Goal: Entertainment & Leisure: Browse casually

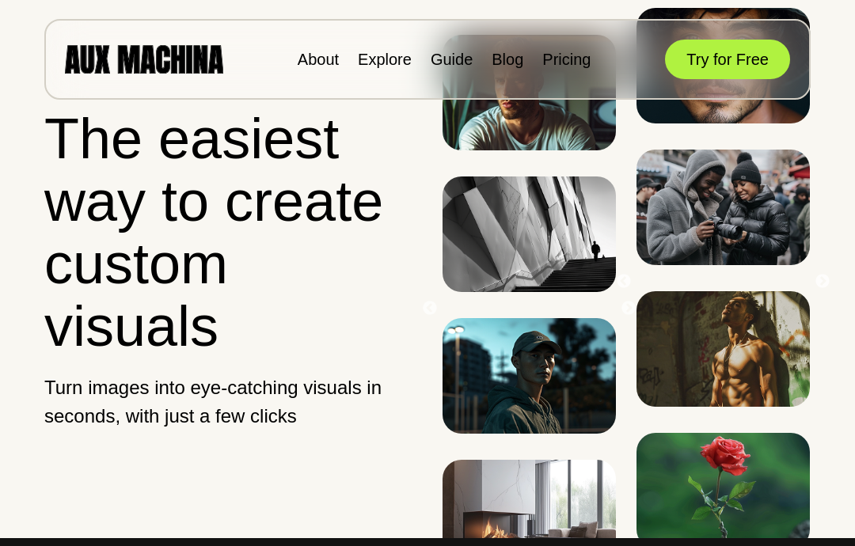
click at [740, 63] on button "Try for Free" at bounding box center [727, 60] width 125 height 40
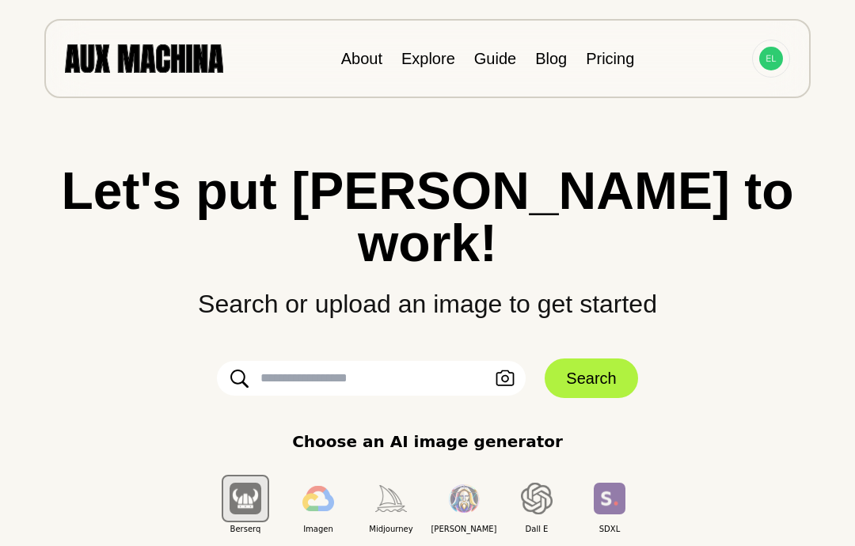
click at [526, 361] on input "text" at bounding box center [371, 378] width 309 height 35
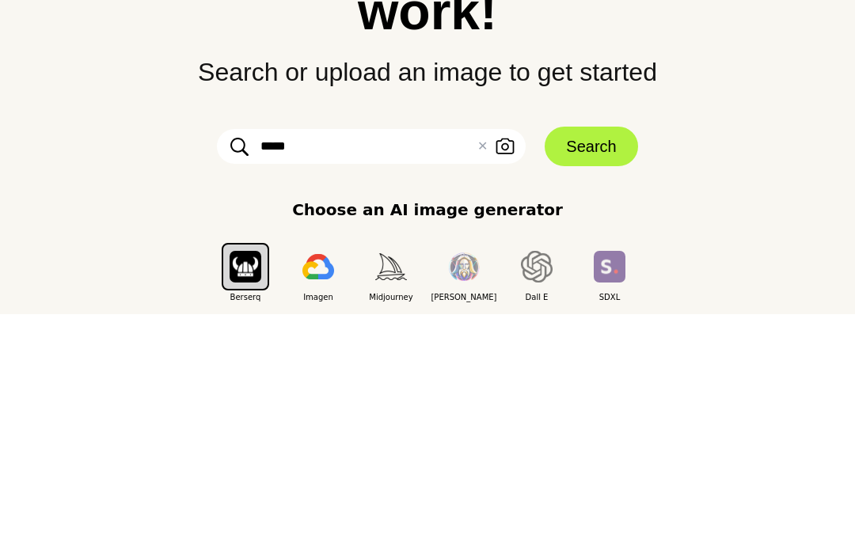
type input "******"
click at [580, 359] on button "Search" at bounding box center [591, 379] width 93 height 40
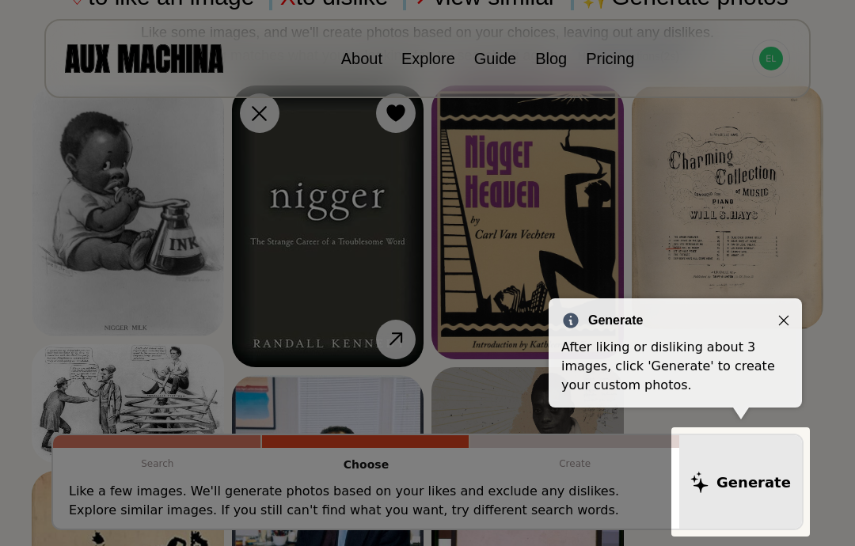
click at [795, 321] on div "Generate After liking or disliking about 3 images, click 'Generate' to create y…" at bounding box center [675, 353] width 253 height 109
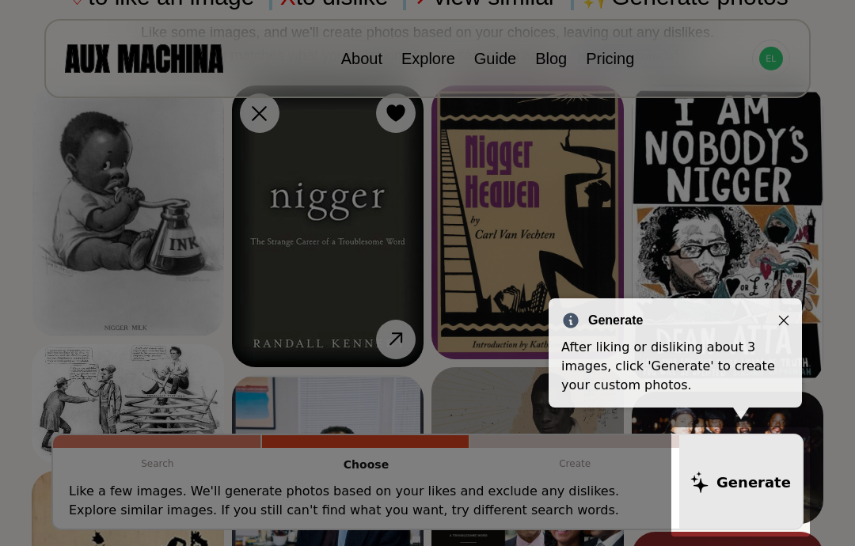
click at [787, 323] on icon "Close" at bounding box center [784, 320] width 11 height 11
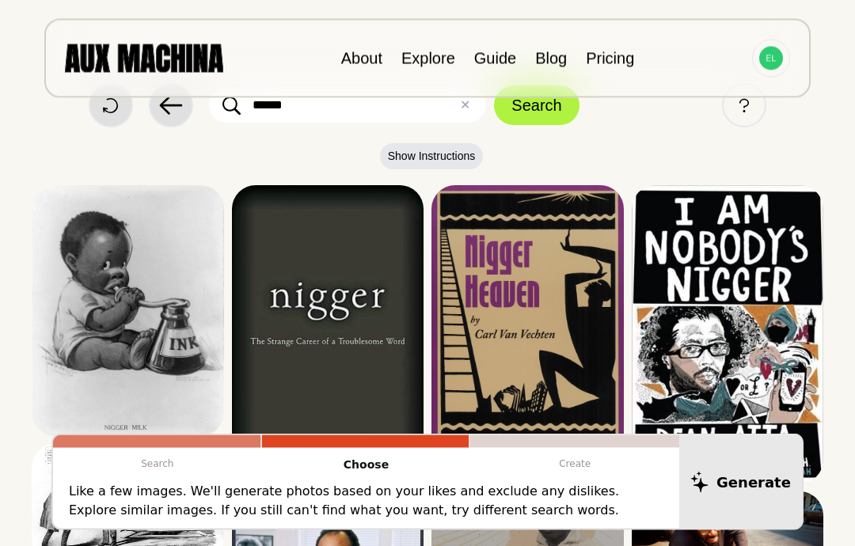
scroll to position [0, 0]
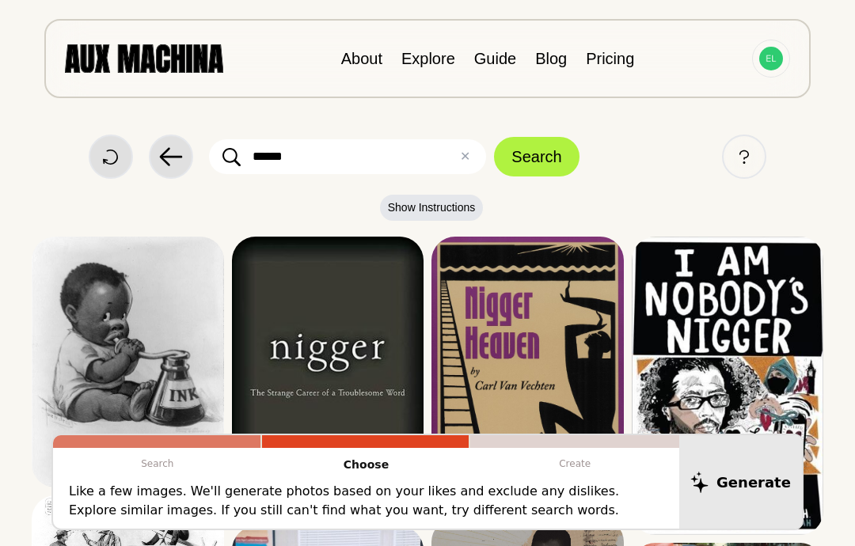
click at [463, 154] on button "✕ Clear" at bounding box center [465, 156] width 10 height 19
click at [432, 159] on input "text" at bounding box center [347, 156] width 277 height 35
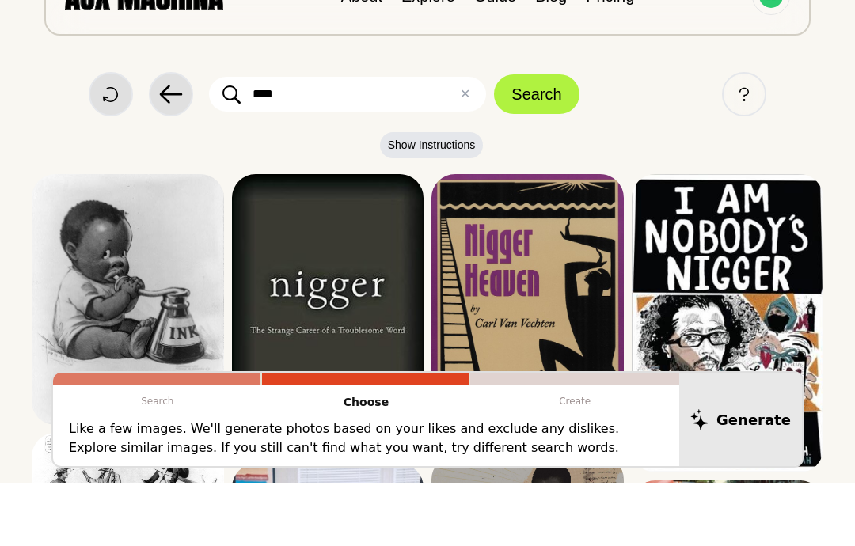
type input "****"
click at [528, 137] on button "Search" at bounding box center [536, 157] width 85 height 40
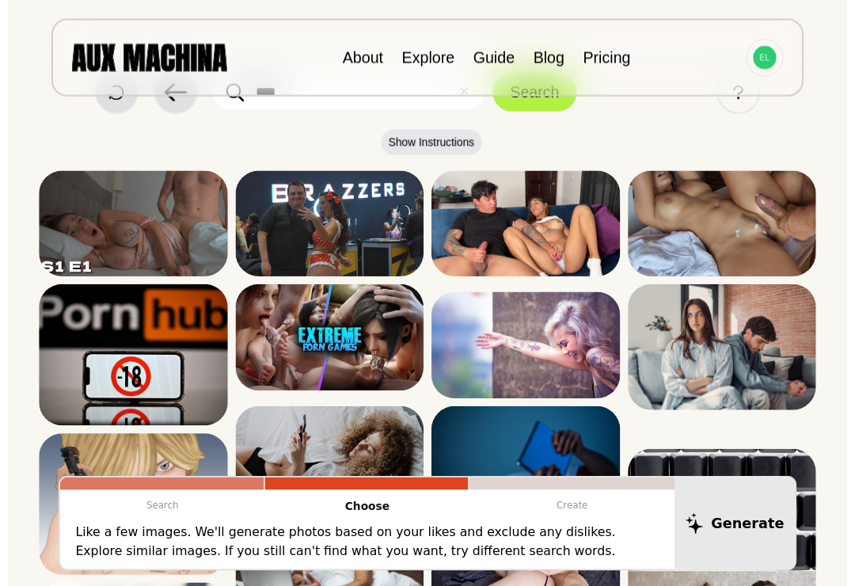
scroll to position [113, 0]
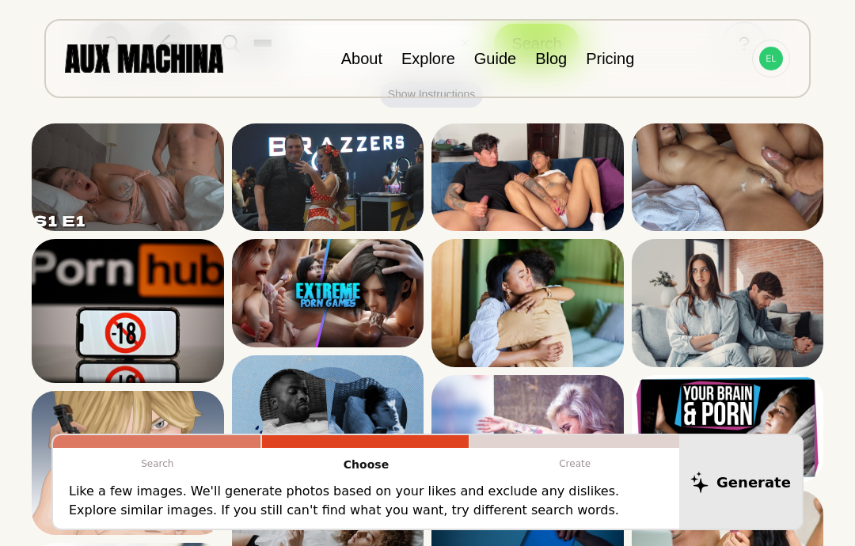
click at [0, 0] on div at bounding box center [0, 0] width 0 height 0
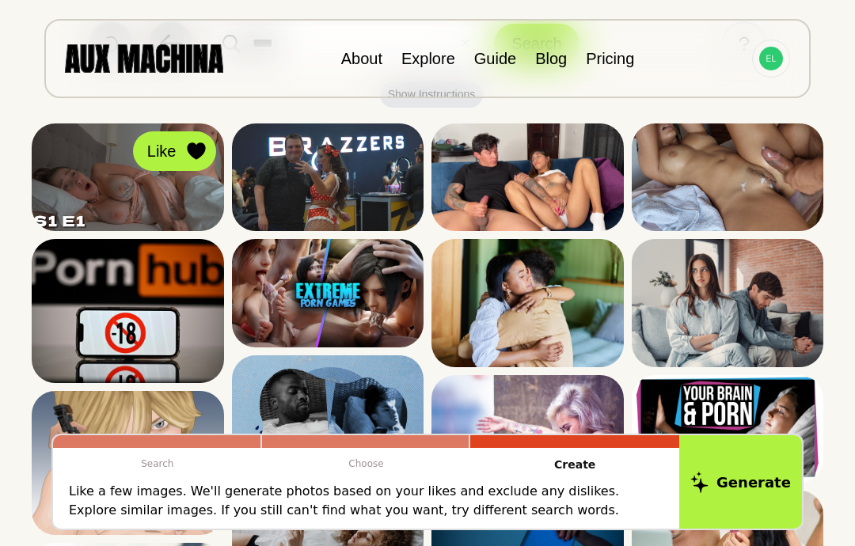
click at [196, 155] on icon at bounding box center [196, 151] width 18 height 17
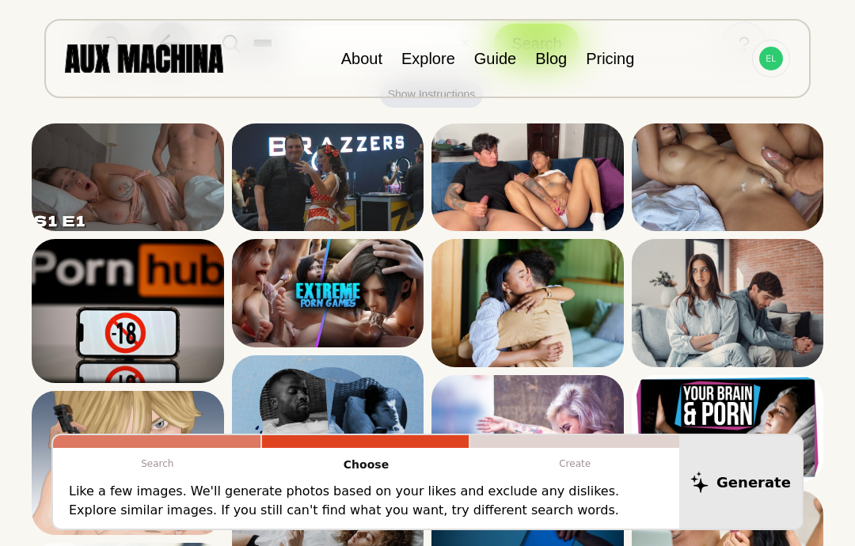
click at [0, 0] on icon at bounding box center [0, 0] width 0 height 0
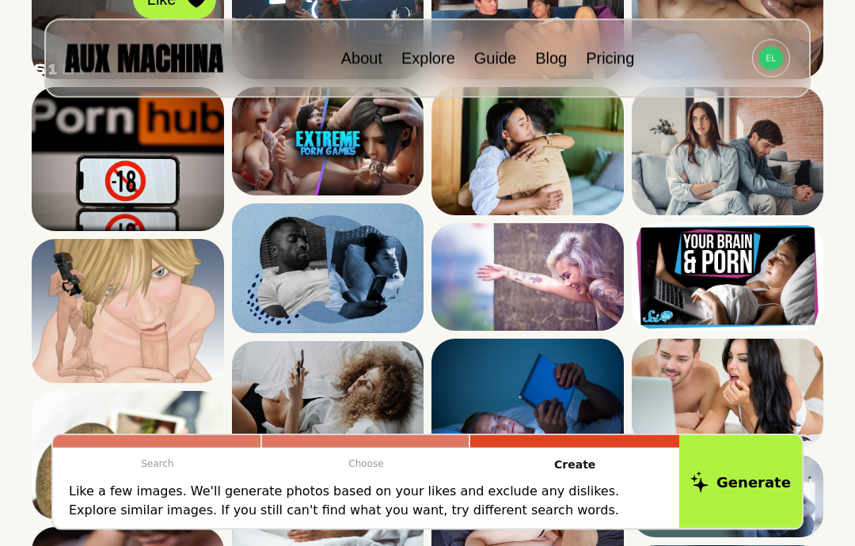
scroll to position [0, 0]
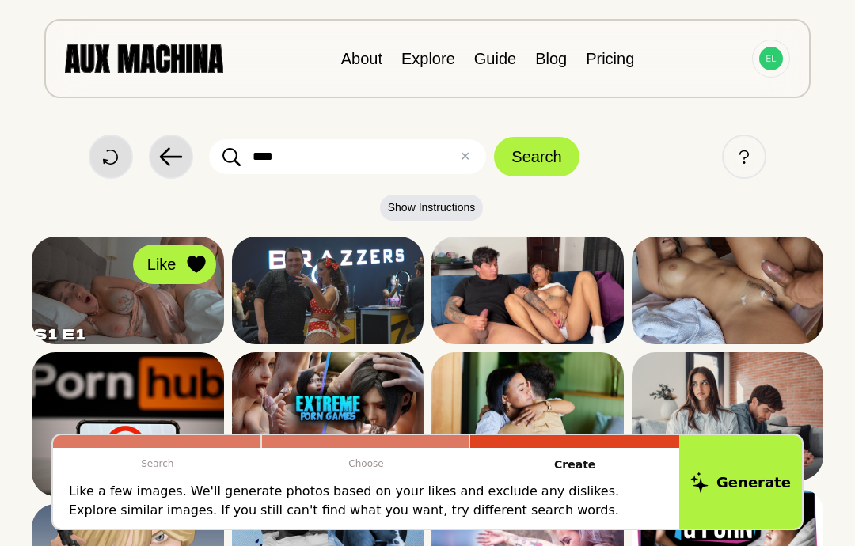
click at [469, 155] on button "✕ Clear" at bounding box center [465, 156] width 10 height 19
click at [444, 163] on input "text" at bounding box center [347, 156] width 277 height 35
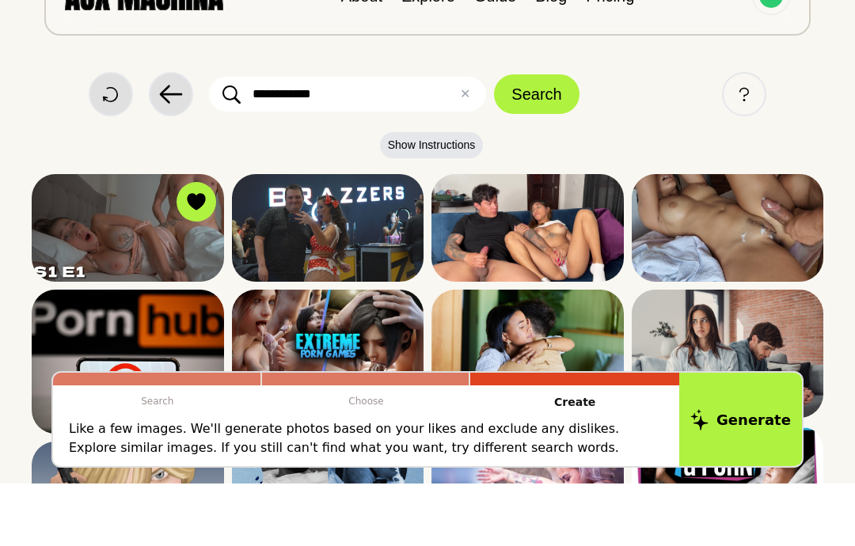
type input "**********"
click at [544, 137] on button "Search" at bounding box center [536, 157] width 85 height 40
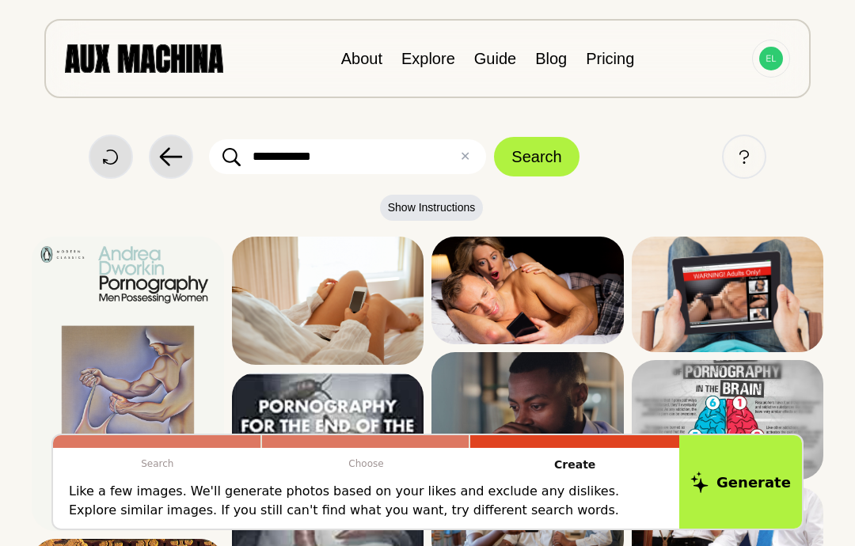
click at [470, 158] on button "✕ Clear" at bounding box center [465, 156] width 10 height 19
click at [438, 150] on input "text" at bounding box center [347, 156] width 277 height 35
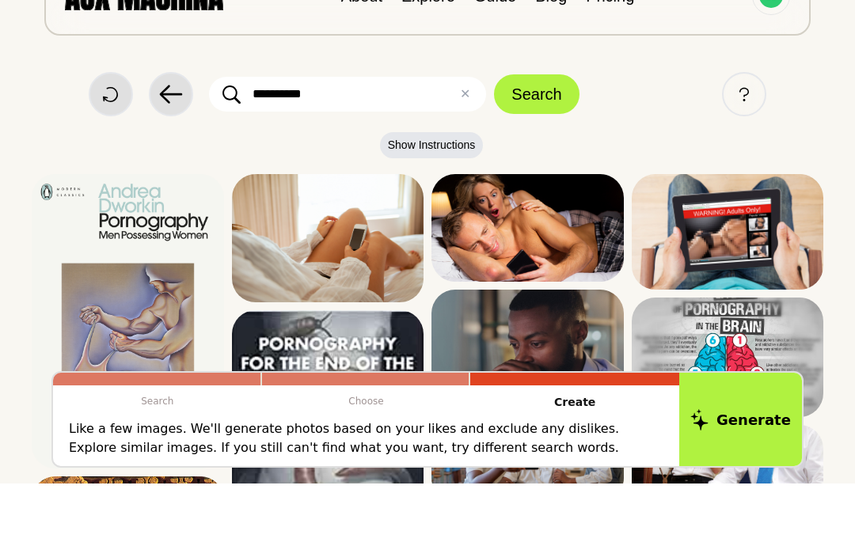
type input "**********"
click at [543, 137] on button "Search" at bounding box center [536, 157] width 85 height 40
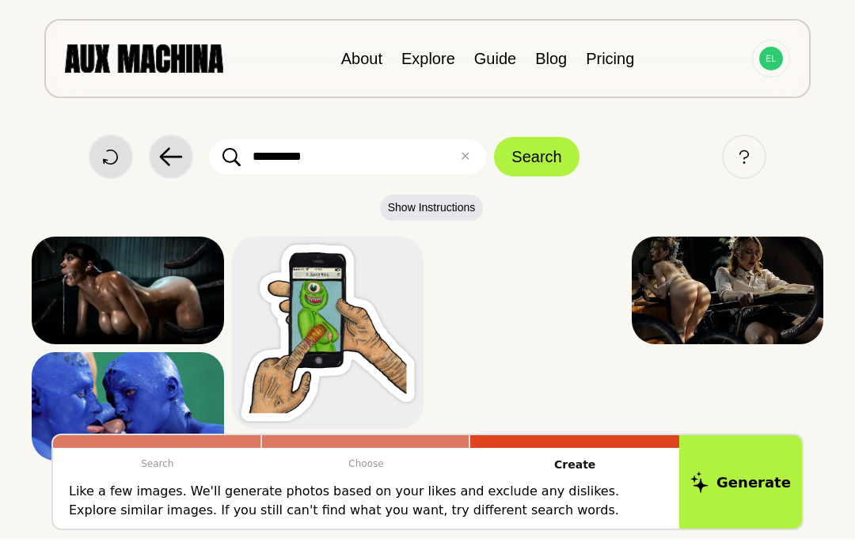
click at [474, 159] on input "**********" at bounding box center [347, 156] width 277 height 35
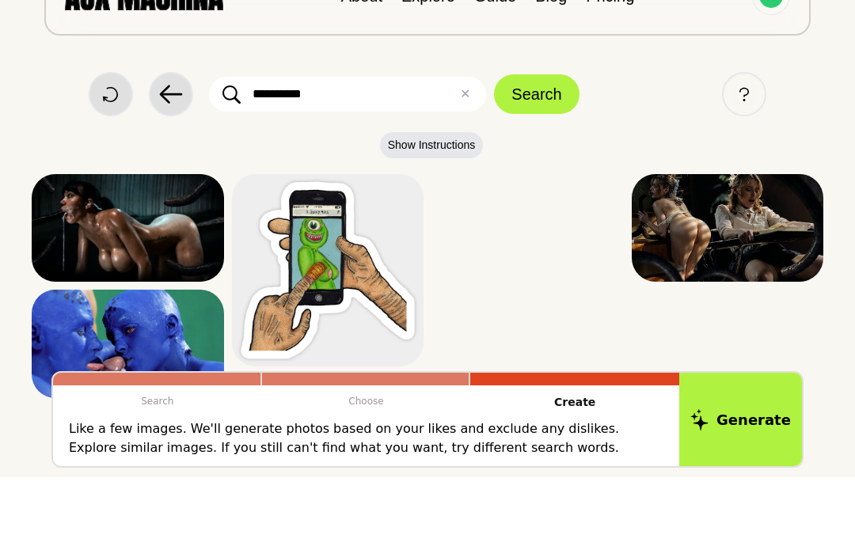
click at [468, 147] on button "✕ Clear" at bounding box center [465, 156] width 10 height 19
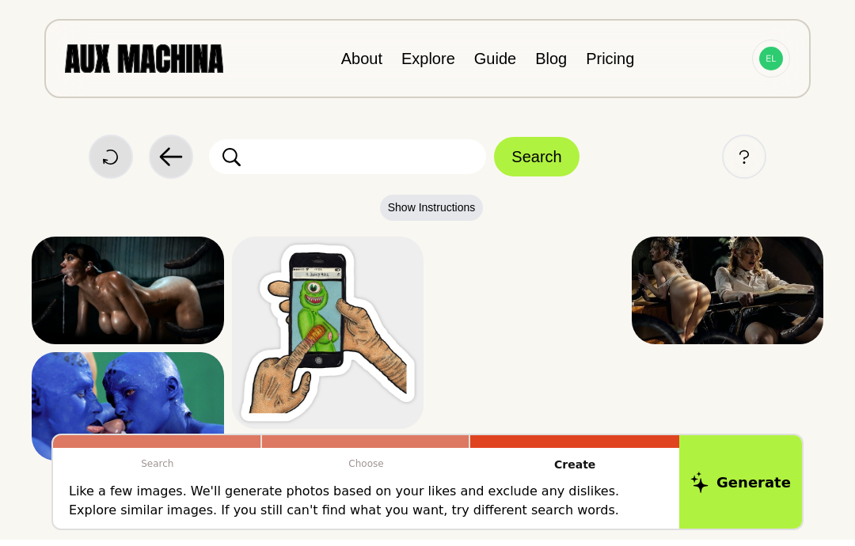
click at [113, 63] on img at bounding box center [144, 58] width 158 height 28
click at [116, 57] on img at bounding box center [144, 58] width 158 height 28
click at [143, 63] on img at bounding box center [144, 58] width 158 height 28
click at [120, 58] on img at bounding box center [144, 58] width 158 height 28
click at [114, 159] on icon at bounding box center [110, 157] width 15 height 15
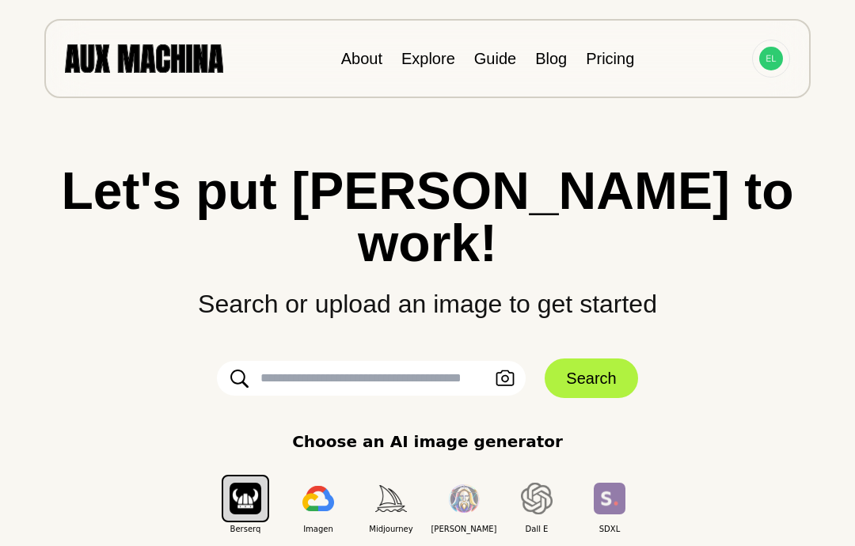
click at [303, 361] on input "text" at bounding box center [371, 378] width 309 height 35
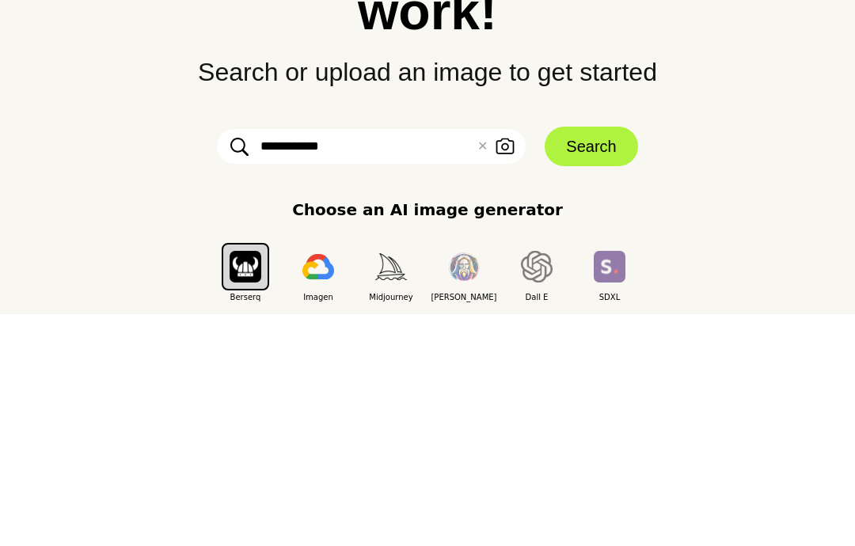
type input "**********"
click at [592, 359] on button "Search" at bounding box center [591, 379] width 93 height 40
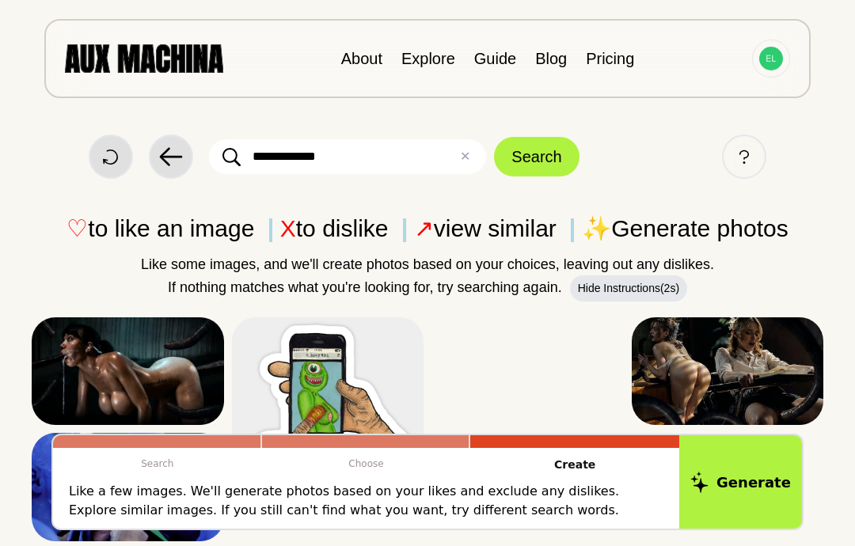
click at [539, 155] on button "Search" at bounding box center [536, 157] width 85 height 40
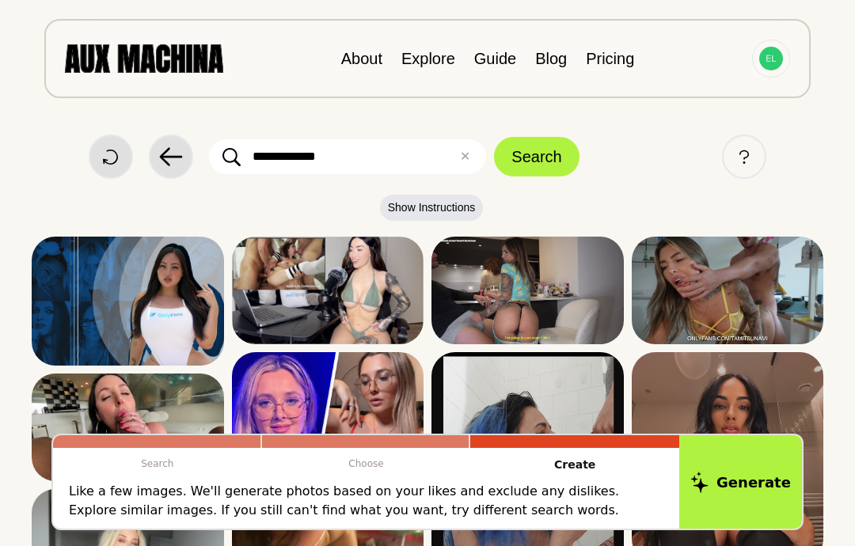
click at [0, 0] on icon at bounding box center [0, 0] width 0 height 0
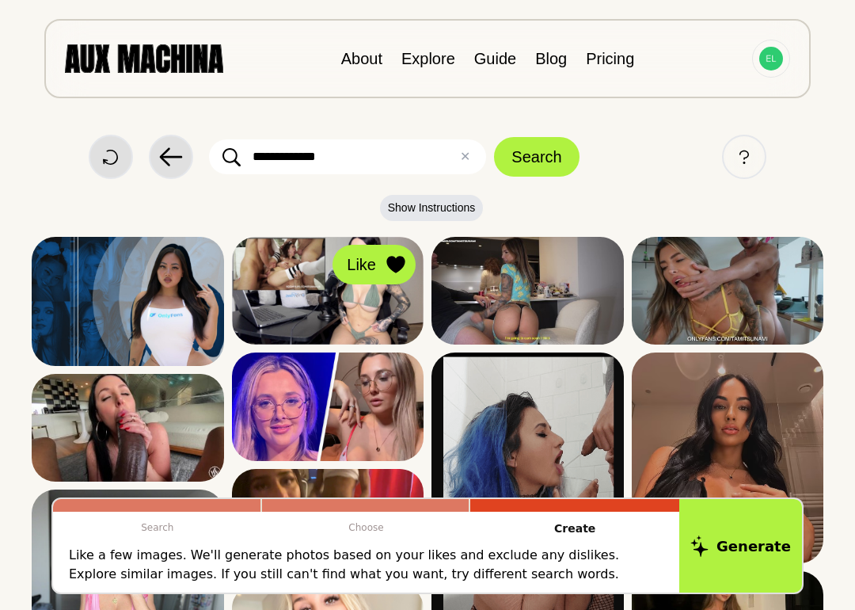
click at [0, 0] on icon at bounding box center [0, 0] width 0 height 0
click at [588, 265] on icon at bounding box center [596, 264] width 18 height 17
click at [0, 0] on div at bounding box center [0, 0] width 0 height 0
click at [0, 0] on button "Dislike" at bounding box center [0, 0] width 0 height 0
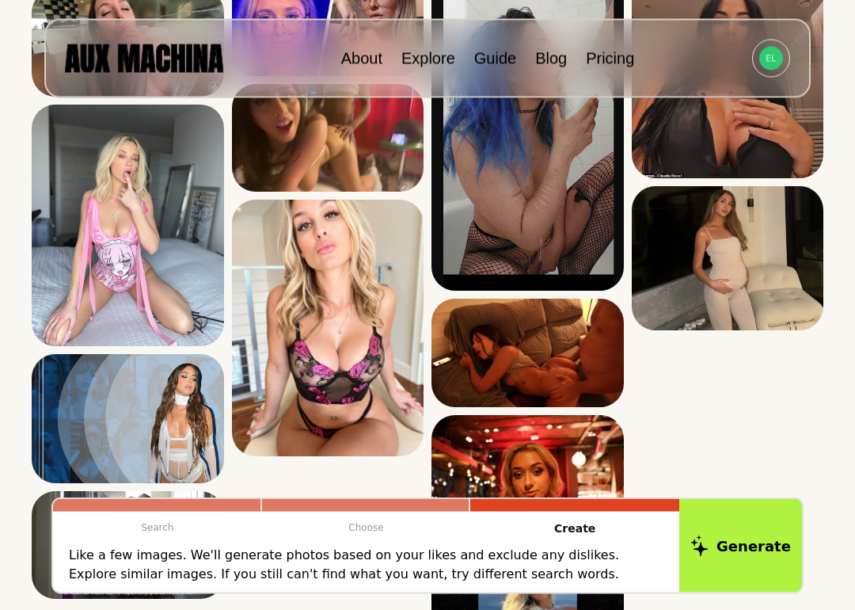
scroll to position [385, 0]
click at [0, 0] on button "Like" at bounding box center [0, 0] width 0 height 0
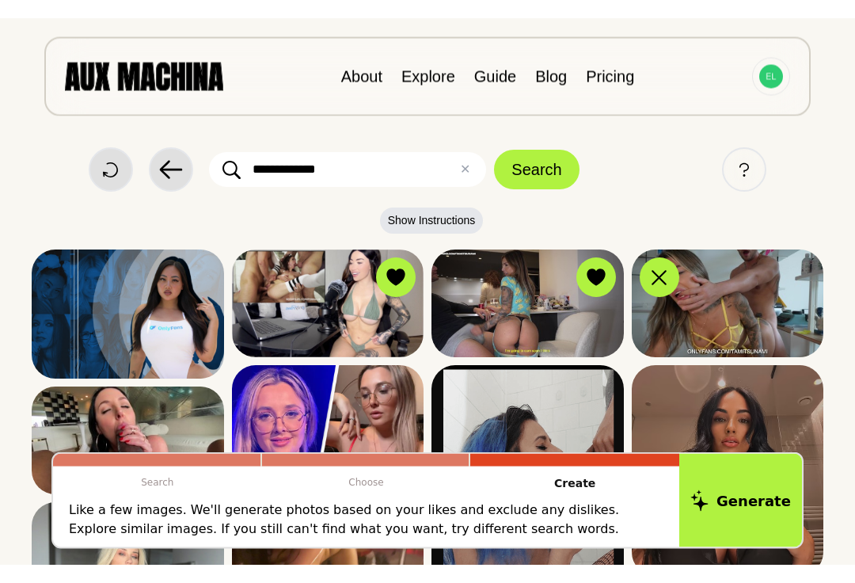
scroll to position [0, 0]
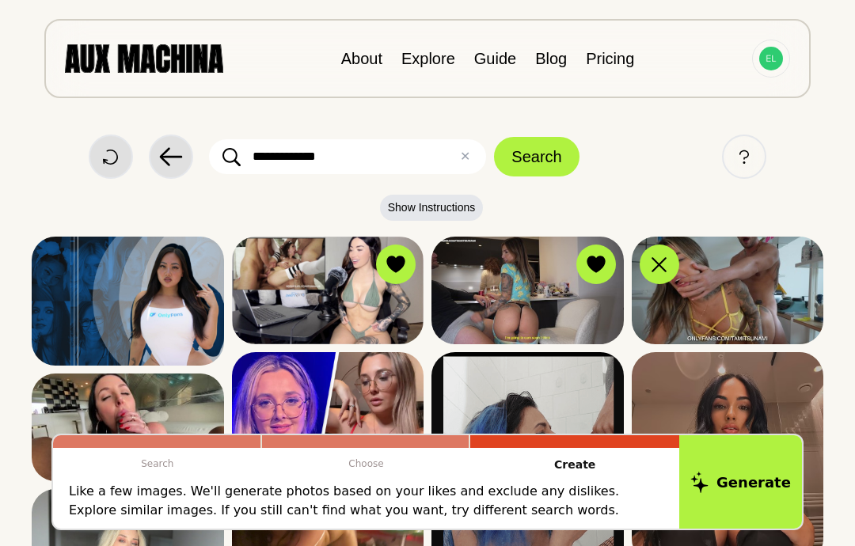
click at [0, 0] on icon at bounding box center [0, 0] width 0 height 0
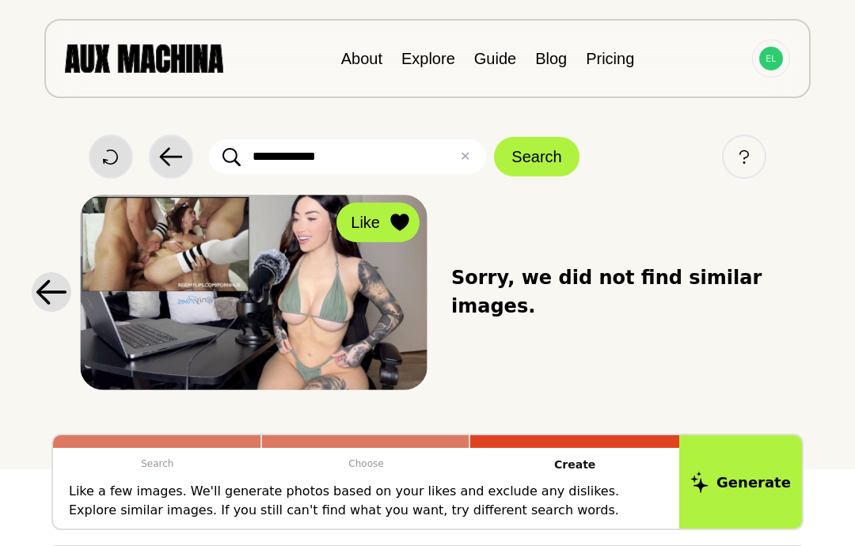
click at [403, 223] on icon at bounding box center [399, 222] width 18 height 17
click at [0, 0] on icon at bounding box center [0, 0] width 0 height 0
click at [46, 295] on icon at bounding box center [52, 292] width 32 height 27
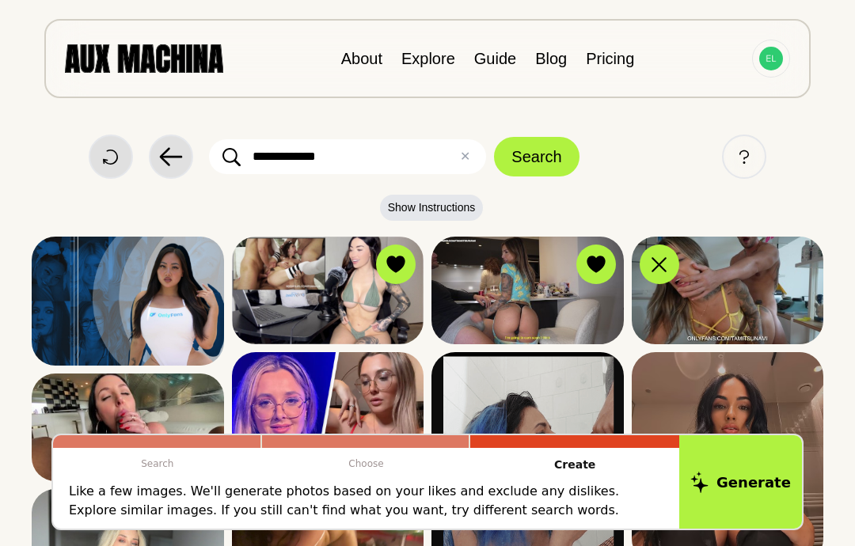
click at [0, 0] on icon at bounding box center [0, 0] width 0 height 0
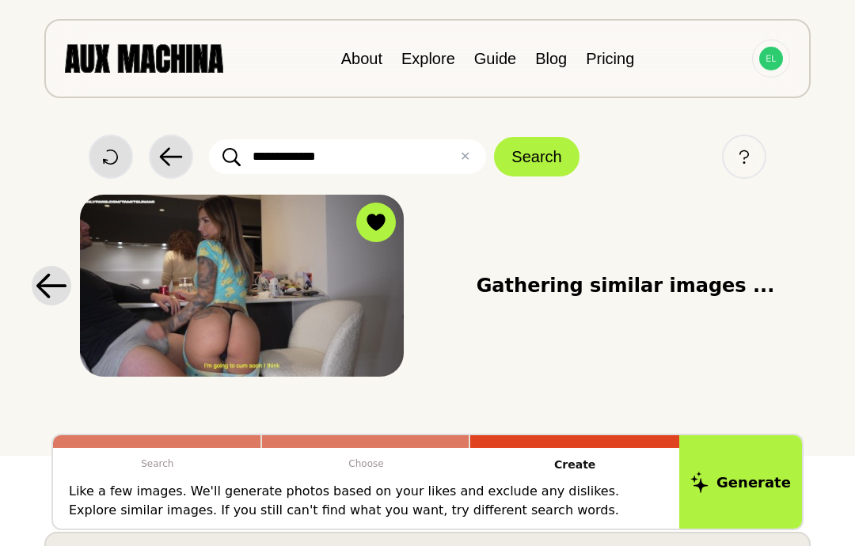
click at [0, 0] on button "View Similar" at bounding box center [0, 0] width 0 height 0
click at [375, 217] on icon at bounding box center [376, 222] width 18 height 17
click at [341, 354] on img at bounding box center [242, 286] width 324 height 182
click at [362, 364] on img at bounding box center [242, 286] width 324 height 182
click at [0, 0] on icon at bounding box center [0, 0] width 0 height 0
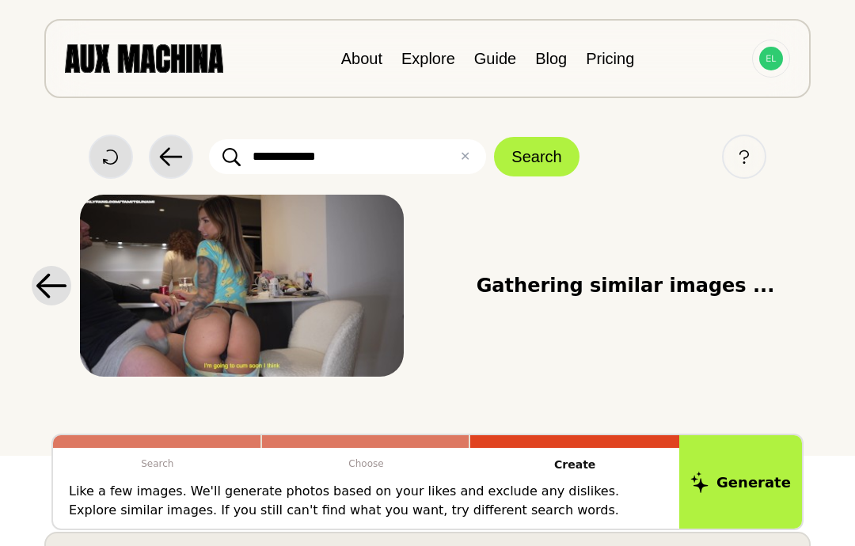
click at [0, 0] on button "View Similar" at bounding box center [0, 0] width 0 height 0
click at [540, 151] on button "Search" at bounding box center [536, 157] width 85 height 40
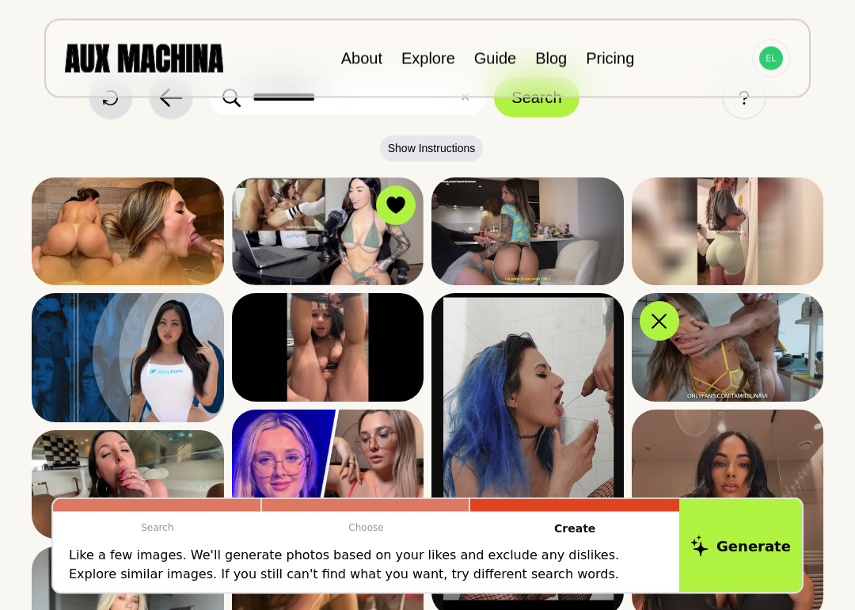
scroll to position [59, 0]
click at [0, 0] on icon at bounding box center [0, 0] width 0 height 0
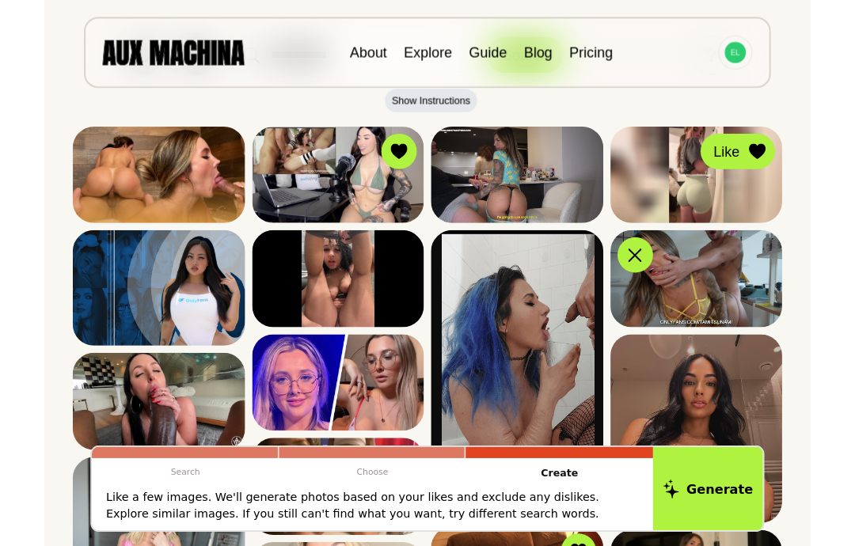
scroll to position [157, 0]
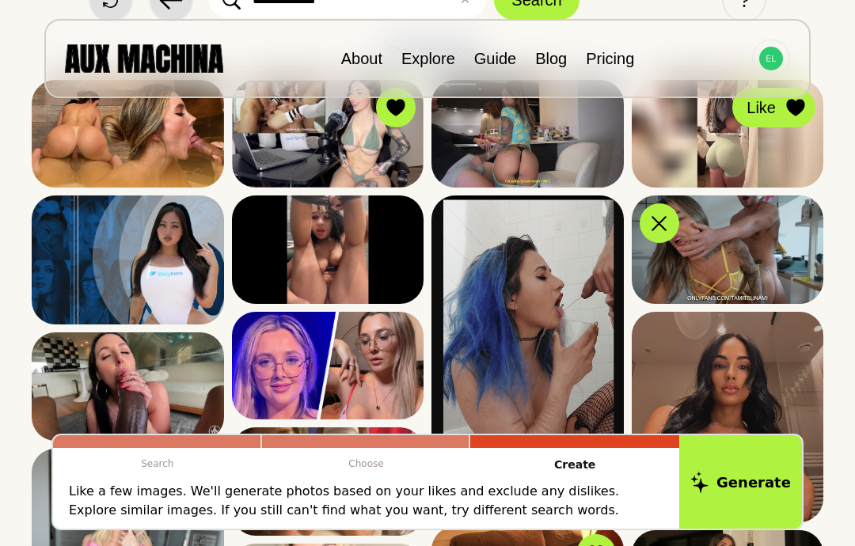
click at [0, 0] on icon at bounding box center [0, 0] width 0 height 0
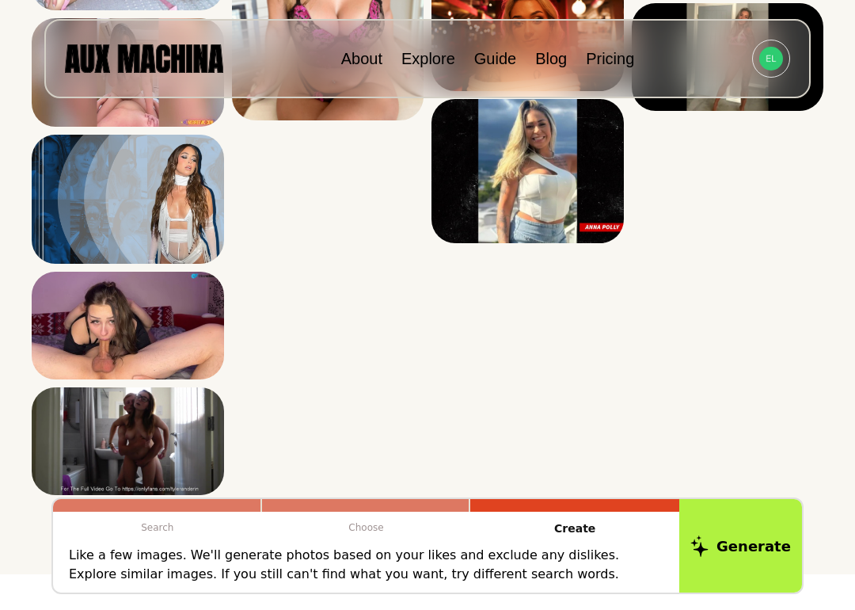
click at [0, 0] on icon at bounding box center [0, 0] width 0 height 0
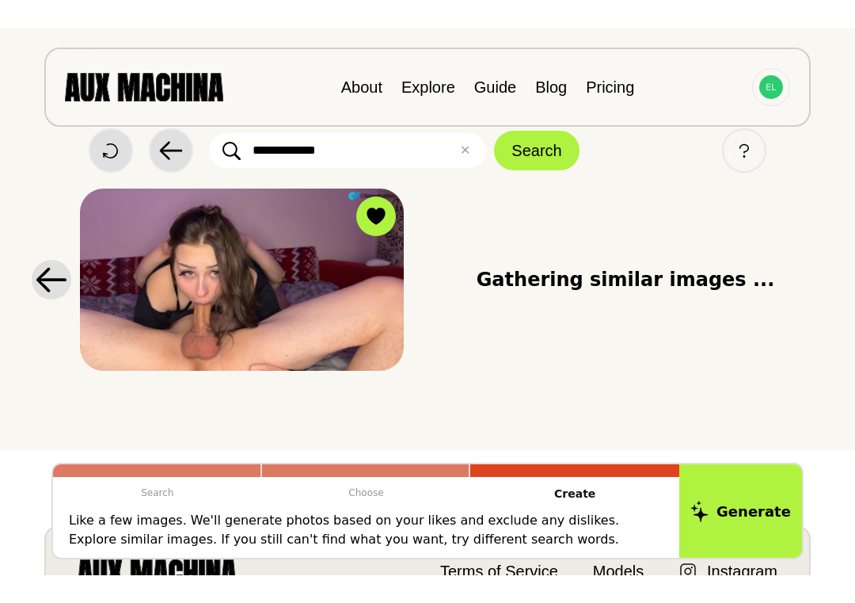
scroll to position [26, 0]
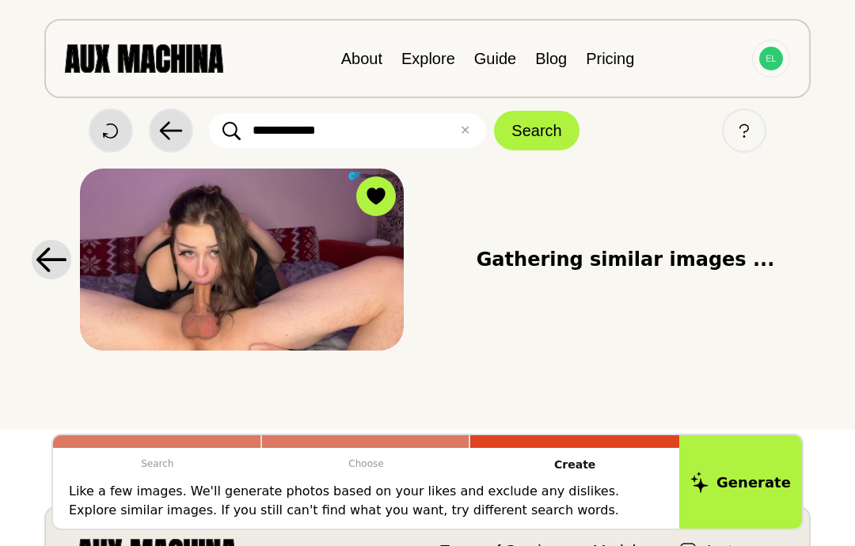
click at [0, 0] on button "Dislike" at bounding box center [0, 0] width 0 height 0
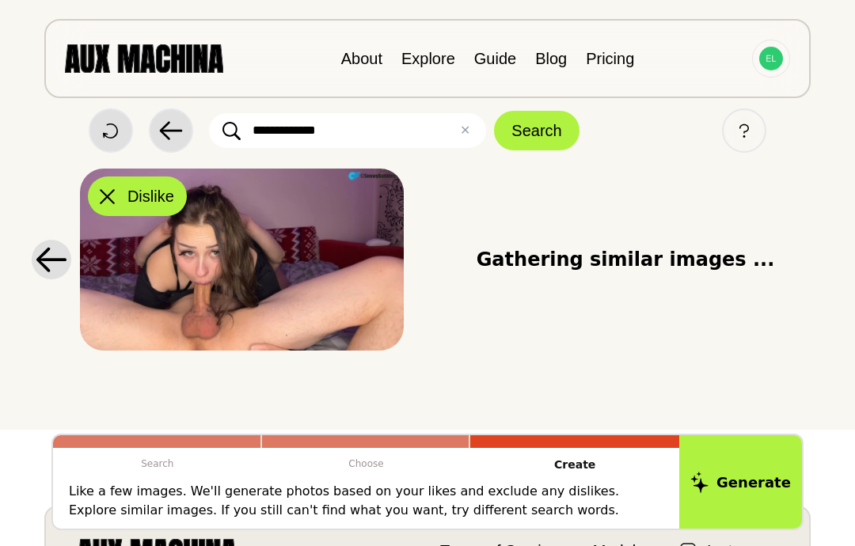
click at [0, 0] on button "View Similar" at bounding box center [0, 0] width 0 height 0
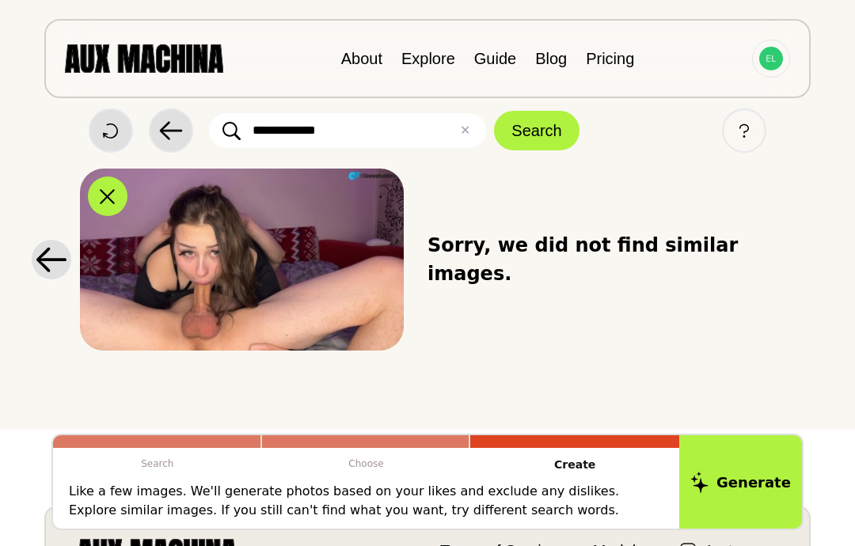
click at [0, 0] on icon at bounding box center [0, 0] width 0 height 0
click at [44, 254] on icon at bounding box center [51, 260] width 30 height 25
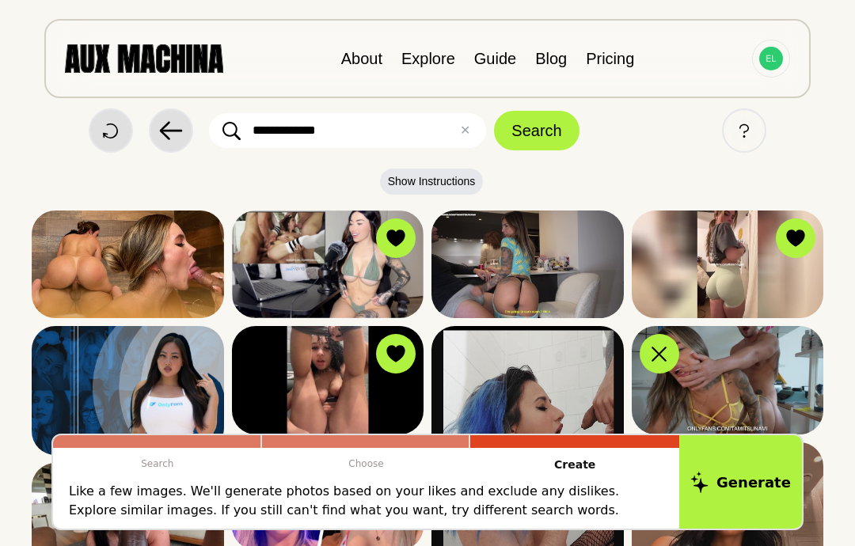
click at [0, 0] on icon at bounding box center [0, 0] width 0 height 0
click at [551, 127] on button "Search" at bounding box center [536, 131] width 85 height 40
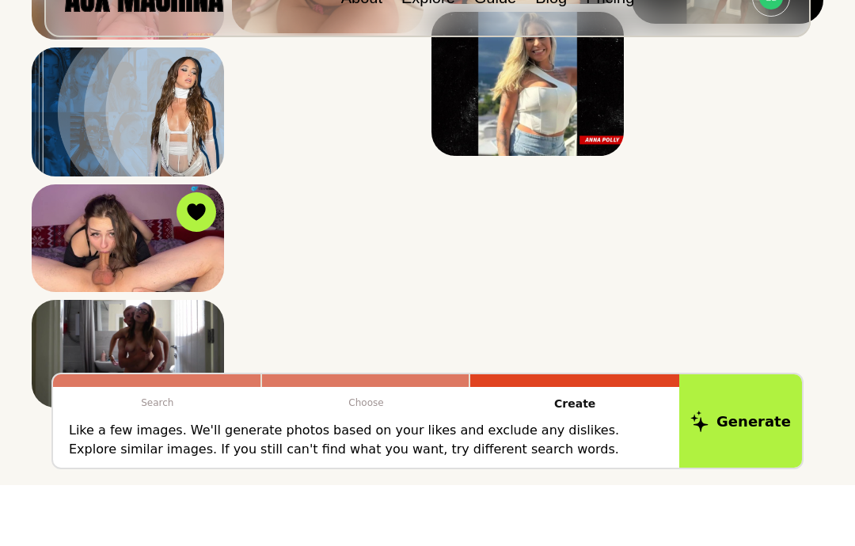
scroll to position [923, 0]
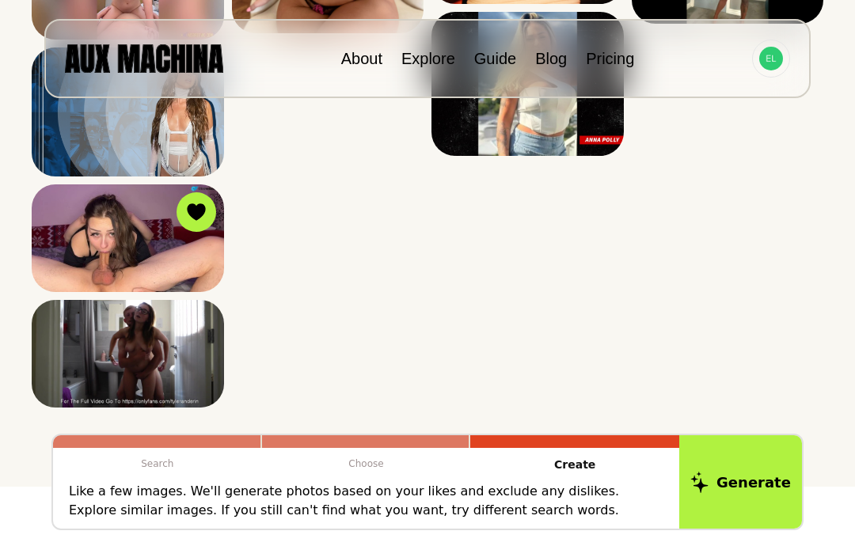
click at [0, 0] on icon at bounding box center [0, 0] width 0 height 0
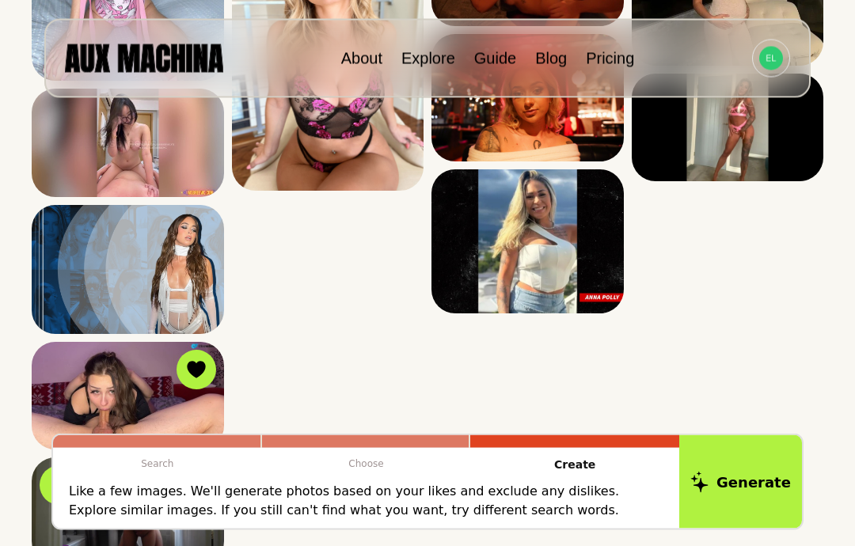
scroll to position [764, 0]
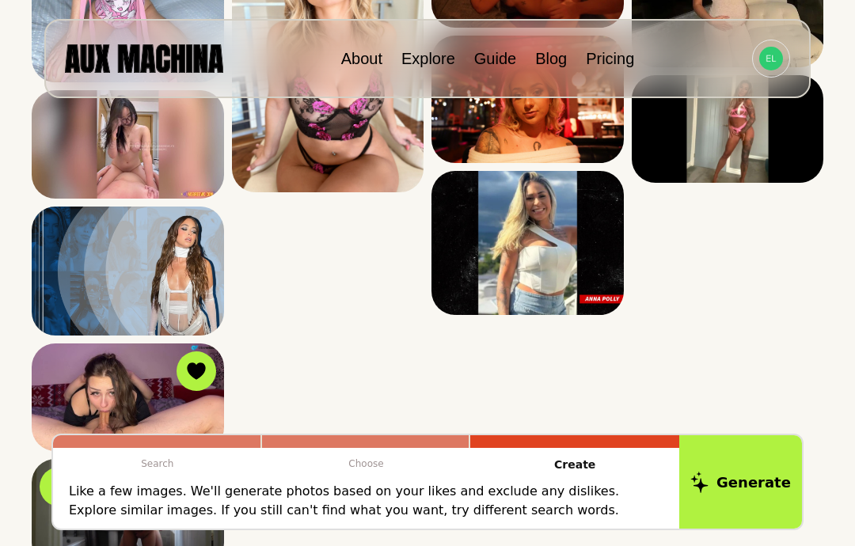
click at [0, 0] on icon at bounding box center [0, 0] width 0 height 0
click at [485, 201] on img at bounding box center [528, 243] width 192 height 144
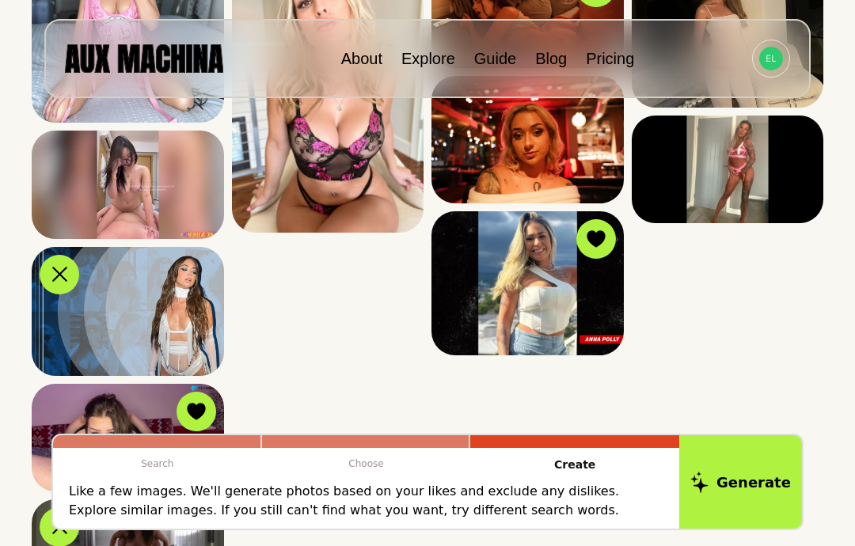
click at [0, 0] on icon at bounding box center [0, 0] width 0 height 0
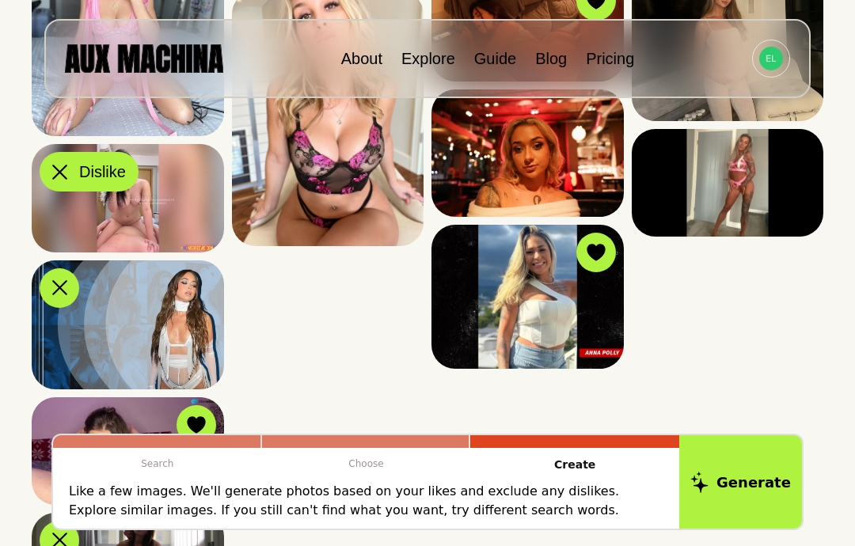
scroll to position [657, 0]
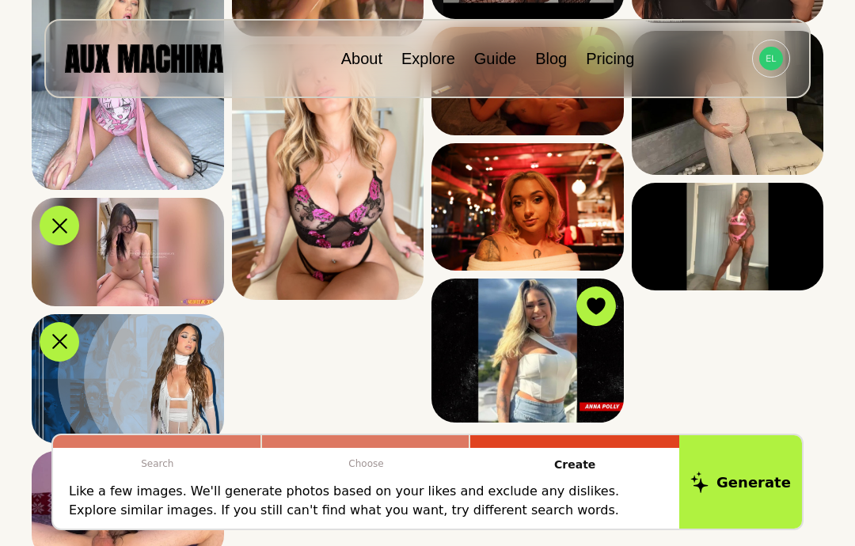
click at [0, 0] on button "Dislike" at bounding box center [0, 0] width 0 height 0
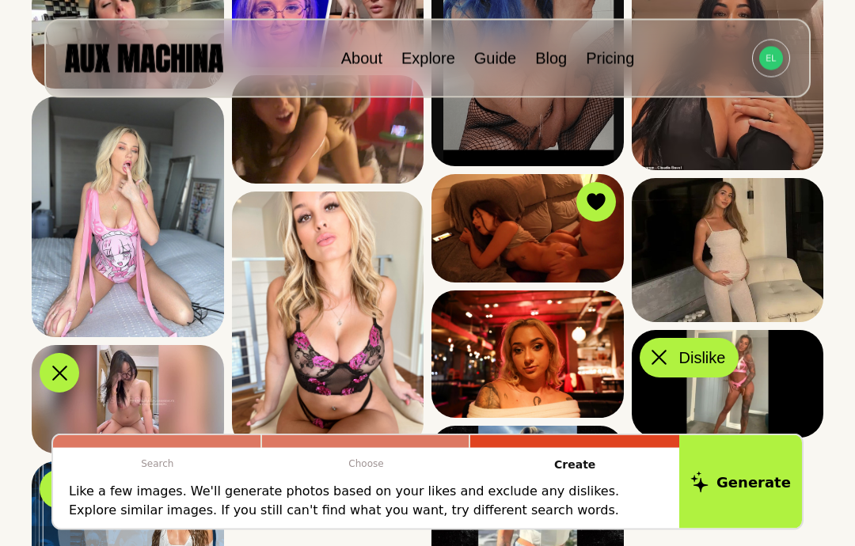
scroll to position [494, 0]
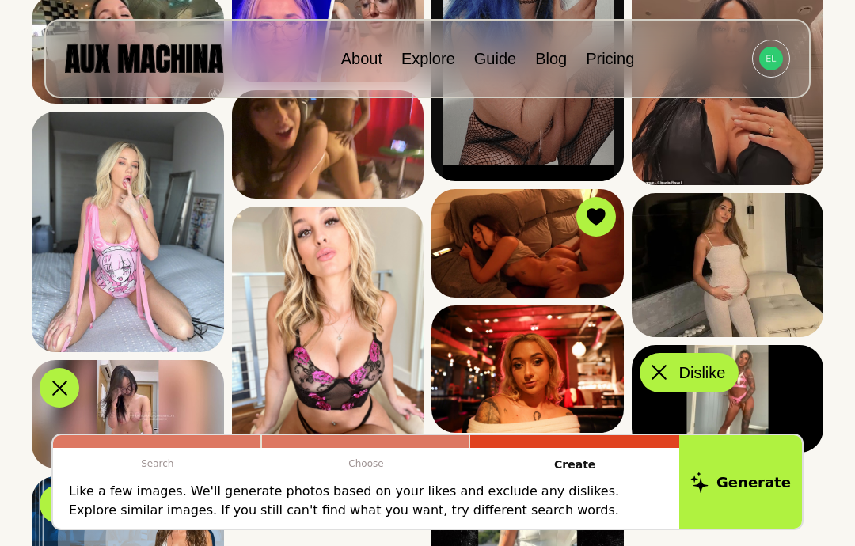
click at [0, 0] on div at bounding box center [0, 0] width 0 height 0
click at [447, 359] on img at bounding box center [528, 370] width 192 height 128
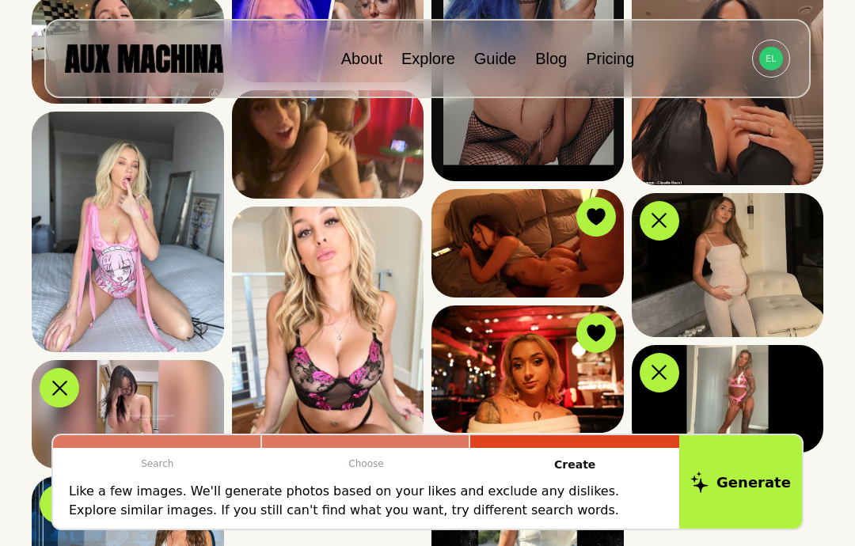
click at [0, 0] on icon at bounding box center [0, 0] width 0 height 0
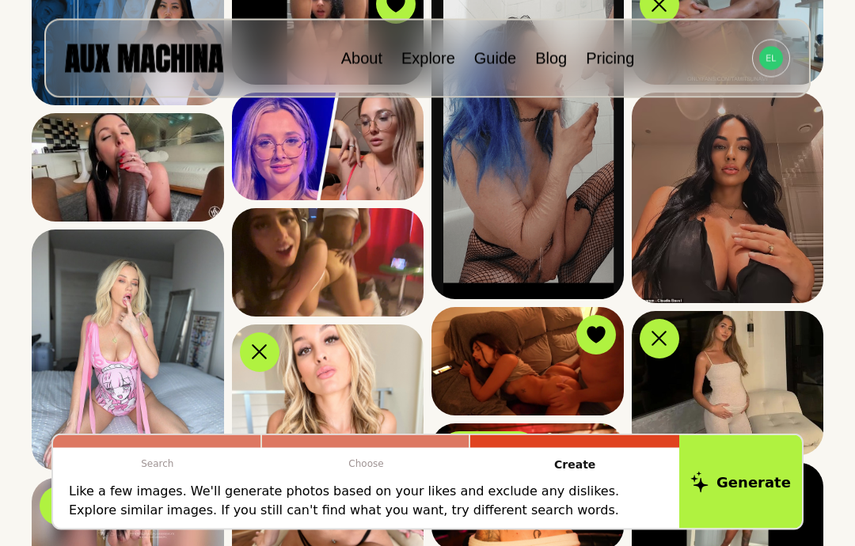
click at [0, 0] on div at bounding box center [0, 0] width 0 height 0
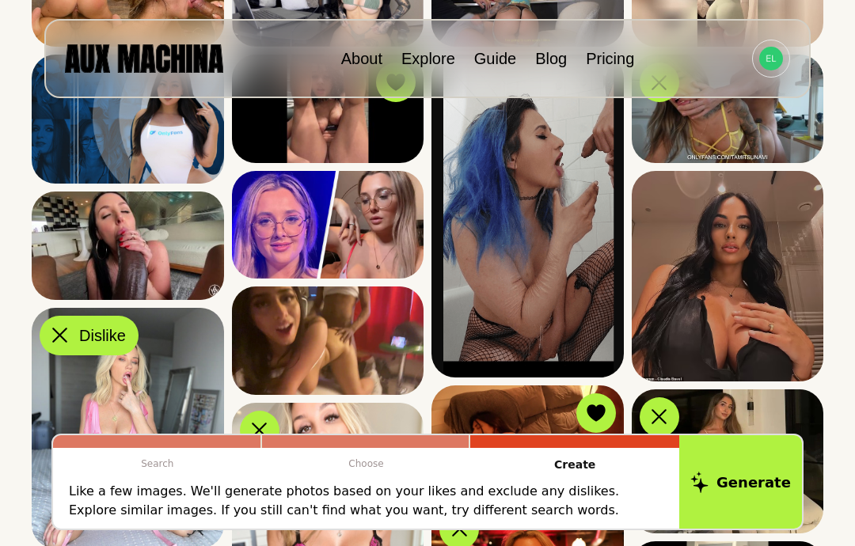
scroll to position [272, 0]
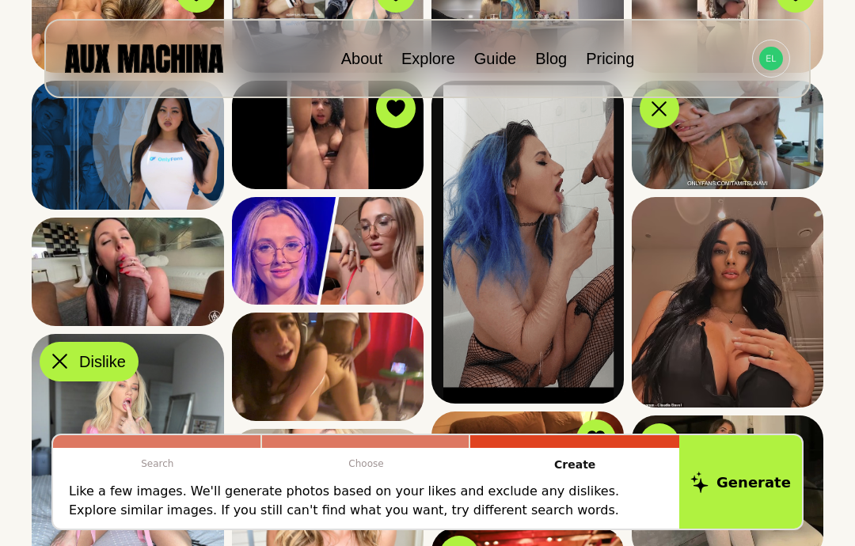
click at [0, 0] on icon at bounding box center [0, 0] width 0 height 0
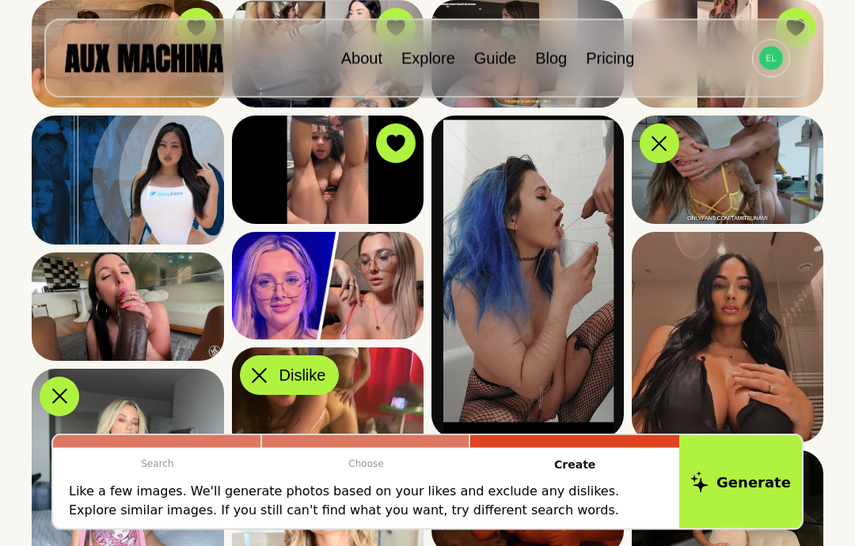
click at [0, 0] on icon at bounding box center [0, 0] width 0 height 0
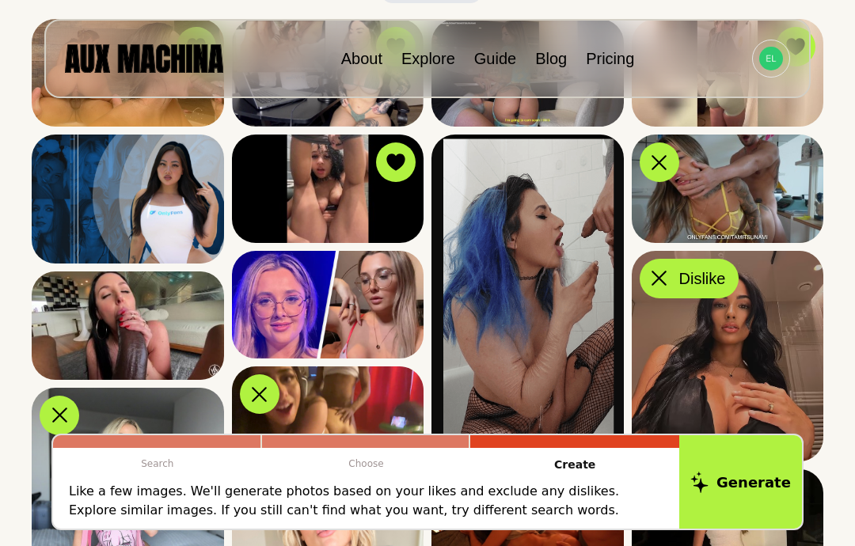
click at [0, 0] on icon at bounding box center [0, 0] width 0 height 0
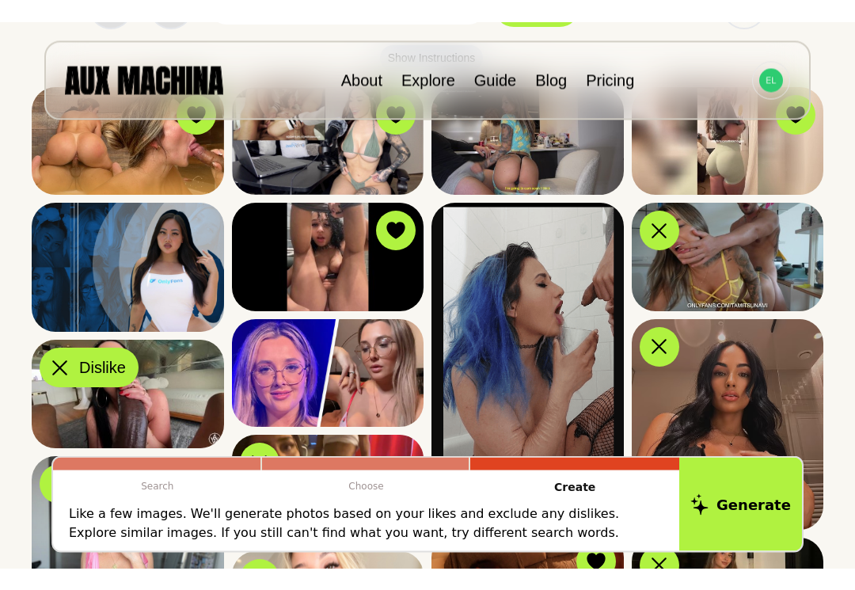
scroll to position [108, 0]
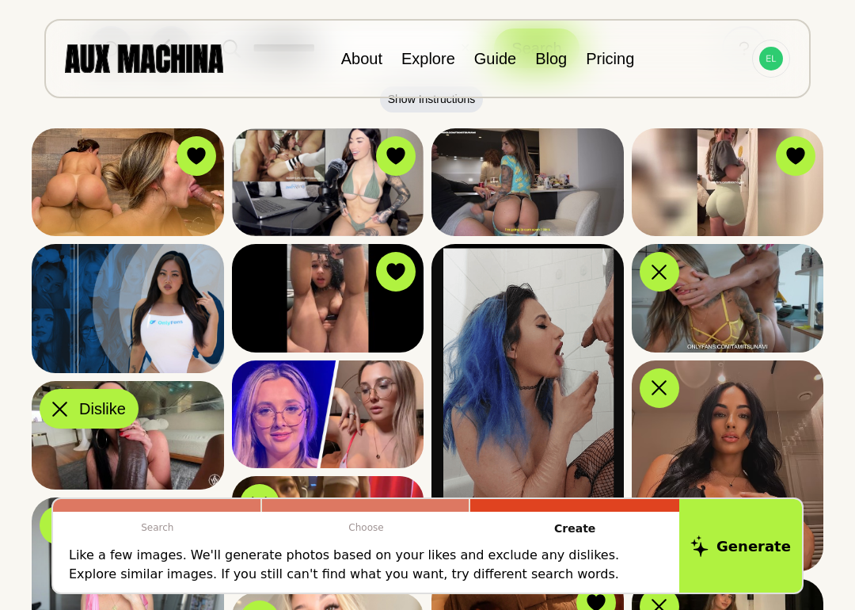
click at [0, 0] on div at bounding box center [0, 0] width 0 height 0
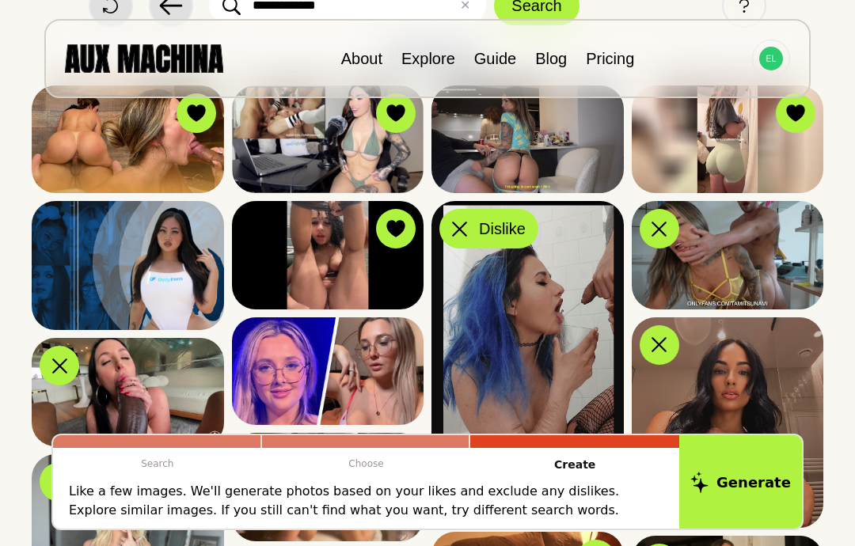
click at [0, 0] on icon at bounding box center [0, 0] width 0 height 0
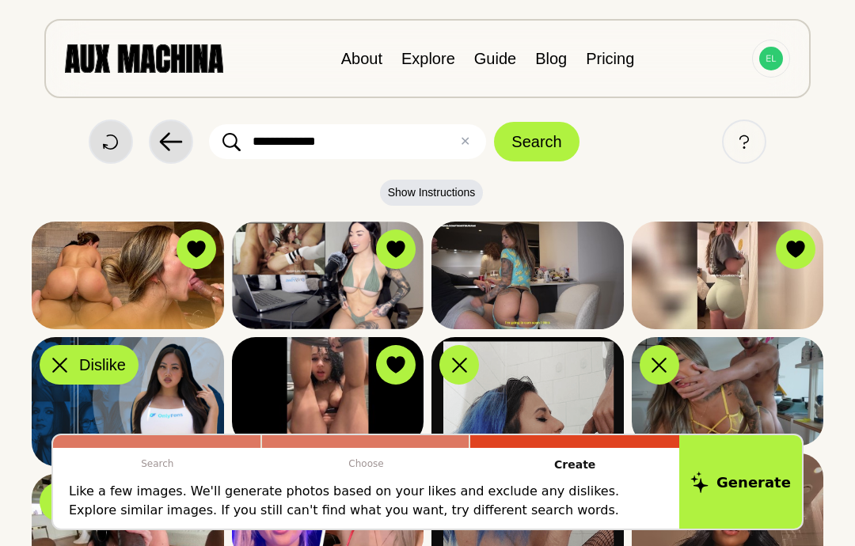
scroll to position [0, 0]
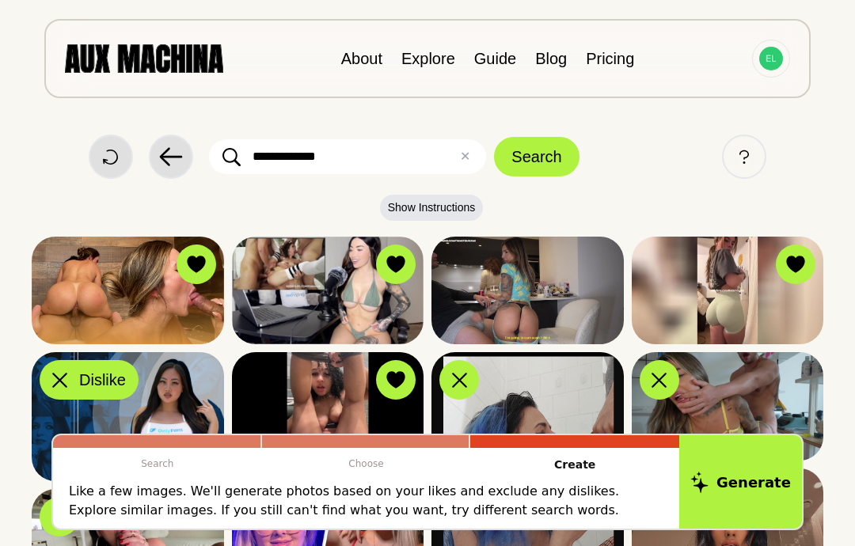
click at [540, 158] on button "Search" at bounding box center [536, 157] width 85 height 40
click at [0, 0] on button "View Similar" at bounding box center [0, 0] width 0 height 0
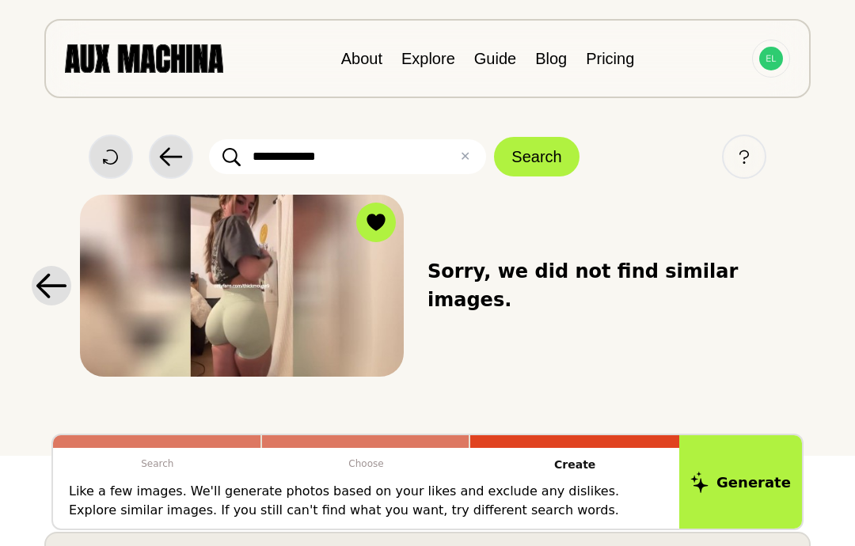
click at [339, 156] on input "**********" at bounding box center [347, 156] width 277 height 35
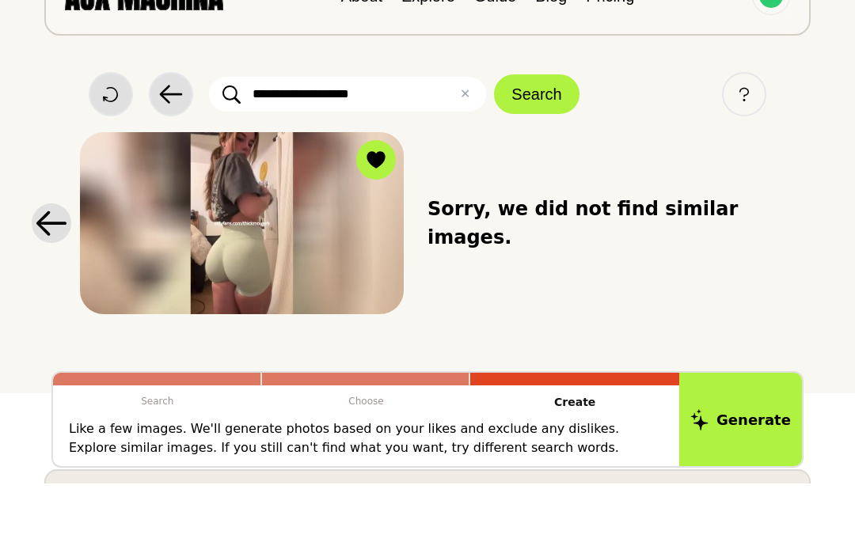
type input "**********"
click at [550, 137] on button "Search" at bounding box center [536, 157] width 85 height 40
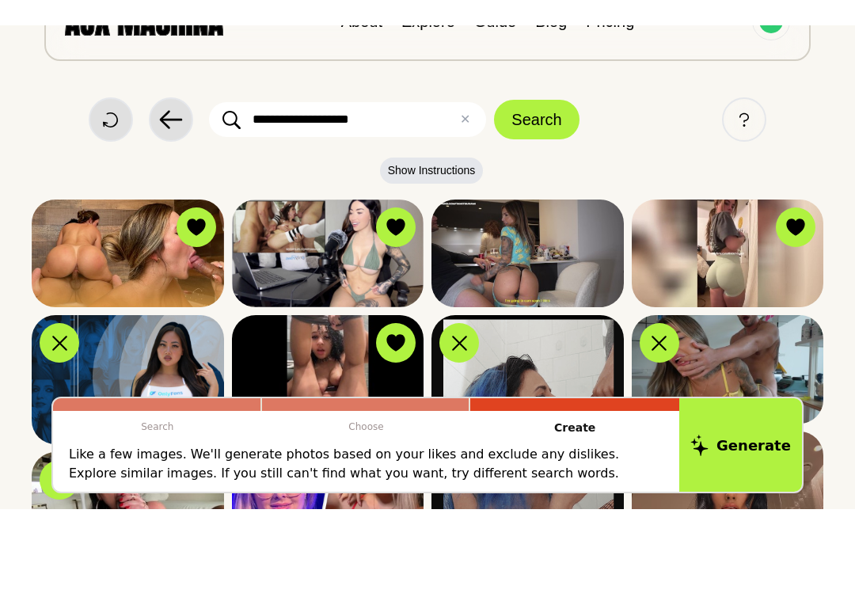
scroll to position [63, 0]
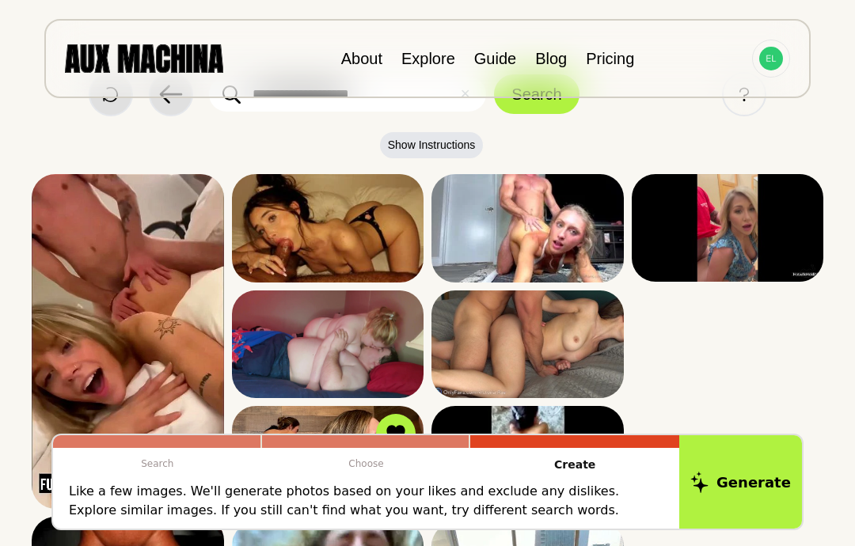
click at [0, 0] on icon at bounding box center [0, 0] width 0 height 0
click at [0, 0] on div at bounding box center [0, 0] width 0 height 0
click at [0, 0] on button "Dislike" at bounding box center [0, 0] width 0 height 0
click at [0, 0] on div at bounding box center [0, 0] width 0 height 0
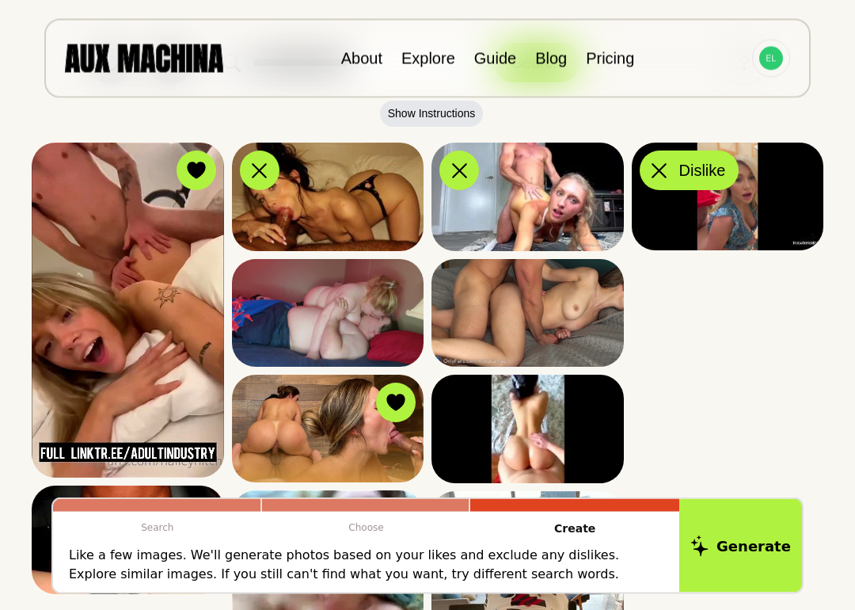
click at [0, 0] on icon at bounding box center [0, 0] width 0 height 0
click at [0, 0] on div at bounding box center [0, 0] width 0 height 0
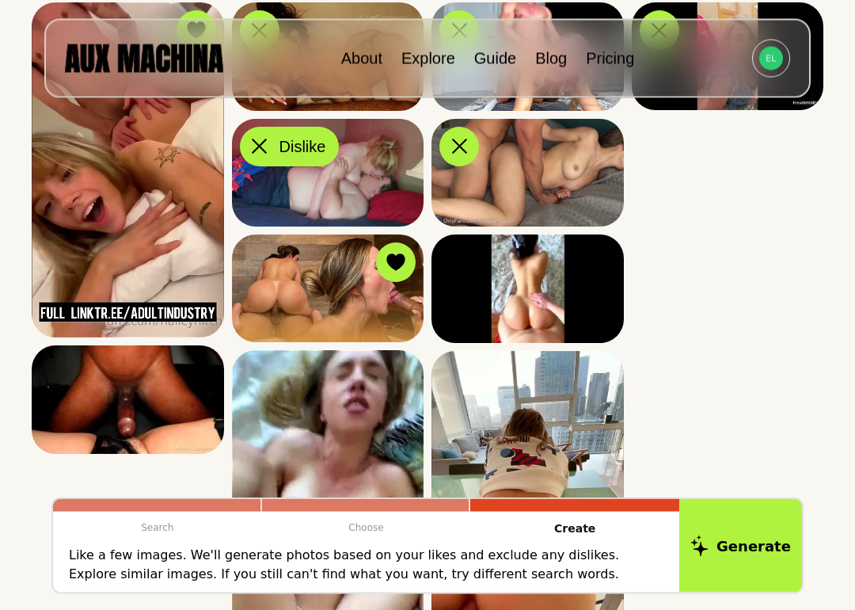
scroll to position [236, 0]
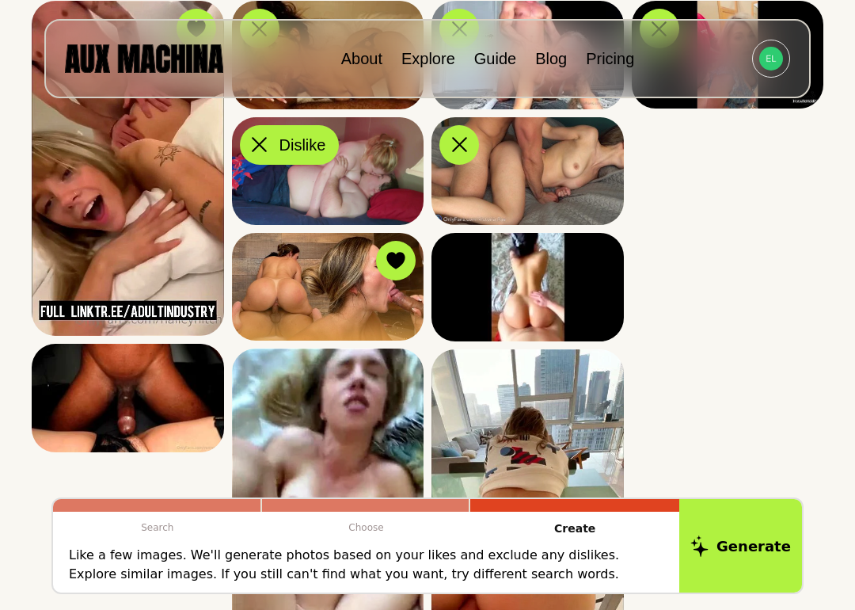
click at [0, 0] on icon at bounding box center [0, 0] width 0 height 0
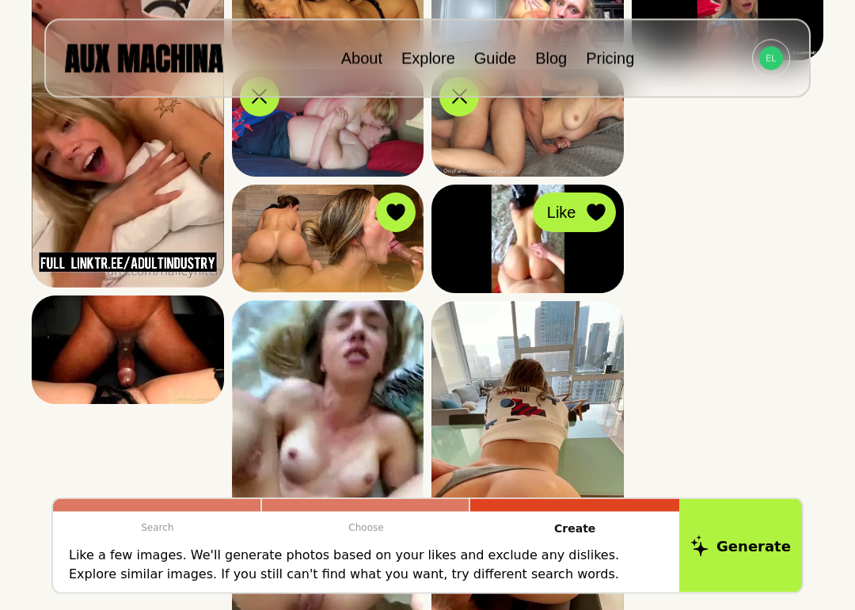
click at [0, 0] on icon at bounding box center [0, 0] width 0 height 0
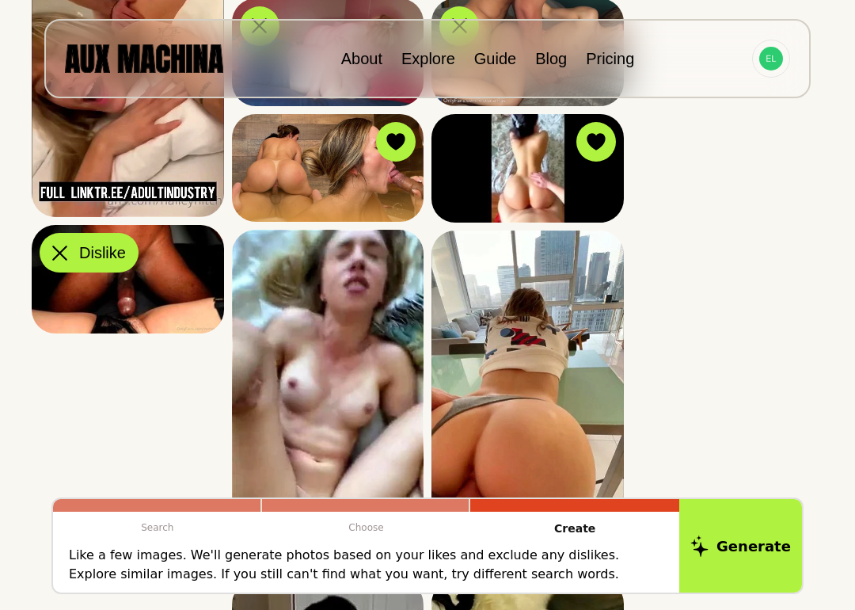
click at [0, 0] on icon at bounding box center [0, 0] width 0 height 0
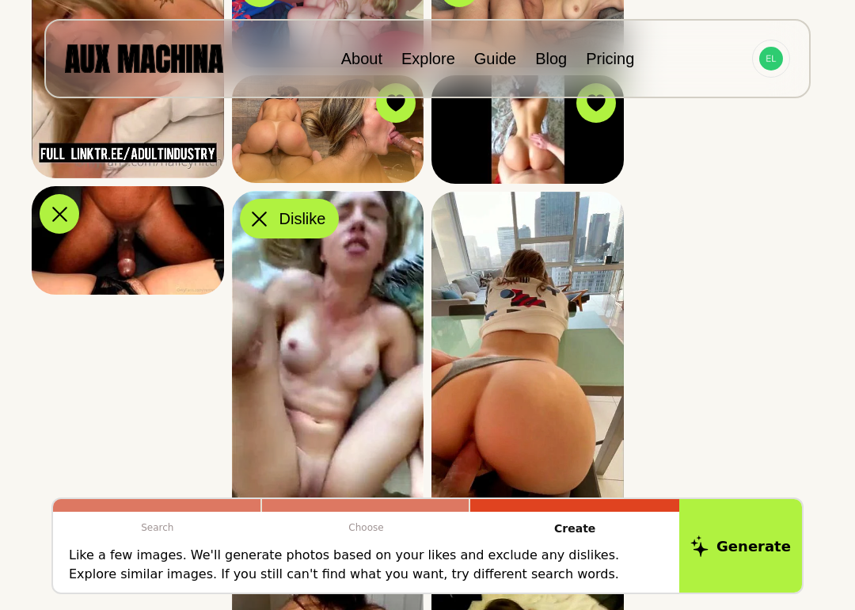
click at [0, 0] on div at bounding box center [0, 0] width 0 height 0
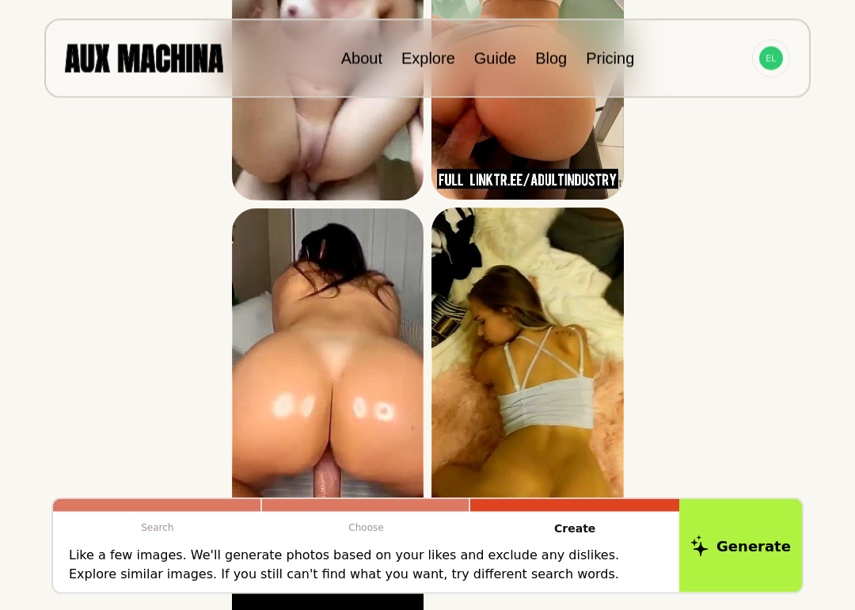
scroll to position [728, 0]
click at [0, 0] on div at bounding box center [0, 0] width 0 height 0
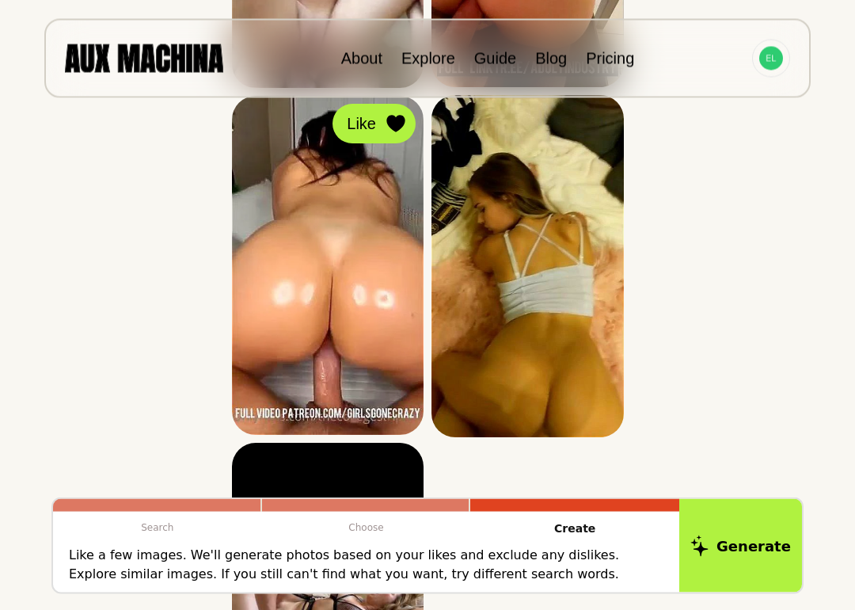
click at [0, 0] on div at bounding box center [0, 0] width 0 height 0
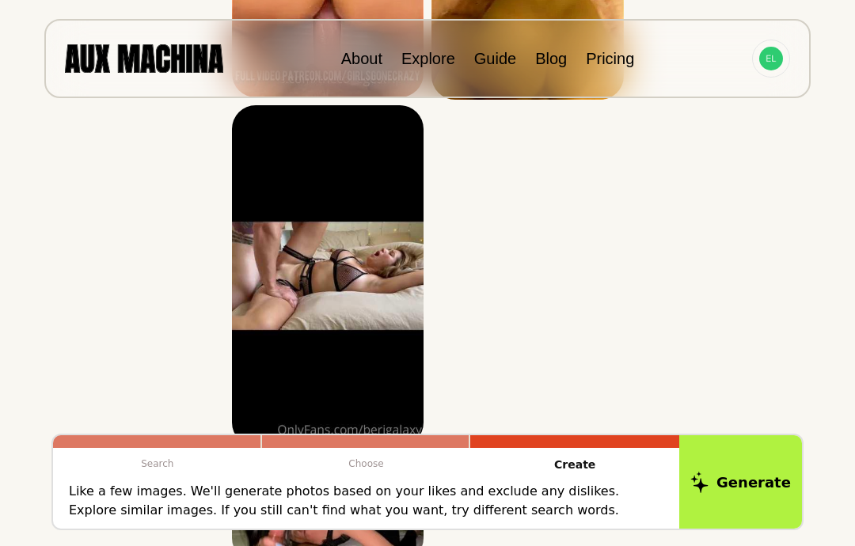
click at [0, 0] on icon at bounding box center [0, 0] width 0 height 0
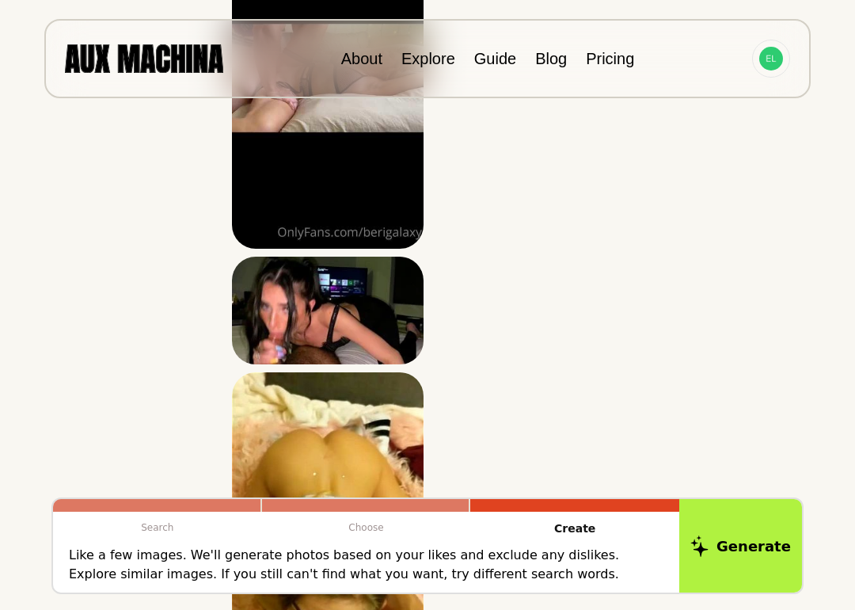
scroll to position [1439, 0]
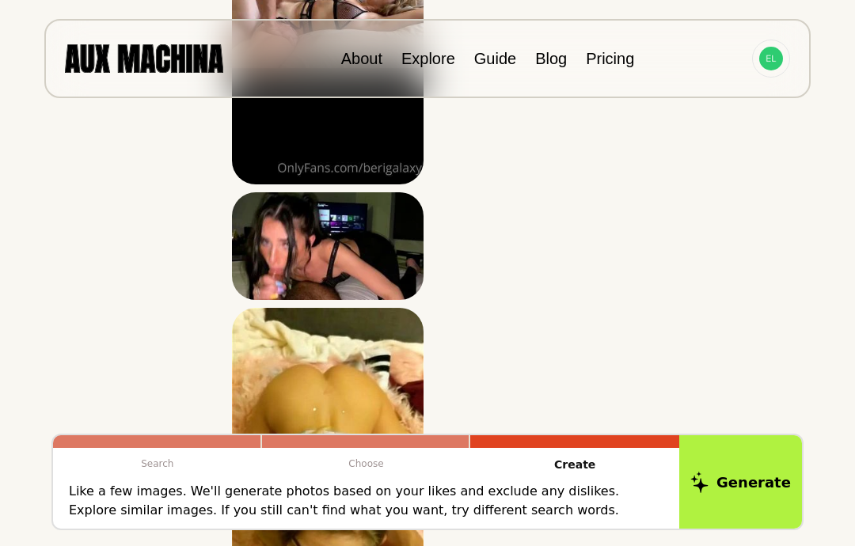
click at [0, 0] on icon at bounding box center [0, 0] width 0 height 0
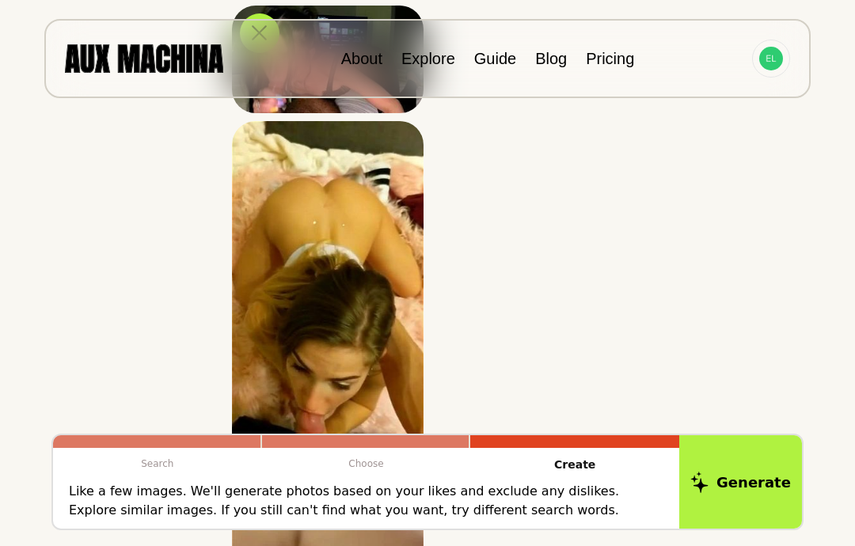
click at [0, 0] on icon at bounding box center [0, 0] width 0 height 0
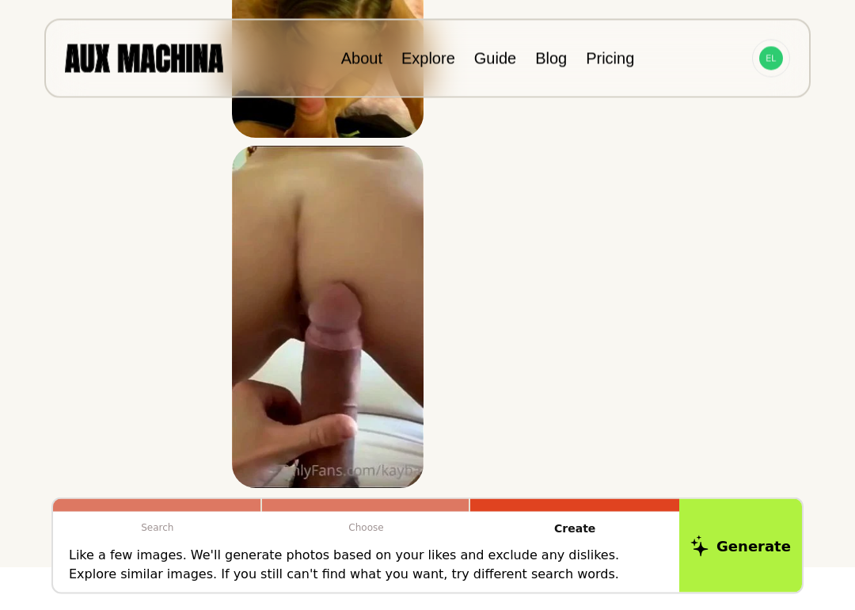
scroll to position [1952, 0]
click at [0, 0] on div at bounding box center [0, 0] width 0 height 0
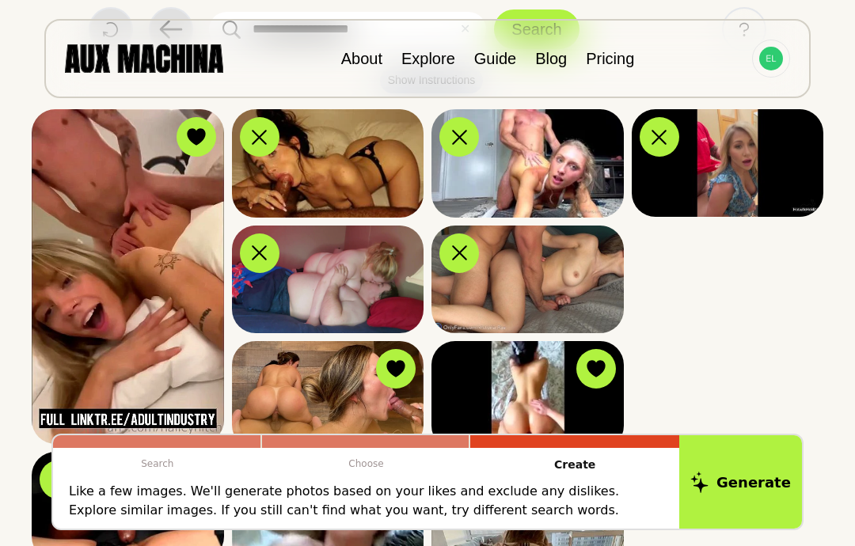
scroll to position [0, 0]
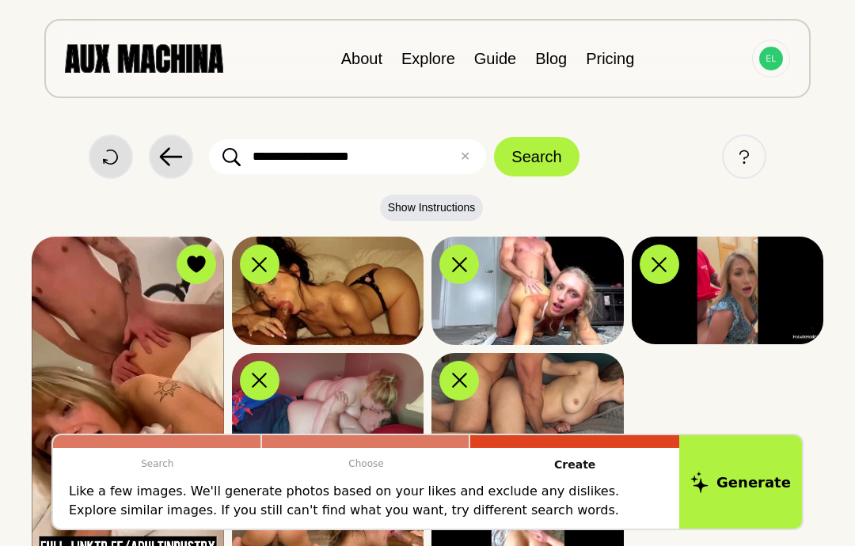
click at [465, 154] on button "✕ Clear" at bounding box center [465, 156] width 10 height 19
click at [445, 147] on input "text" at bounding box center [347, 156] width 277 height 35
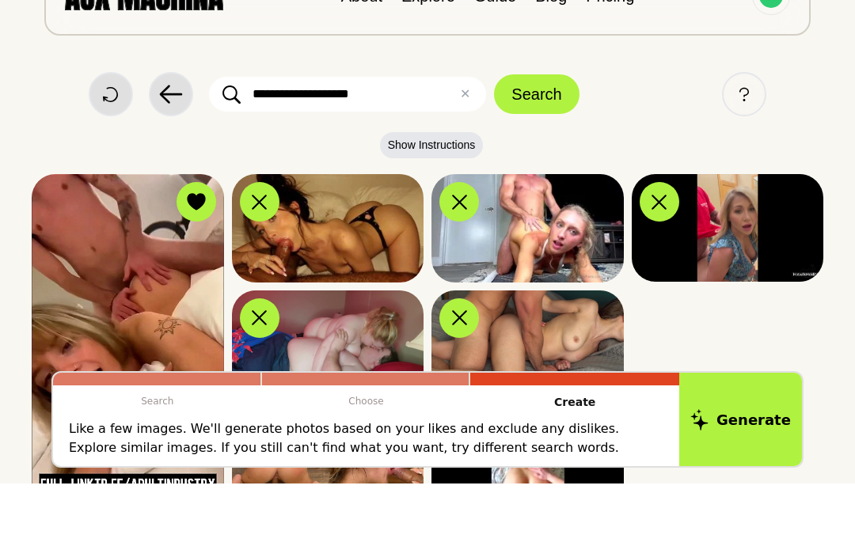
click at [553, 137] on button "Search" at bounding box center [536, 157] width 85 height 40
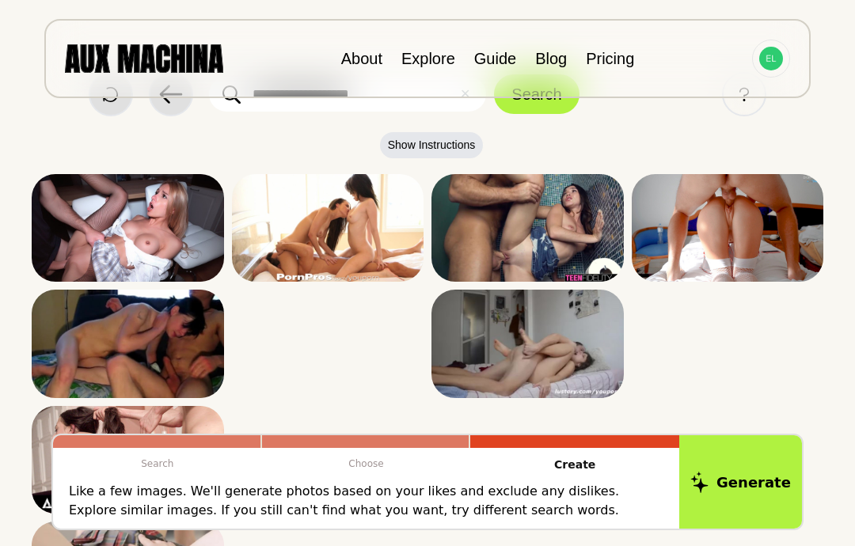
click at [0, 0] on button "Like" at bounding box center [0, 0] width 0 height 0
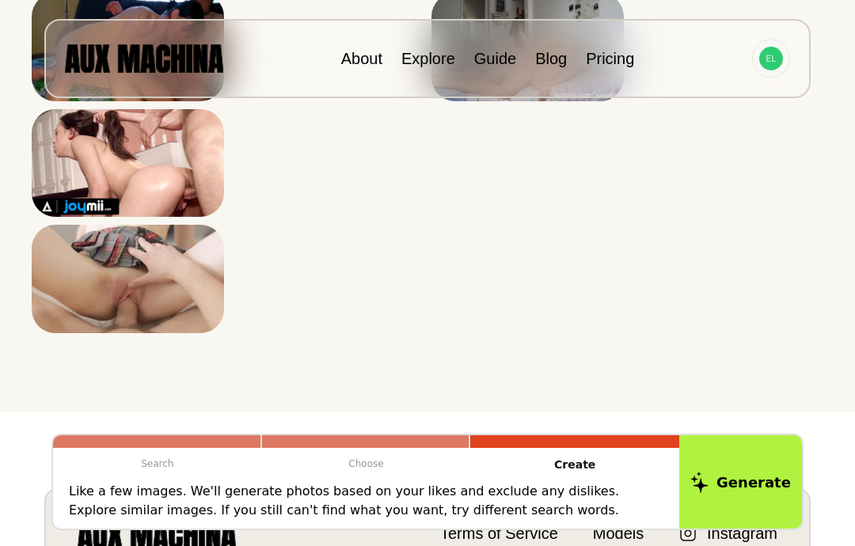
click at [0, 0] on icon at bounding box center [0, 0] width 0 height 0
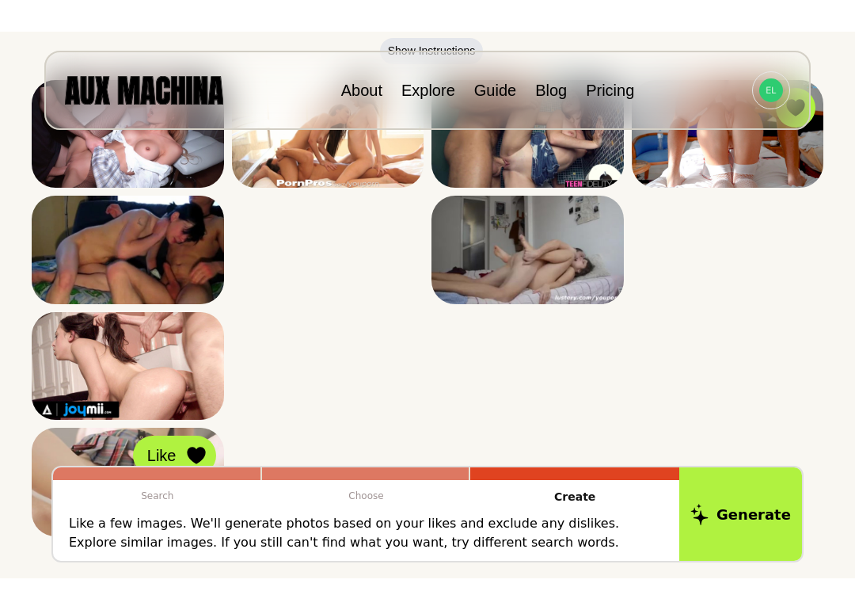
scroll to position [130, 0]
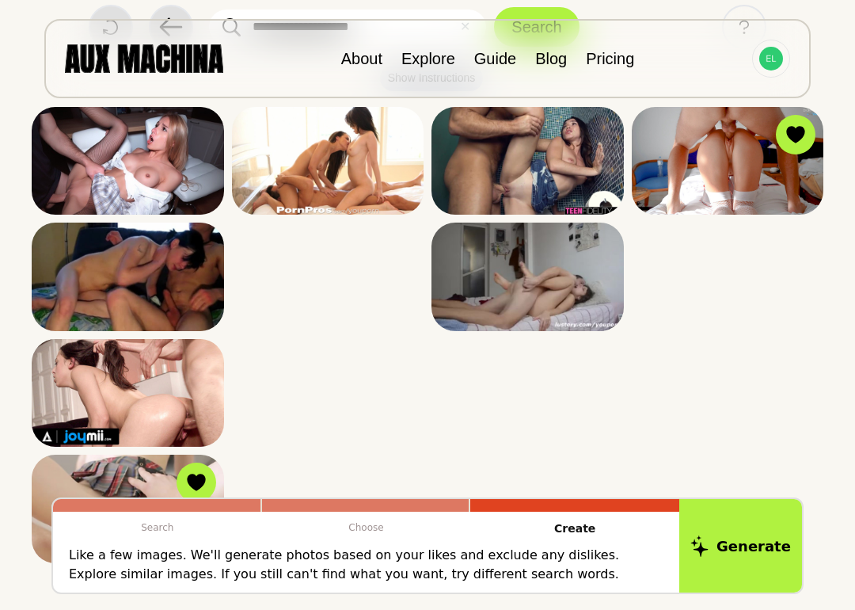
click at [0, 0] on icon at bounding box center [0, 0] width 0 height 0
click at [0, 0] on span "Dislike" at bounding box center [0, 0] width 0 height 0
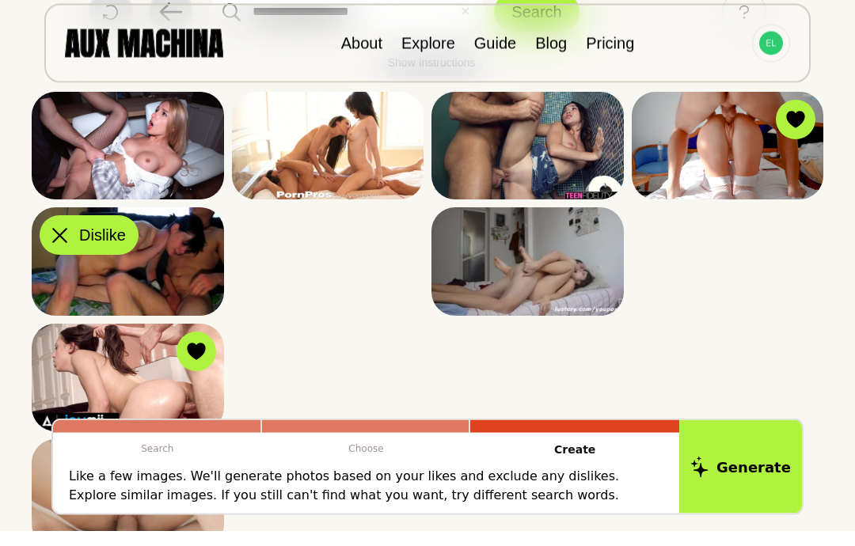
scroll to position [145, 0]
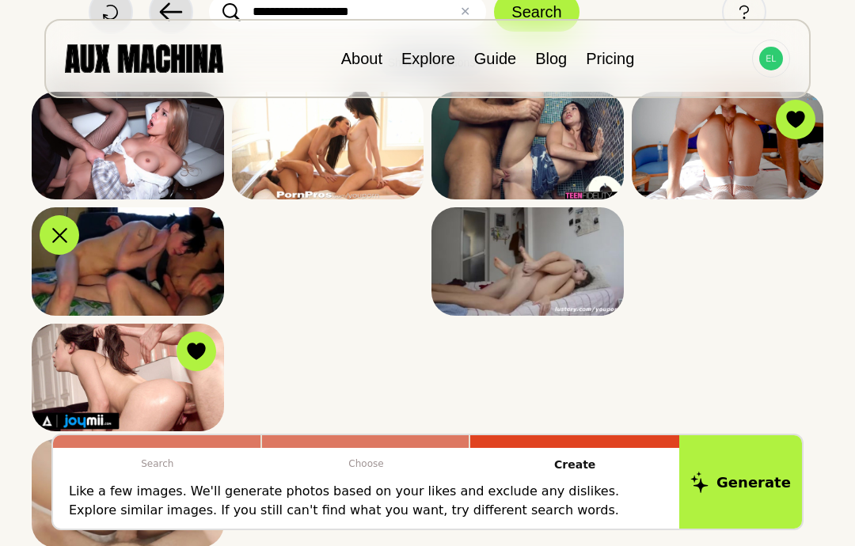
click at [0, 0] on icon at bounding box center [0, 0] width 0 height 0
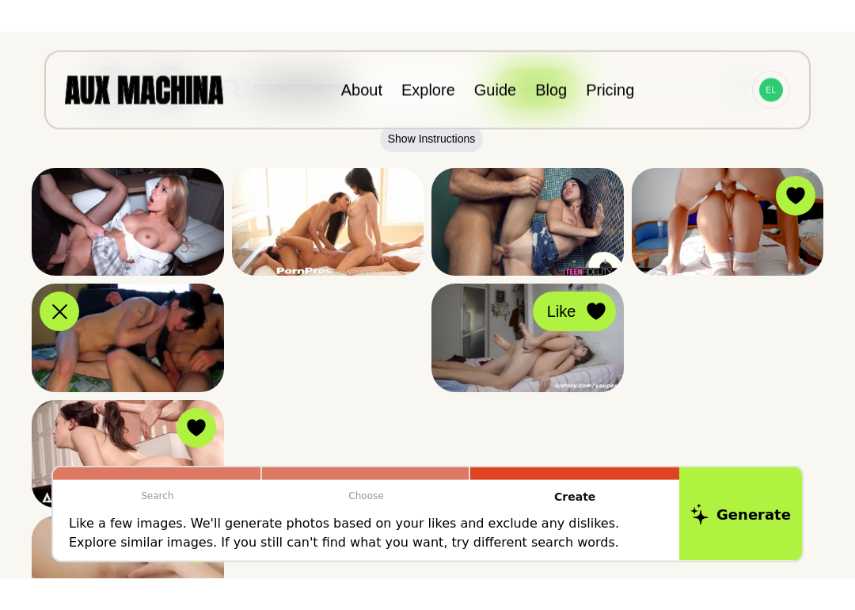
scroll to position [39, 0]
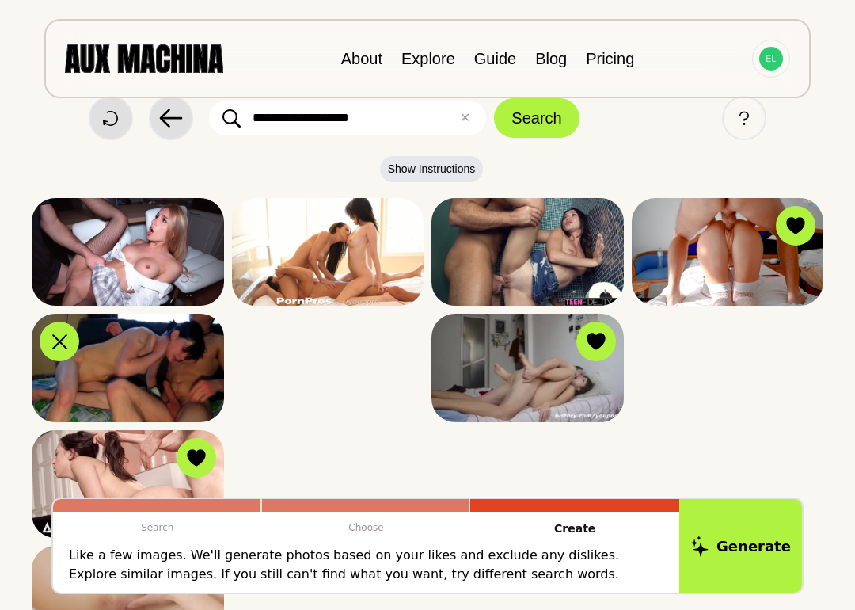
click at [0, 0] on icon at bounding box center [0, 0] width 0 height 0
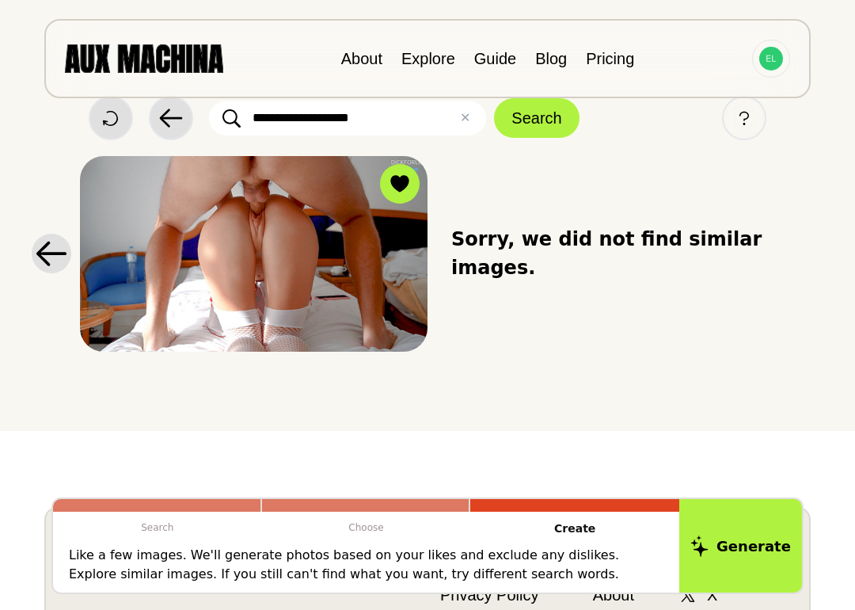
scroll to position [0, 0]
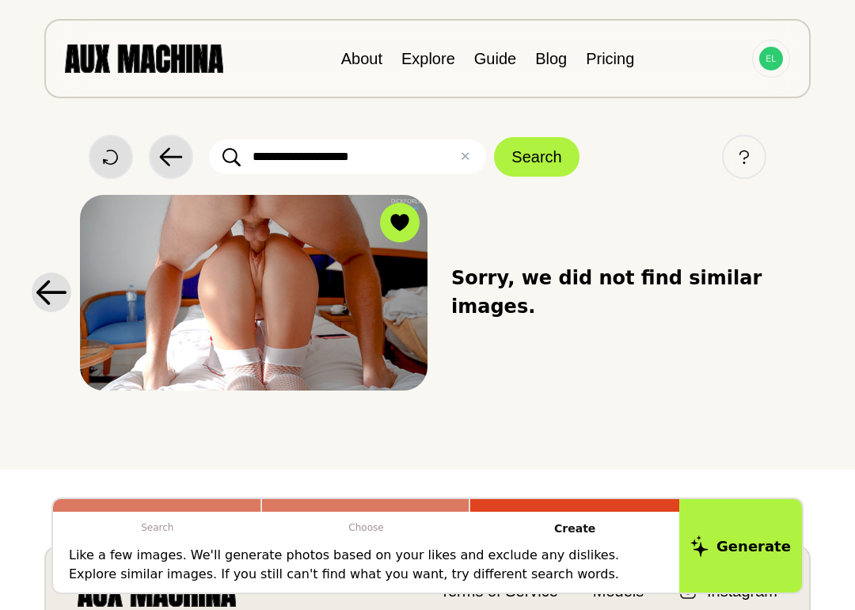
click at [378, 148] on input "**********" at bounding box center [347, 156] width 277 height 35
type input "**********"
click at [539, 155] on button "Search" at bounding box center [536, 157] width 85 height 40
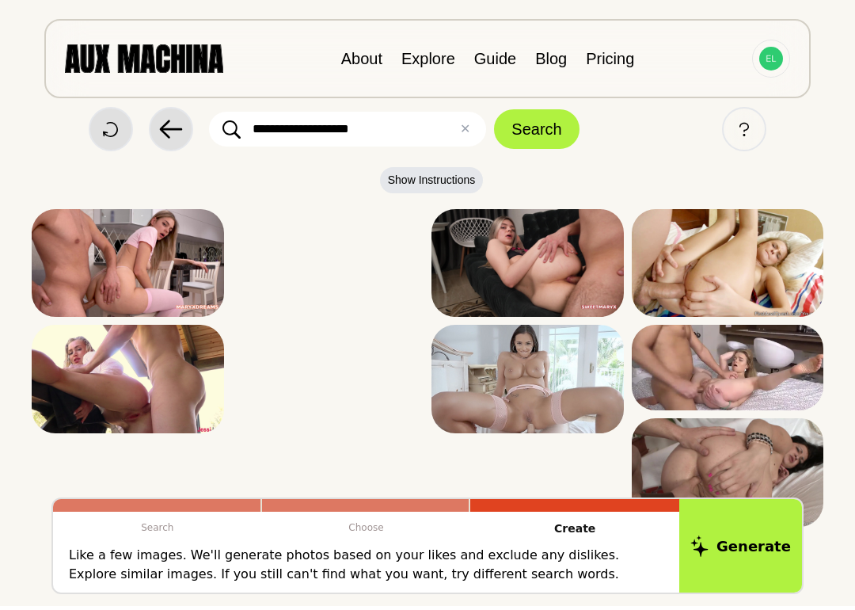
scroll to position [31, 0]
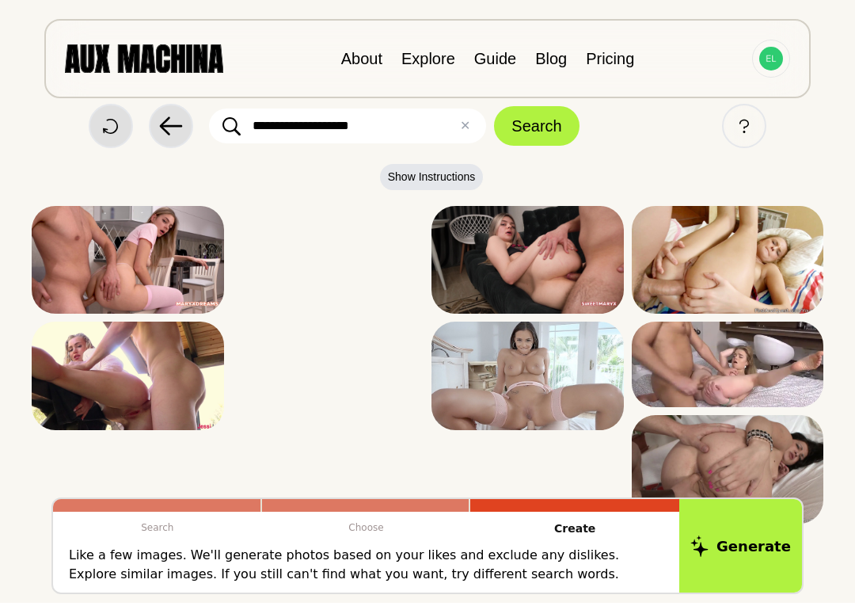
click at [215, 249] on img at bounding box center [128, 260] width 192 height 108
click at [0, 0] on icon at bounding box center [0, 0] width 0 height 0
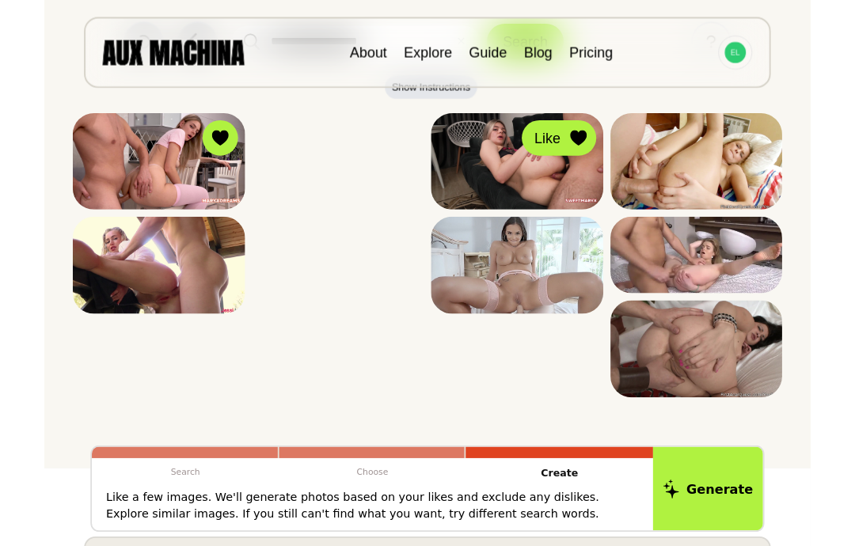
scroll to position [172, 0]
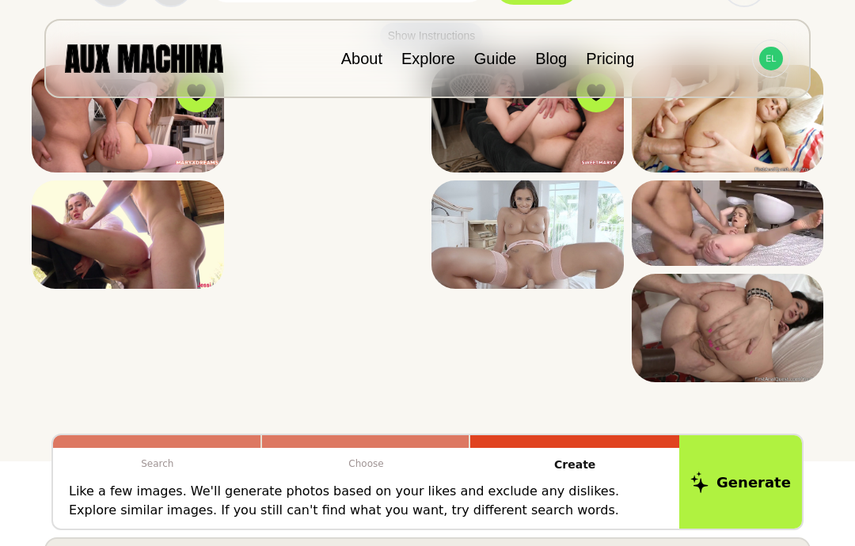
click at [0, 0] on button "Like" at bounding box center [0, 0] width 0 height 0
click at [0, 0] on button "Dislike" at bounding box center [0, 0] width 0 height 0
click at [0, 0] on div at bounding box center [0, 0] width 0 height 0
click at [79, 193] on img at bounding box center [128, 235] width 192 height 108
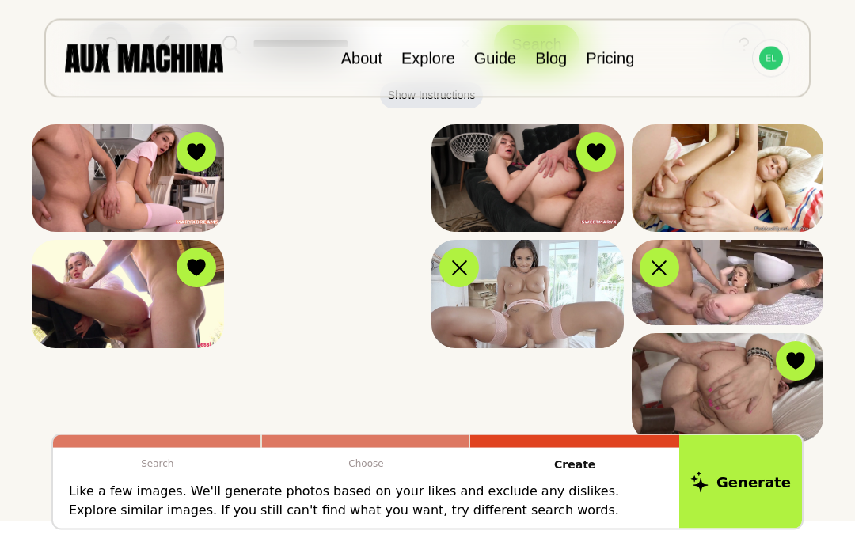
scroll to position [111, 0]
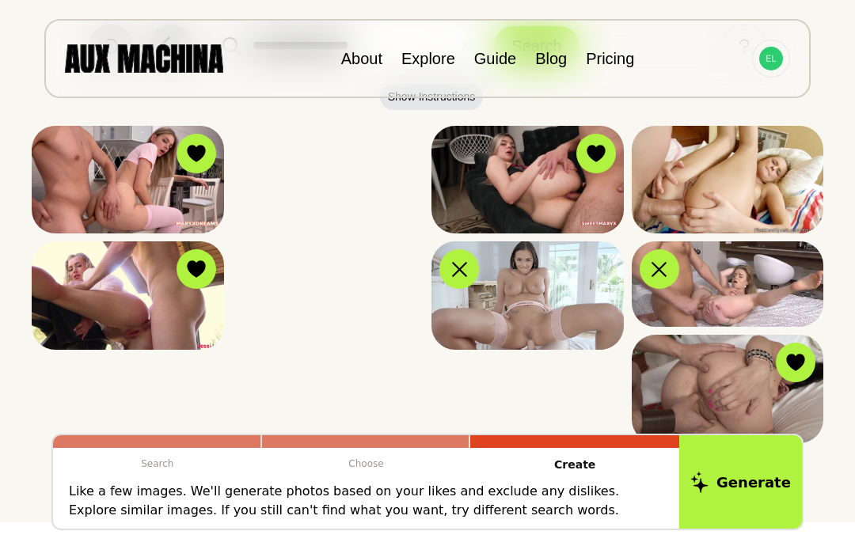
click at [0, 0] on div at bounding box center [0, 0] width 0 height 0
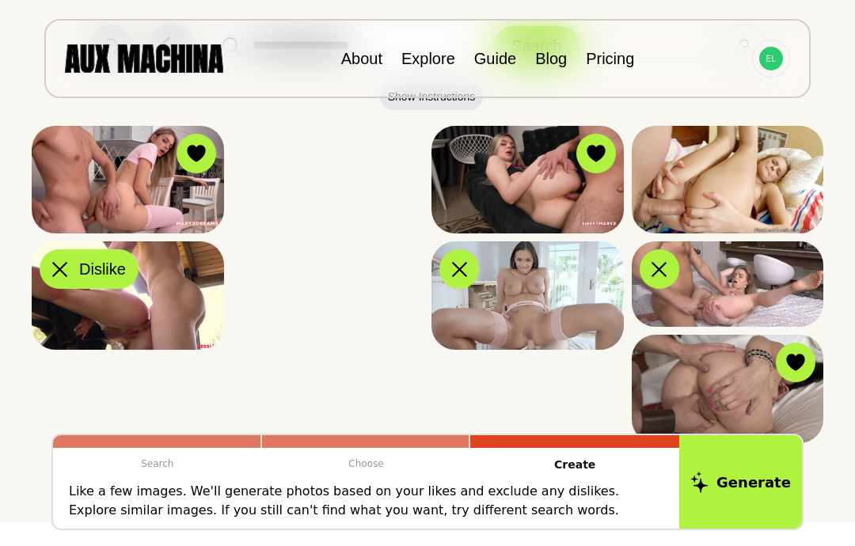
click at [68, 271] on div at bounding box center [60, 269] width 24 height 24
click at [0, 0] on button "Dislike" at bounding box center [0, 0] width 0 height 0
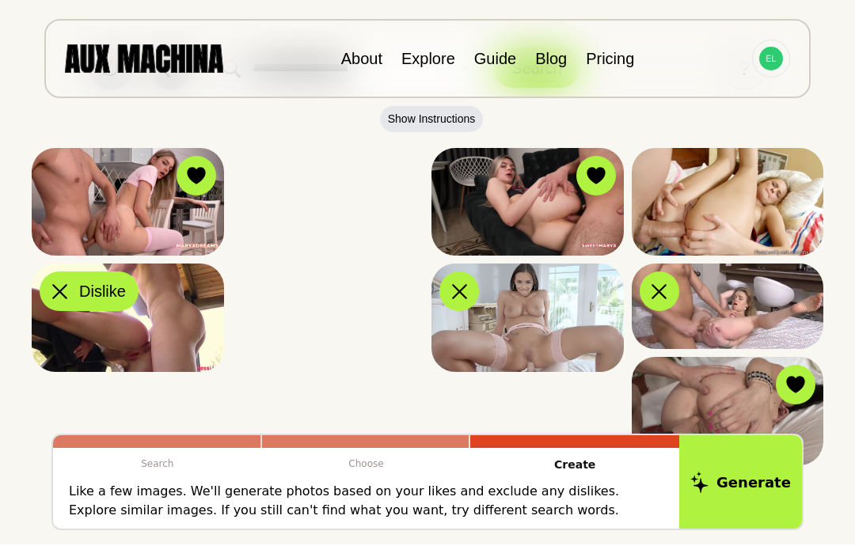
scroll to position [0, 0]
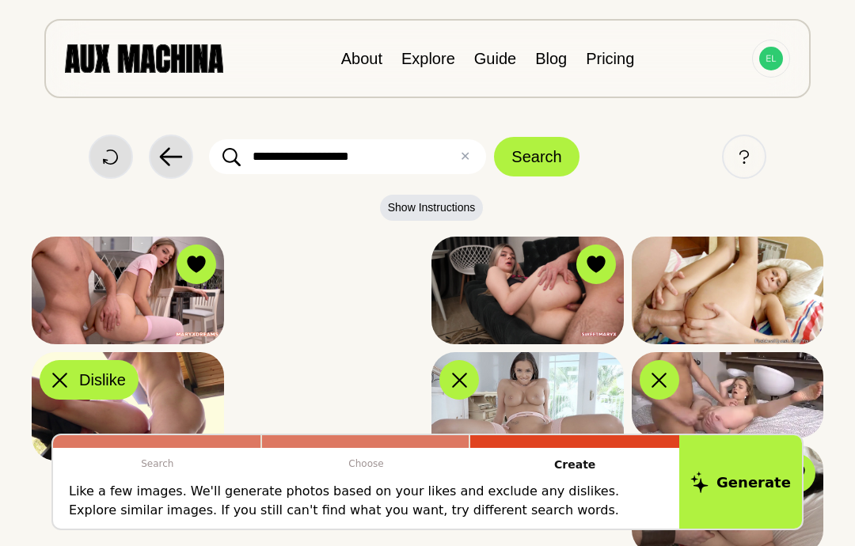
click at [466, 154] on button "✕ Clear" at bounding box center [465, 156] width 10 height 19
click at [436, 155] on input "text" at bounding box center [347, 156] width 277 height 35
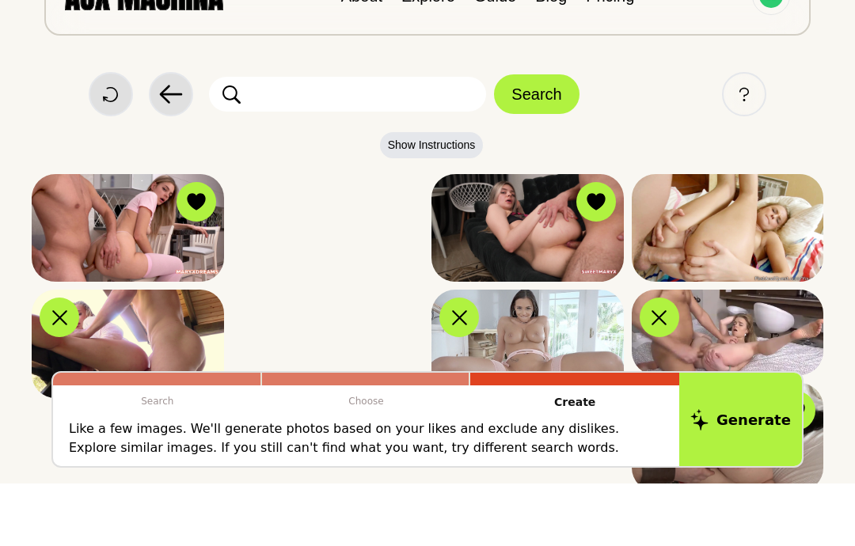
type input "*"
click at [406, 139] on input "**********" at bounding box center [347, 156] width 277 height 35
click at [356, 139] on input "**********" at bounding box center [347, 156] width 277 height 35
type input "**********"
click at [524, 137] on button "Search" at bounding box center [536, 157] width 85 height 40
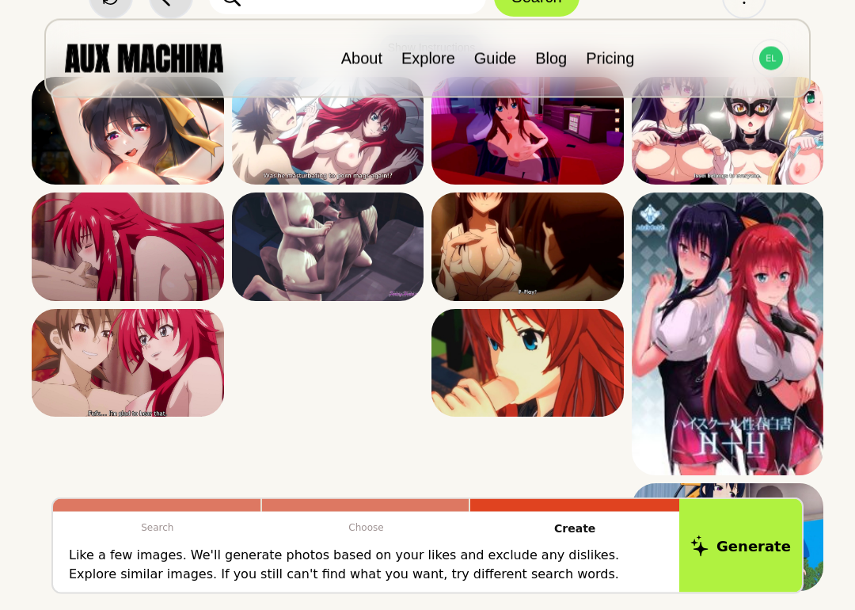
scroll to position [160, 0]
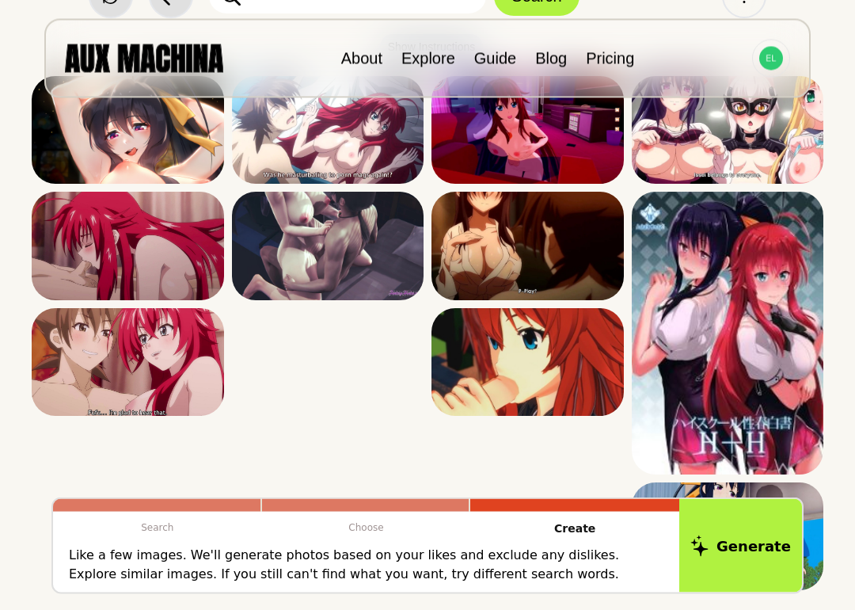
click at [0, 0] on div at bounding box center [0, 0] width 0 height 0
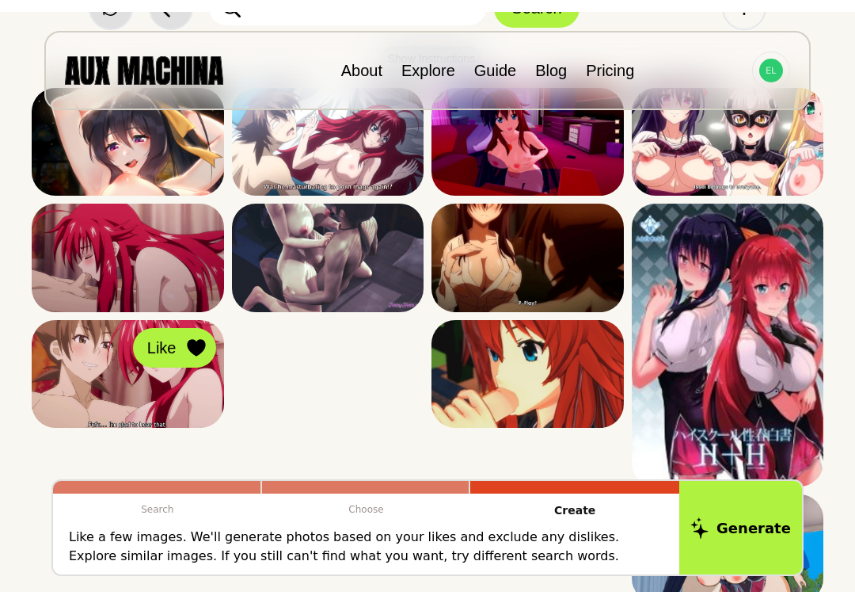
scroll to position [131, 0]
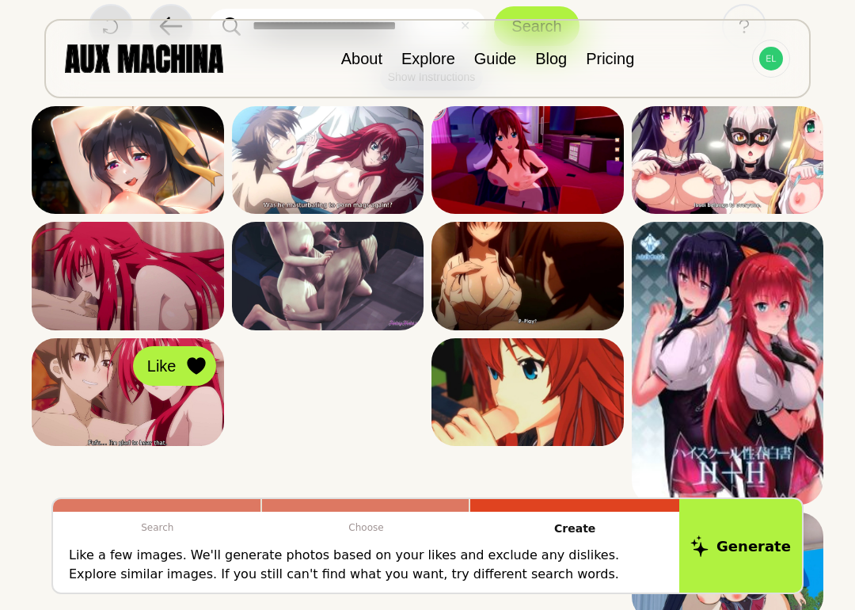
click at [0, 0] on icon at bounding box center [0, 0] width 0 height 0
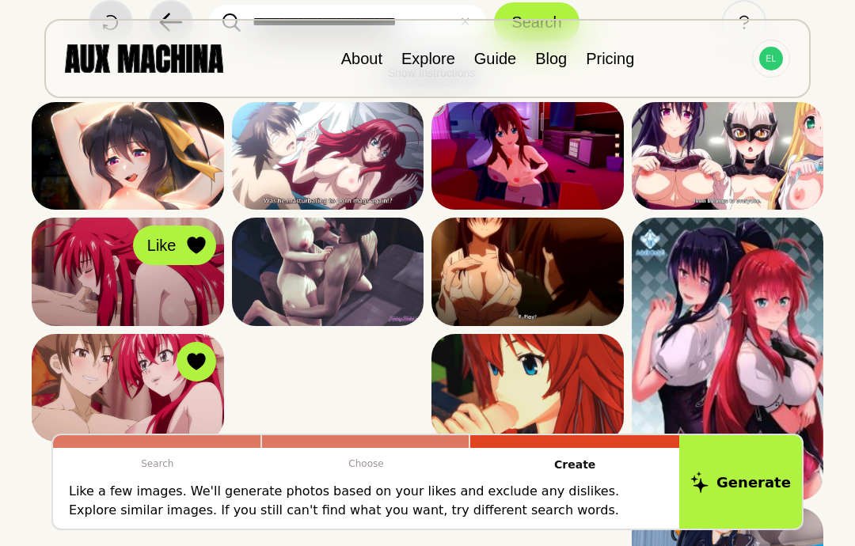
scroll to position [133, 0]
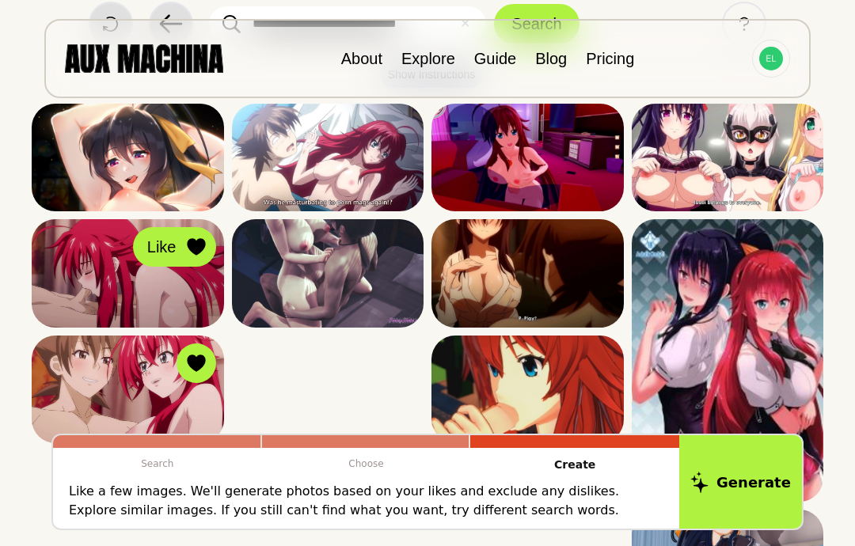
click at [0, 0] on icon at bounding box center [0, 0] width 0 height 0
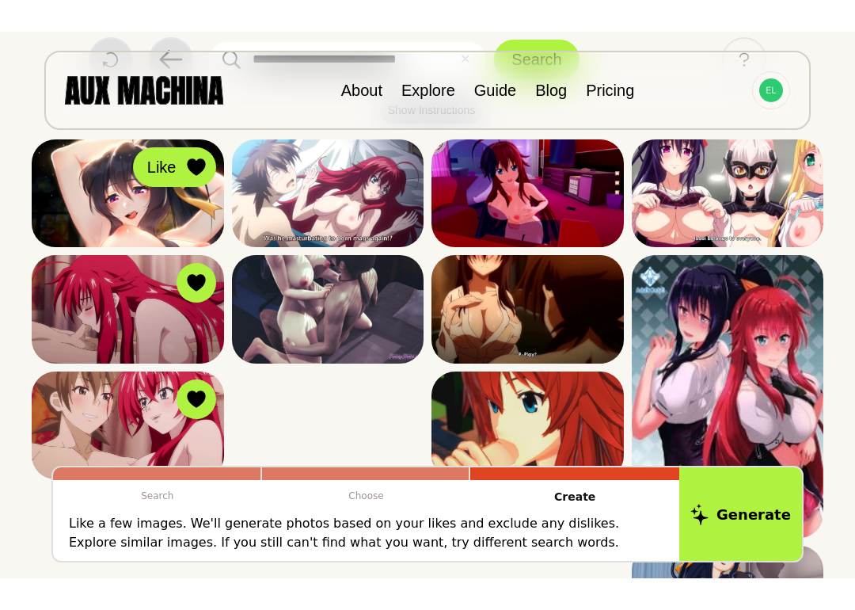
scroll to position [66, 0]
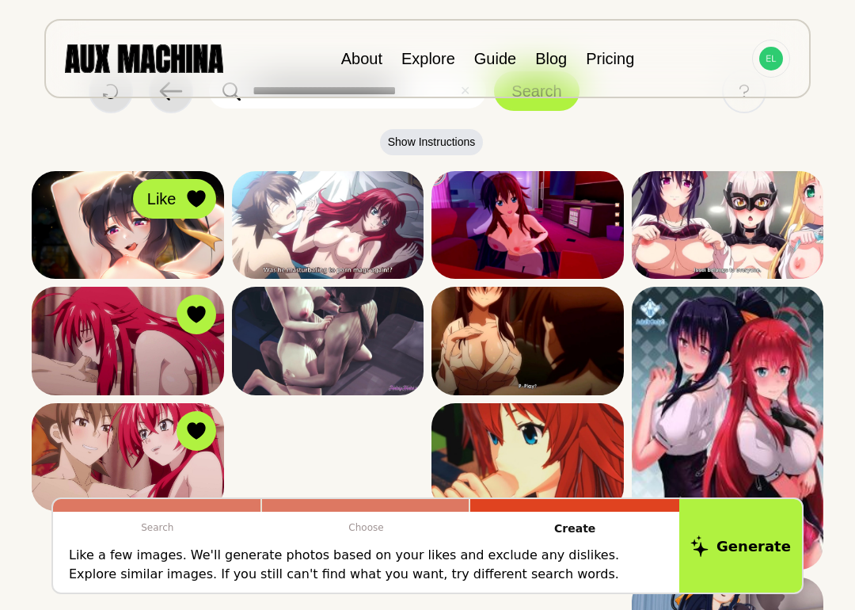
click at [0, 0] on div at bounding box center [0, 0] width 0 height 0
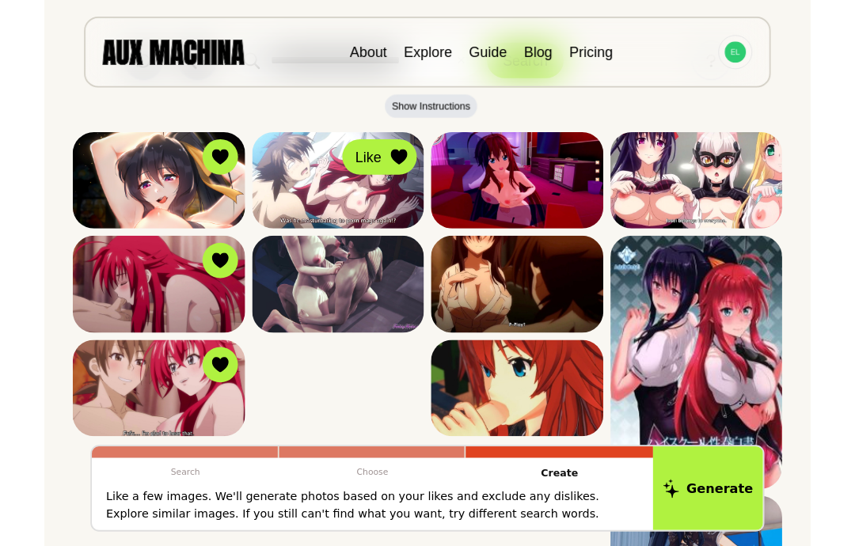
scroll to position [152, 0]
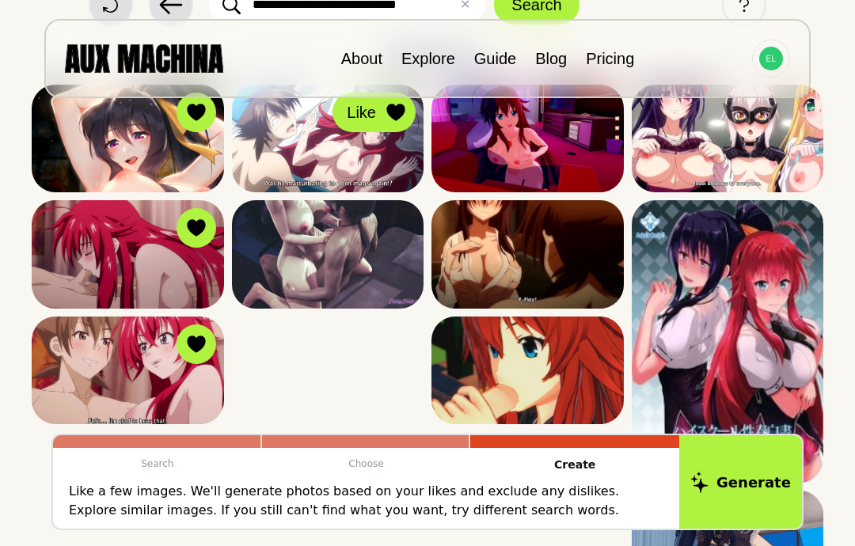
click at [0, 0] on icon at bounding box center [0, 0] width 0 height 0
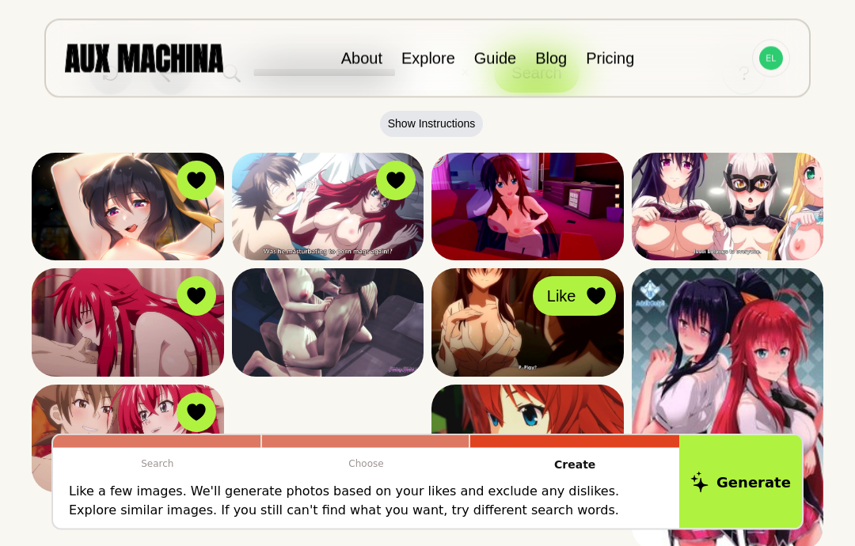
scroll to position [68, 0]
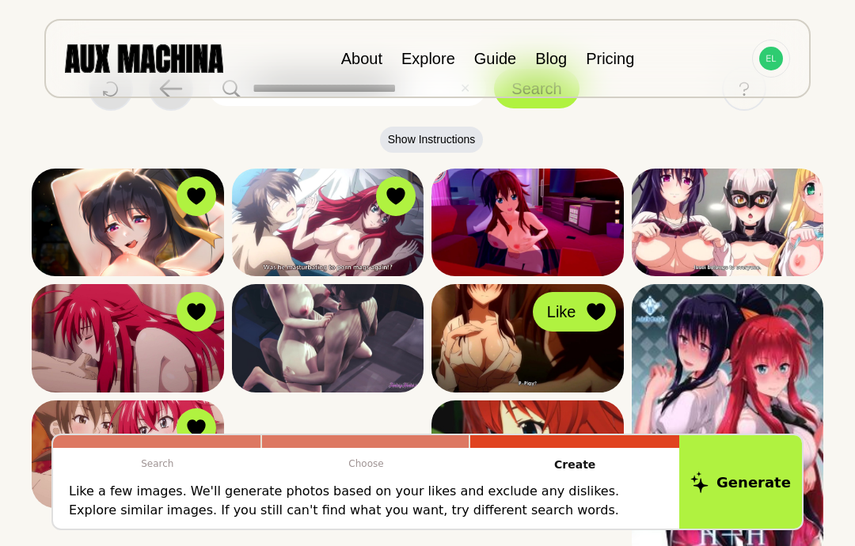
click at [0, 0] on button "Like" at bounding box center [0, 0] width 0 height 0
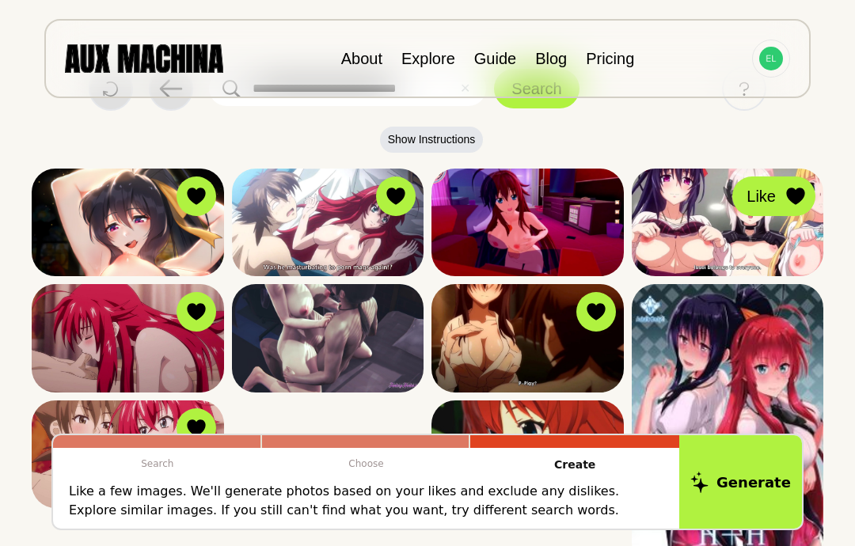
click at [0, 0] on icon at bounding box center [0, 0] width 0 height 0
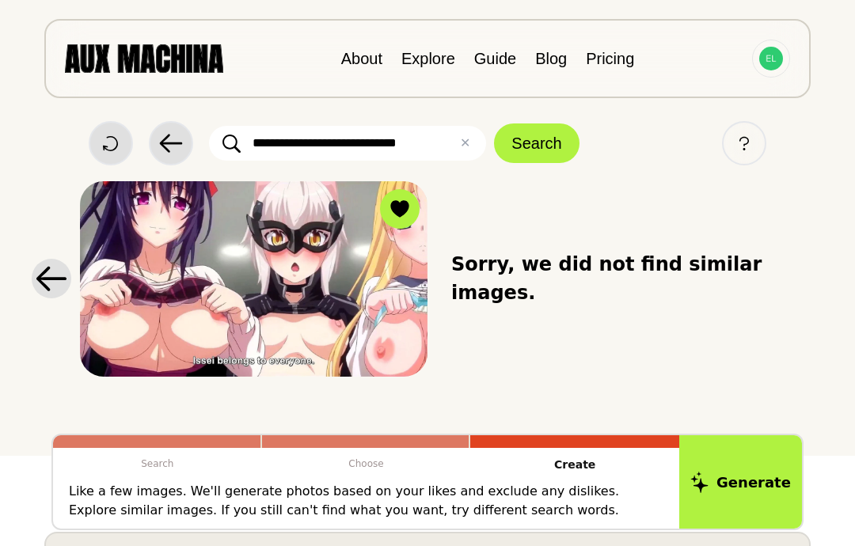
scroll to position [13, 0]
click at [470, 139] on button "✕ Clear" at bounding box center [465, 144] width 10 height 19
click at [429, 137] on input "text" at bounding box center [347, 143] width 277 height 35
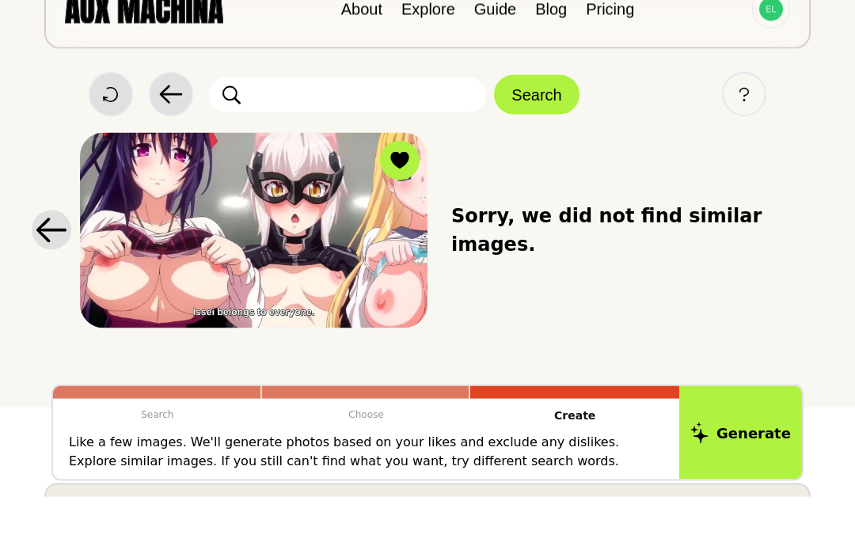
type input "*"
click at [547, 124] on button "Search" at bounding box center [536, 144] width 85 height 40
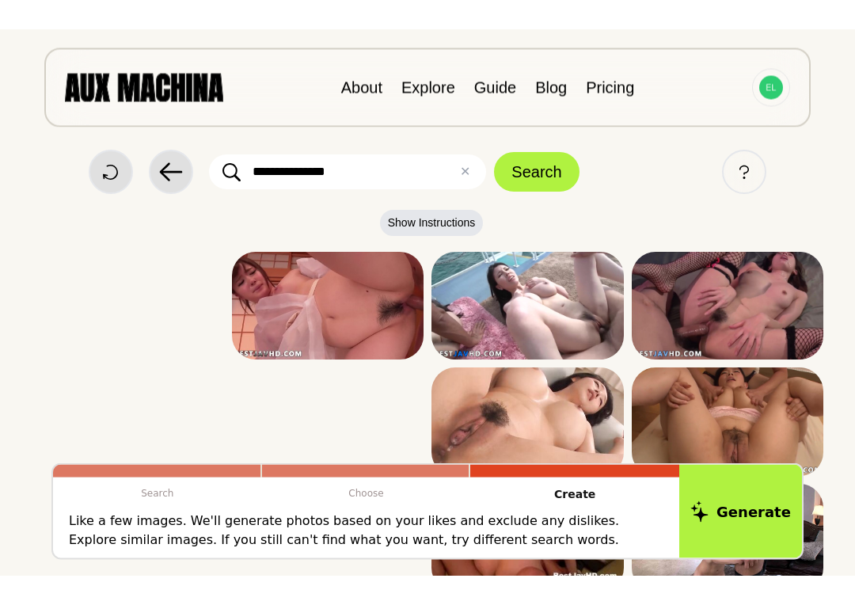
scroll to position [0, 0]
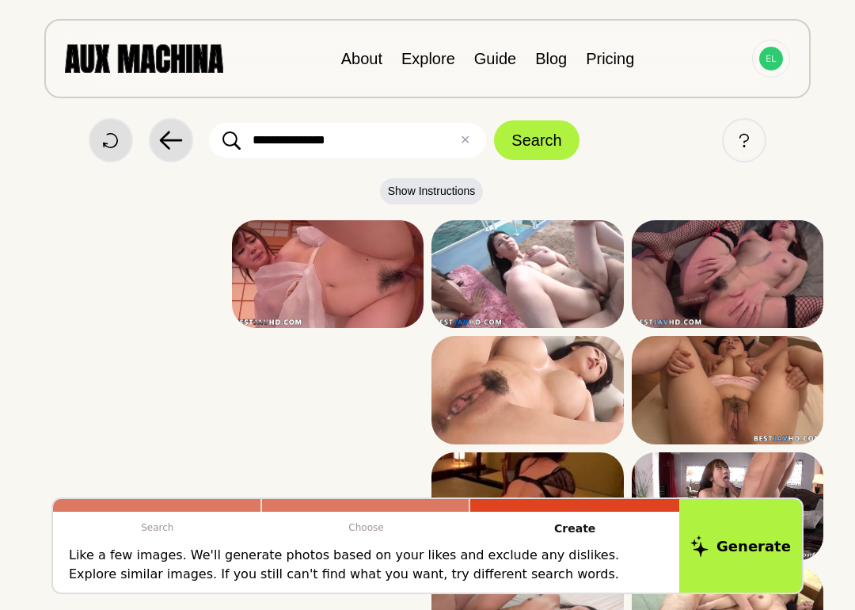
click at [0, 0] on icon at bounding box center [0, 0] width 0 height 0
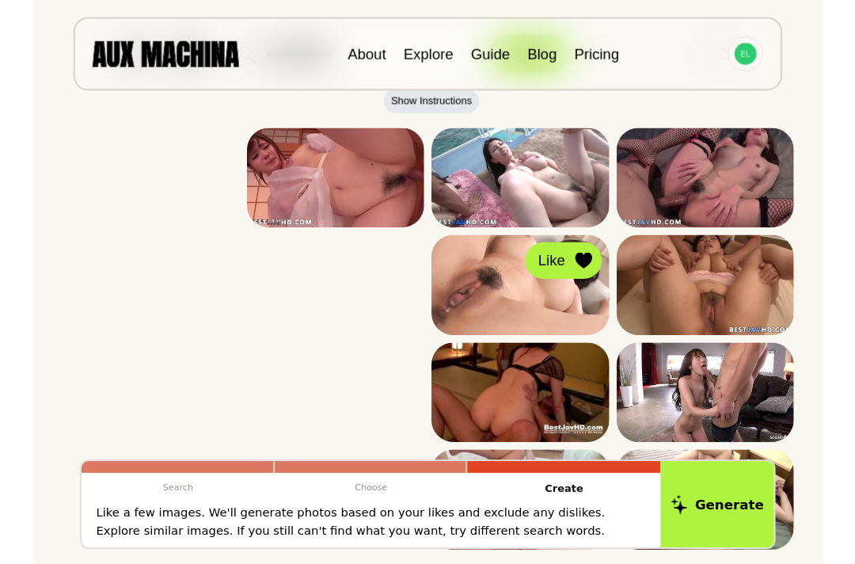
scroll to position [163, 0]
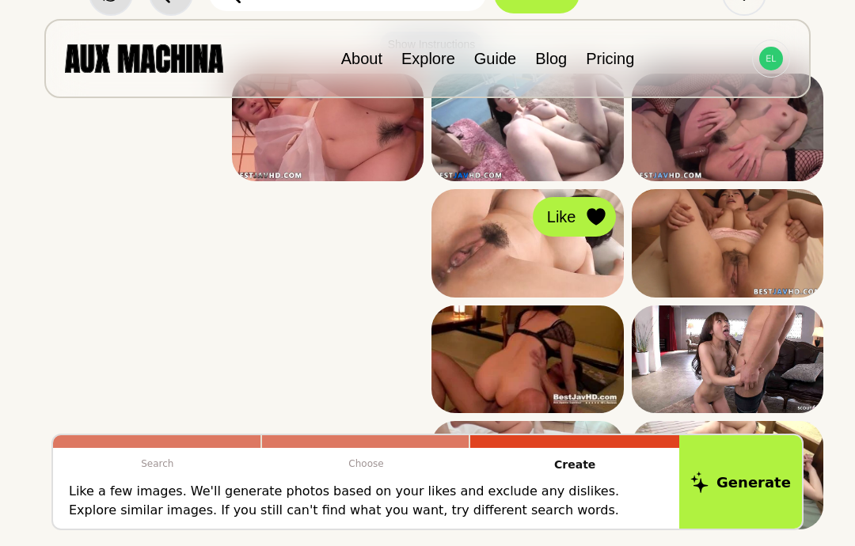
click at [0, 0] on div at bounding box center [0, 0] width 0 height 0
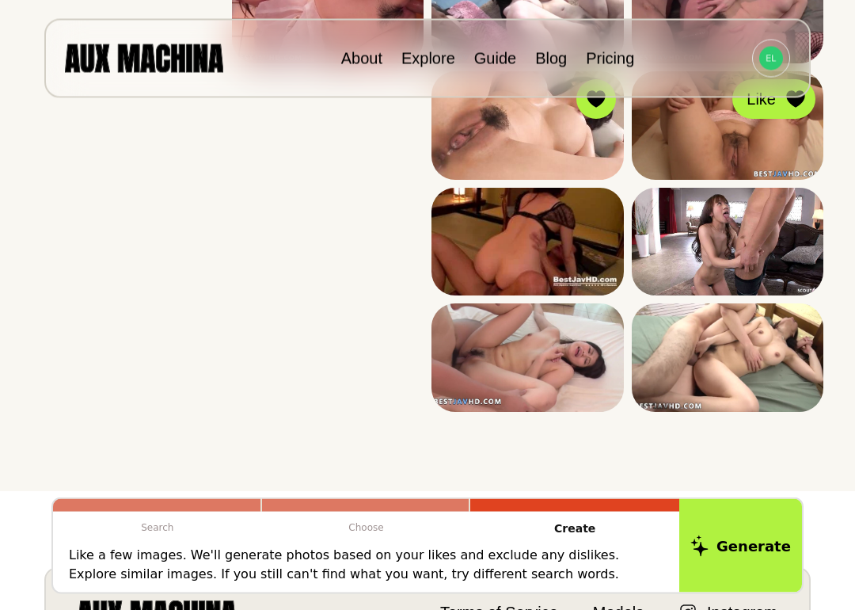
scroll to position [281, 0]
click at [0, 0] on div at bounding box center [0, 0] width 0 height 0
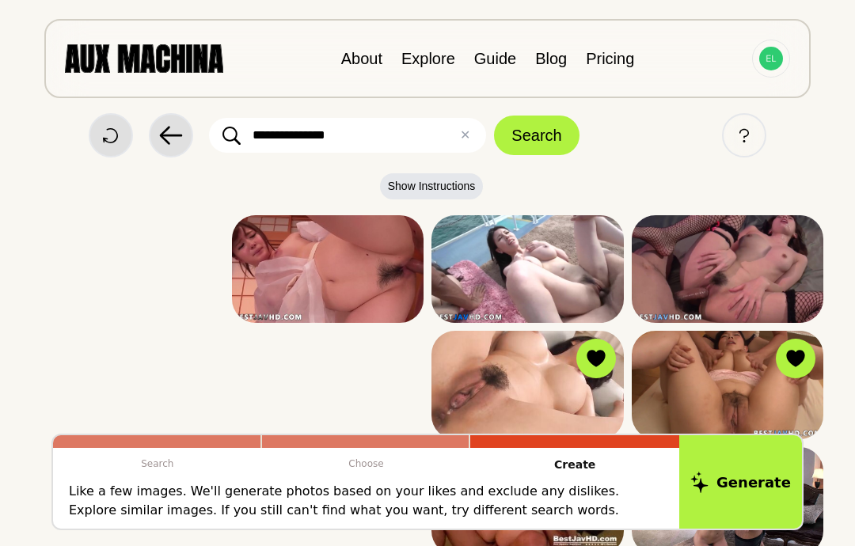
scroll to position [21, 0]
click at [471, 132] on input "**********" at bounding box center [347, 136] width 277 height 35
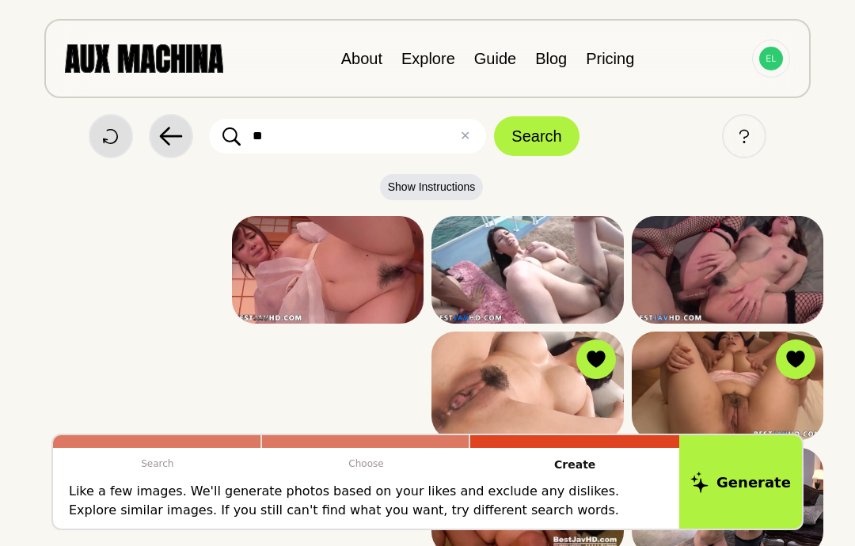
type input "*"
type input "**********"
click at [551, 140] on button "Search" at bounding box center [536, 136] width 85 height 40
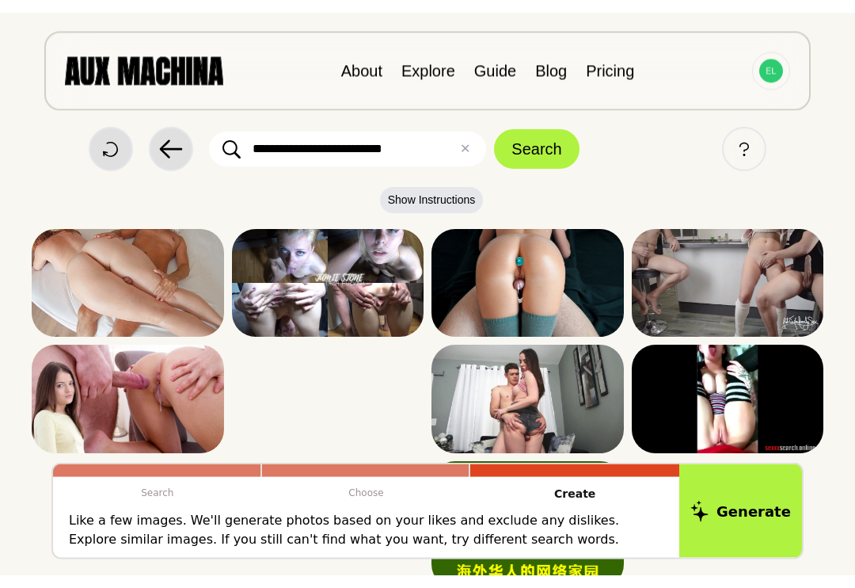
scroll to position [35, 0]
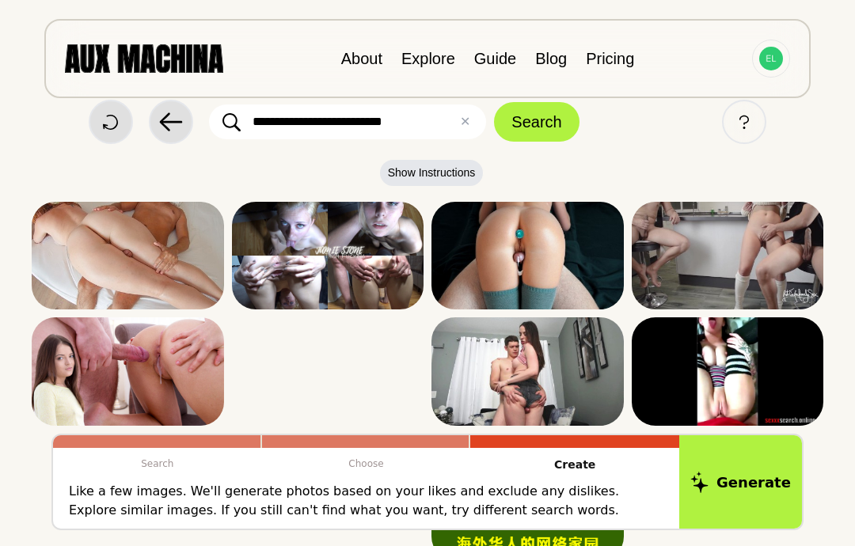
click at [0, 0] on icon at bounding box center [0, 0] width 0 height 0
click at [0, 0] on button "Like" at bounding box center [0, 0] width 0 height 0
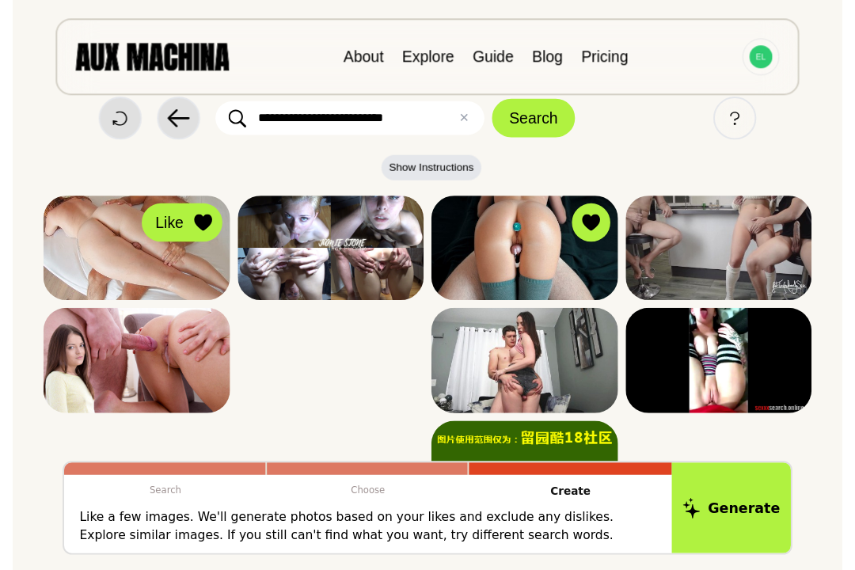
scroll to position [74, 0]
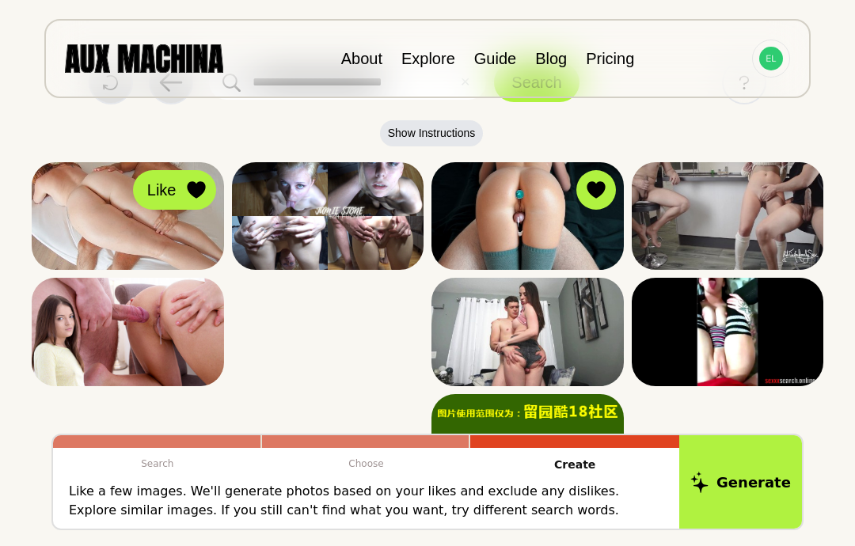
click at [0, 0] on div at bounding box center [0, 0] width 0 height 0
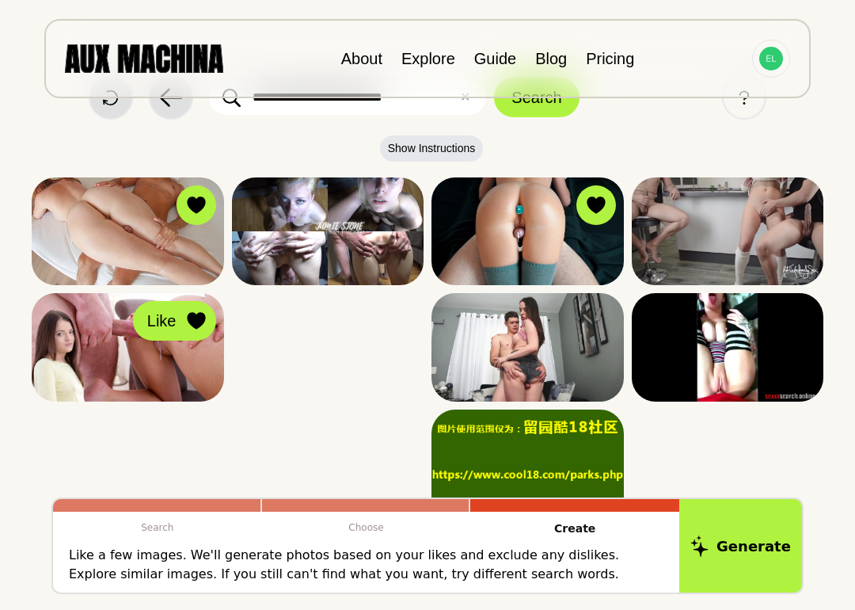
click at [0, 0] on icon at bounding box center [0, 0] width 0 height 0
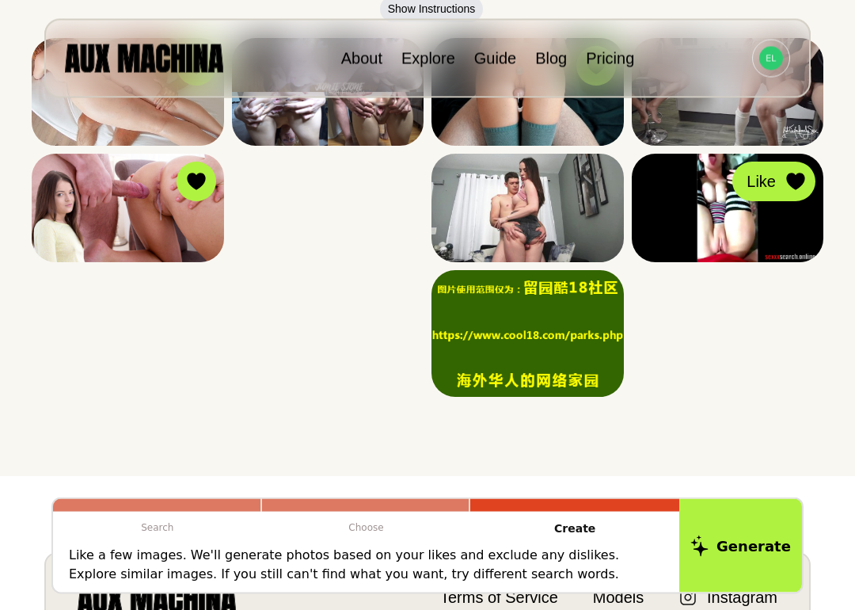
scroll to position [199, 0]
click at [0, 0] on icon at bounding box center [0, 0] width 0 height 0
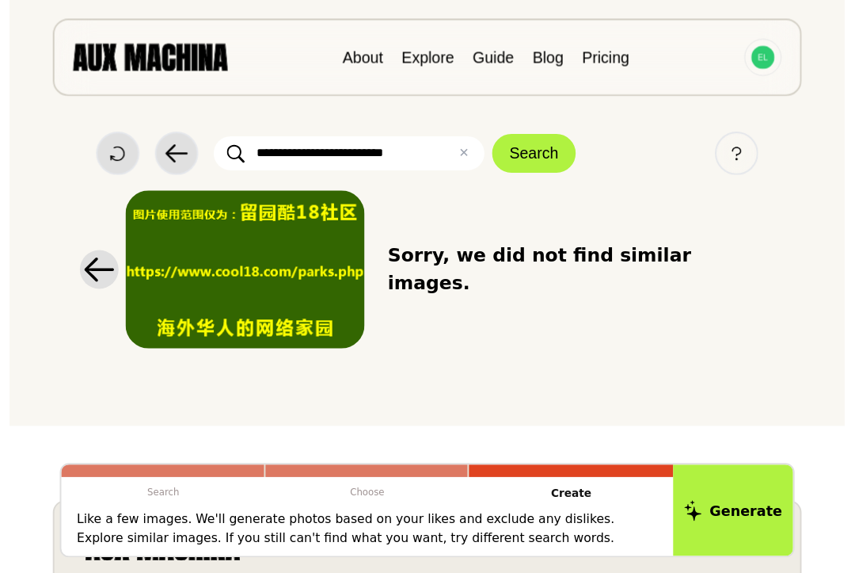
scroll to position [27, 0]
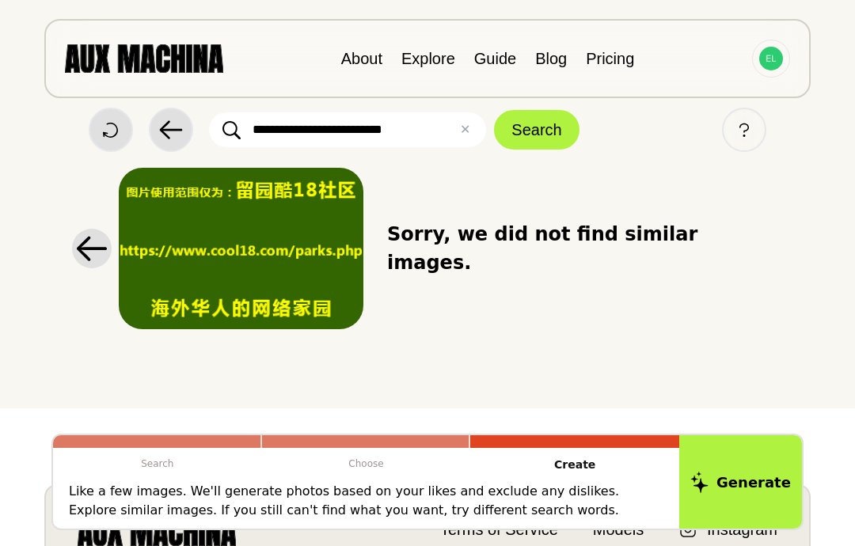
click at [101, 246] on icon at bounding box center [92, 249] width 32 height 26
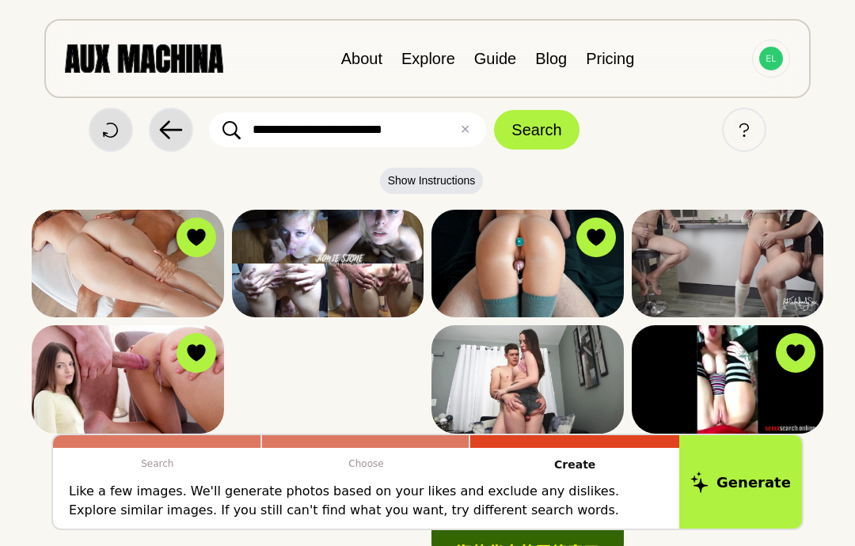
click at [0, 0] on icon at bounding box center [0, 0] width 0 height 0
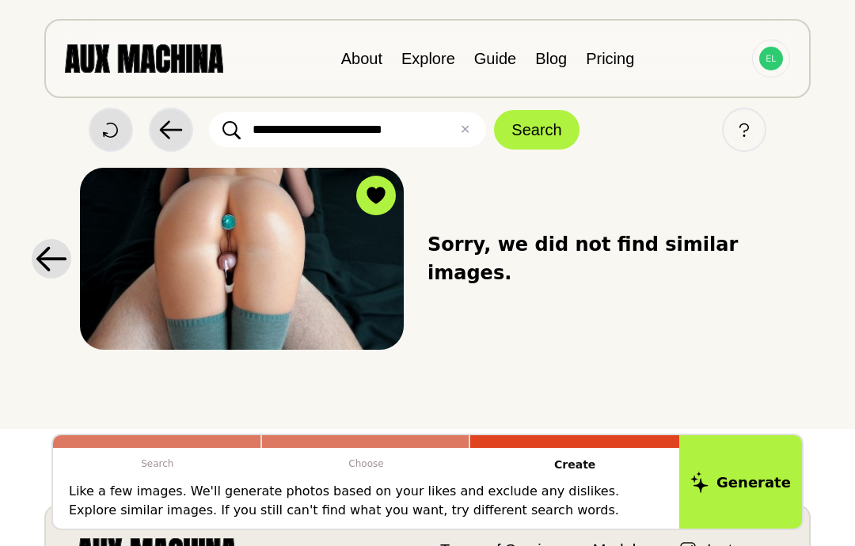
click at [53, 253] on icon at bounding box center [52, 259] width 32 height 26
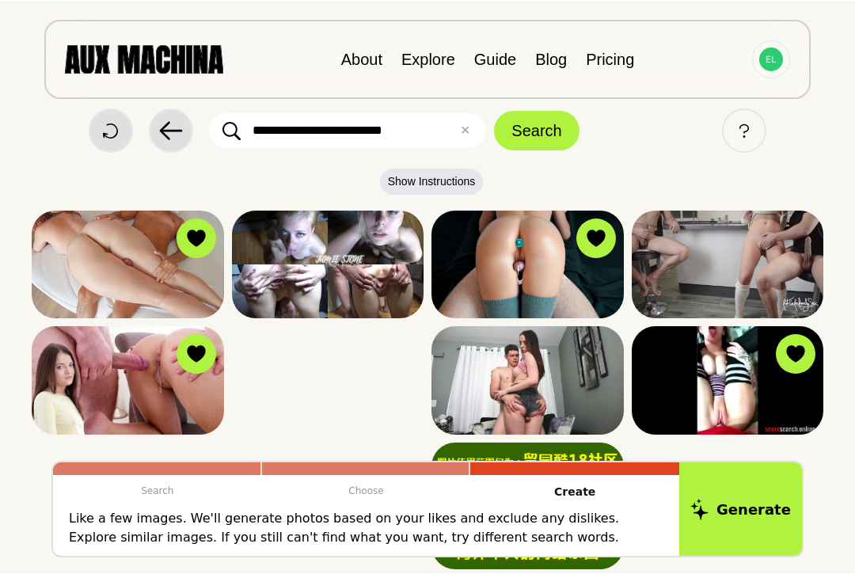
scroll to position [0, 0]
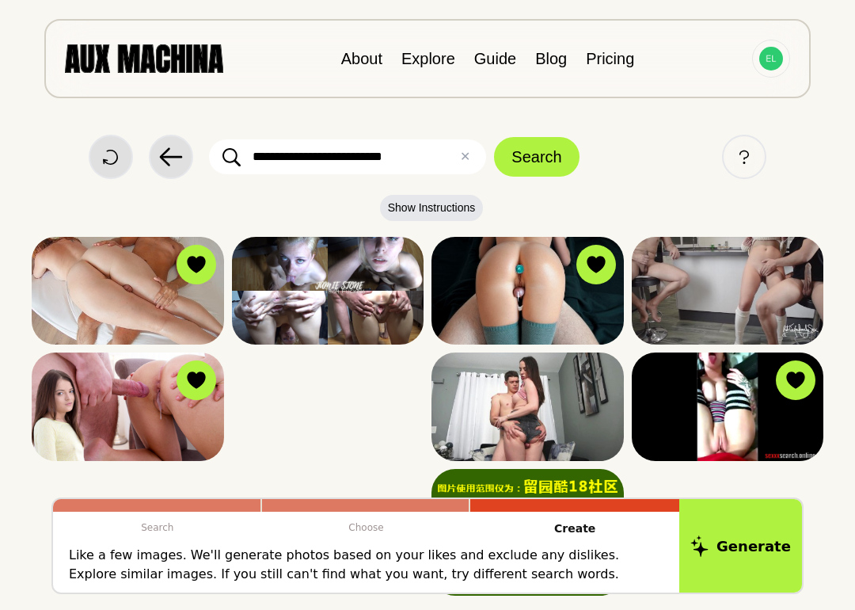
click at [0, 0] on icon at bounding box center [0, 0] width 0 height 0
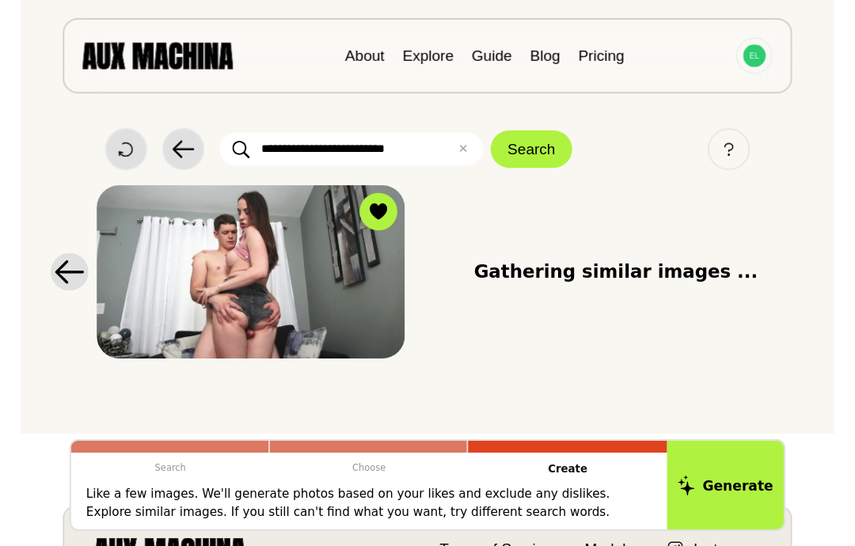
scroll to position [21, 0]
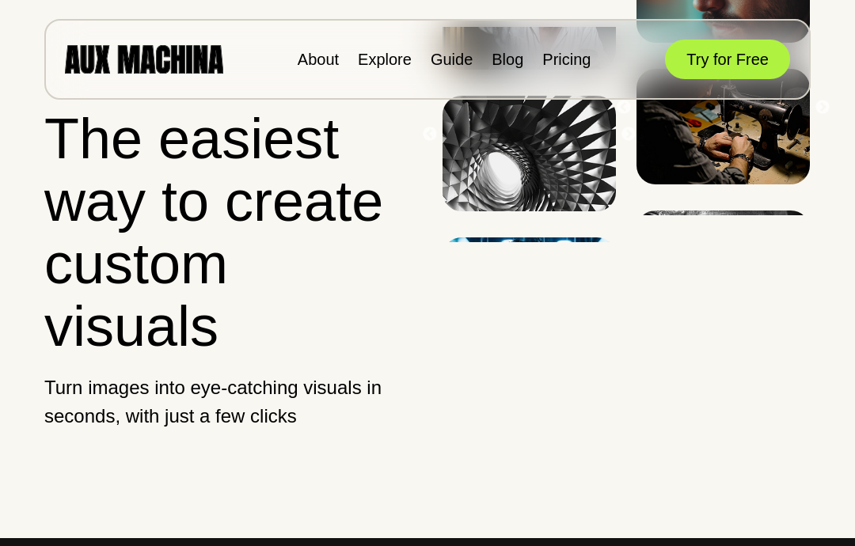
click at [347, 363] on div "The easiest way to create custom visuals Turn images into eye-catching visuals …" at bounding box center [229, 269] width 370 height 539
